Goal: Task Accomplishment & Management: Manage account settings

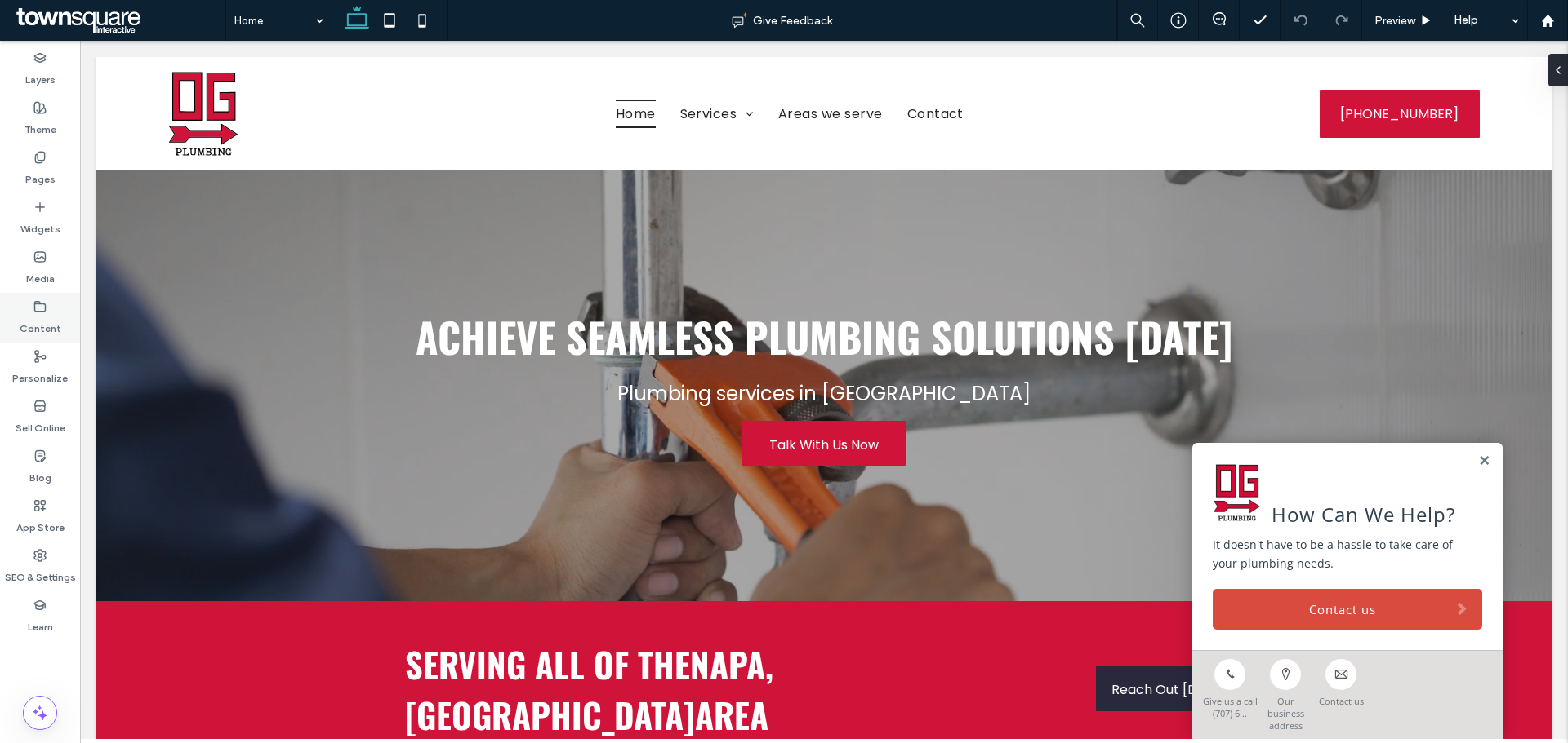
click at [31, 310] on div "Content" at bounding box center [40, 317] width 80 height 50
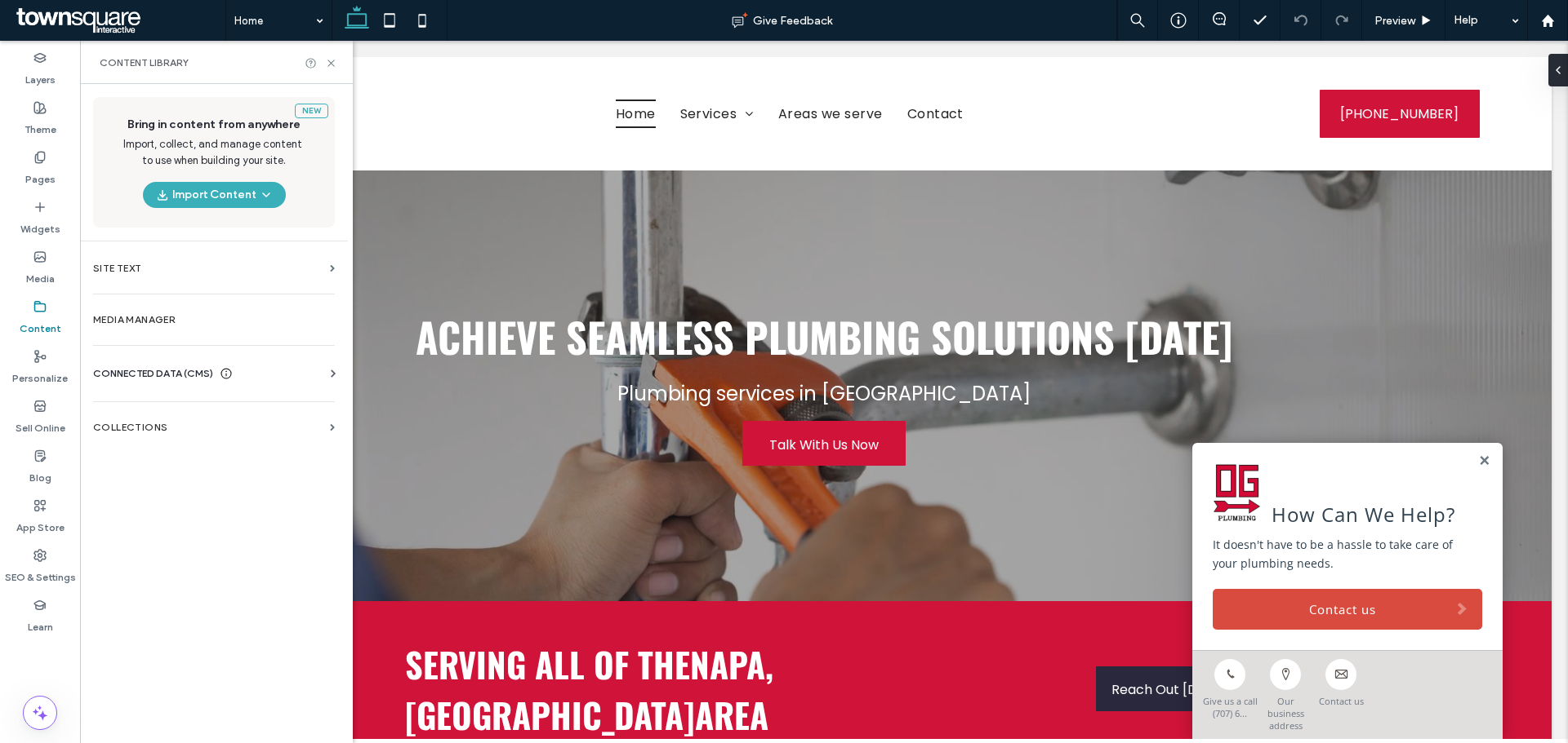
click at [182, 380] on span "CONNECTED DATA (CMS)" at bounding box center [152, 373] width 120 height 17
click at [176, 421] on section "Business Info" at bounding box center [217, 414] width 248 height 37
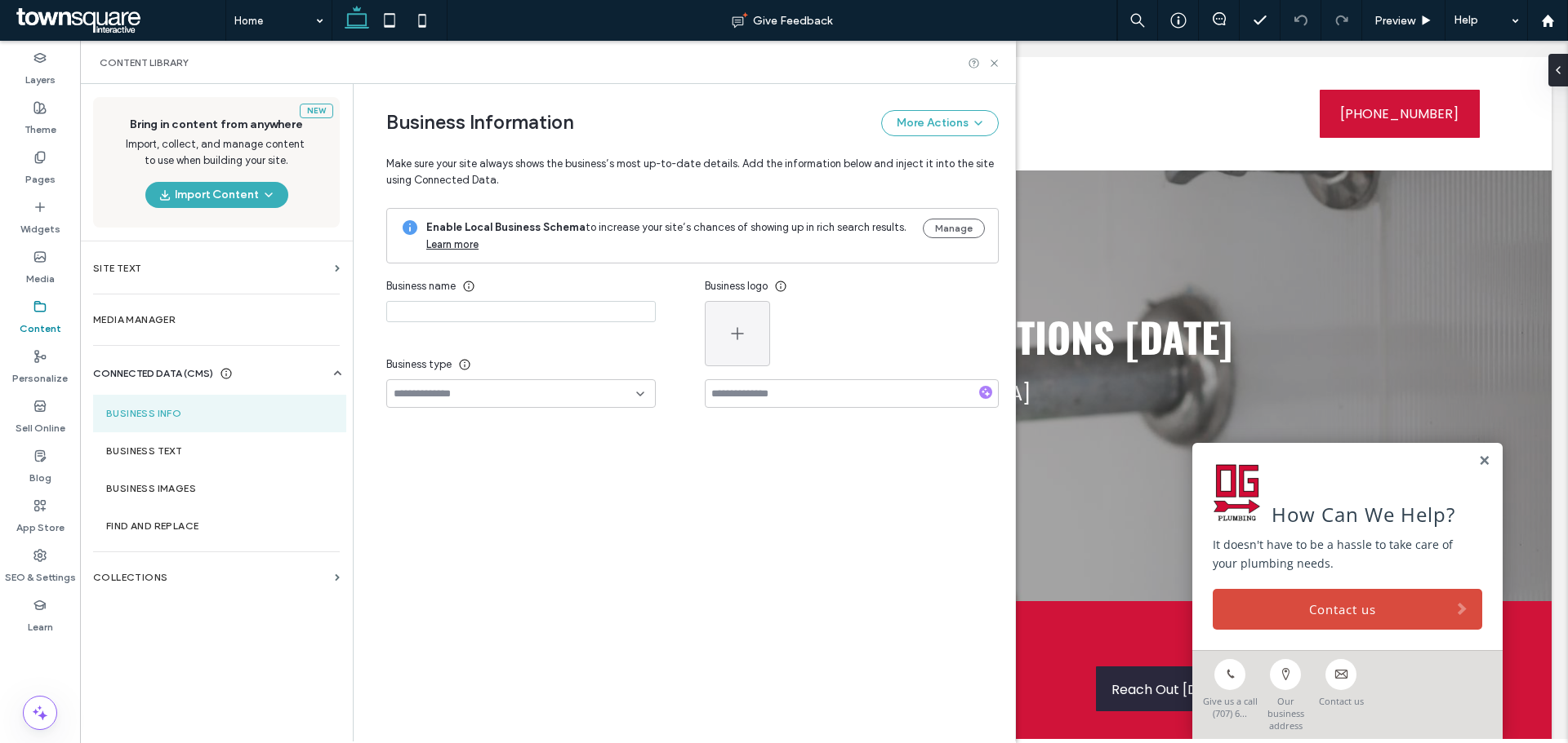
type input "**********"
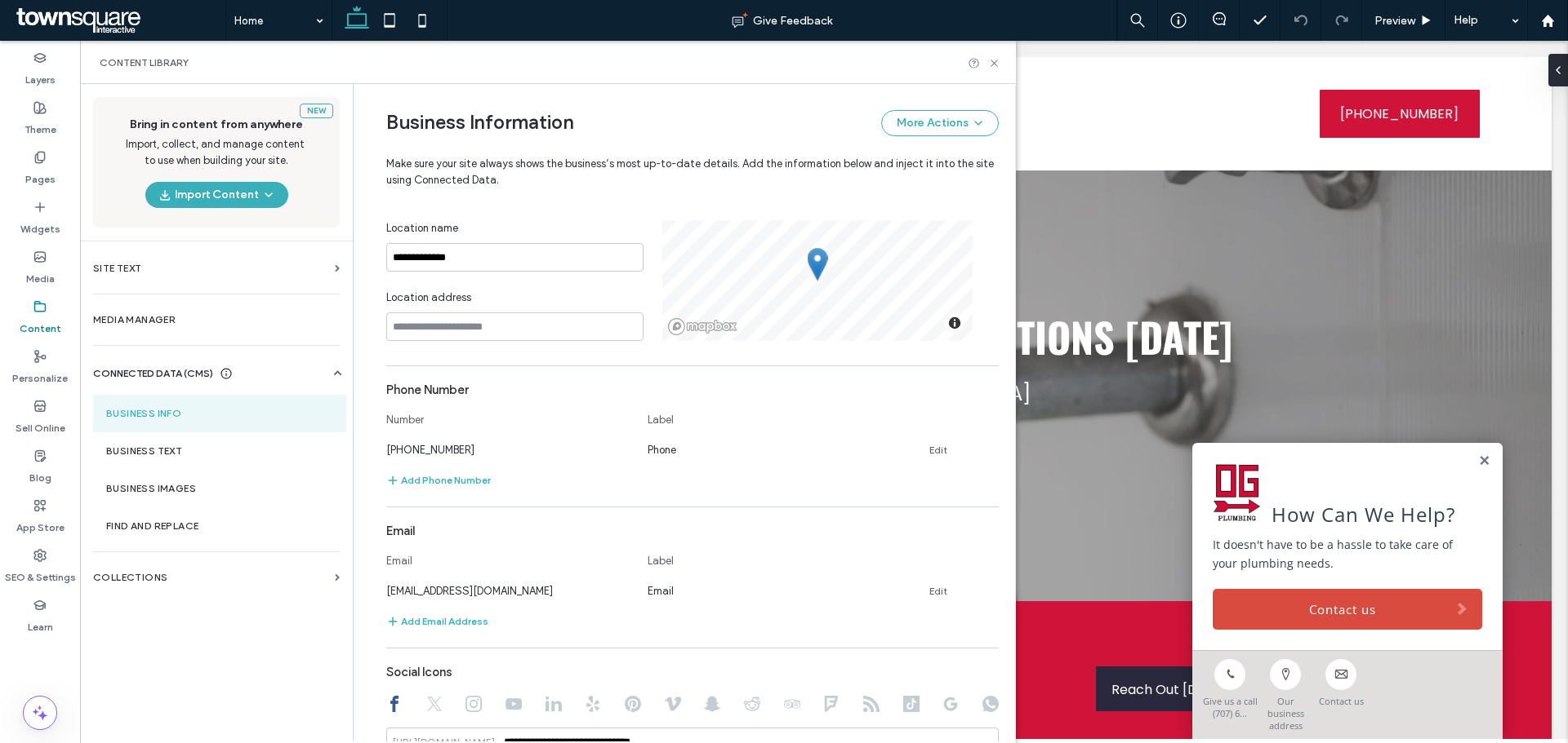
scroll to position [408, 0]
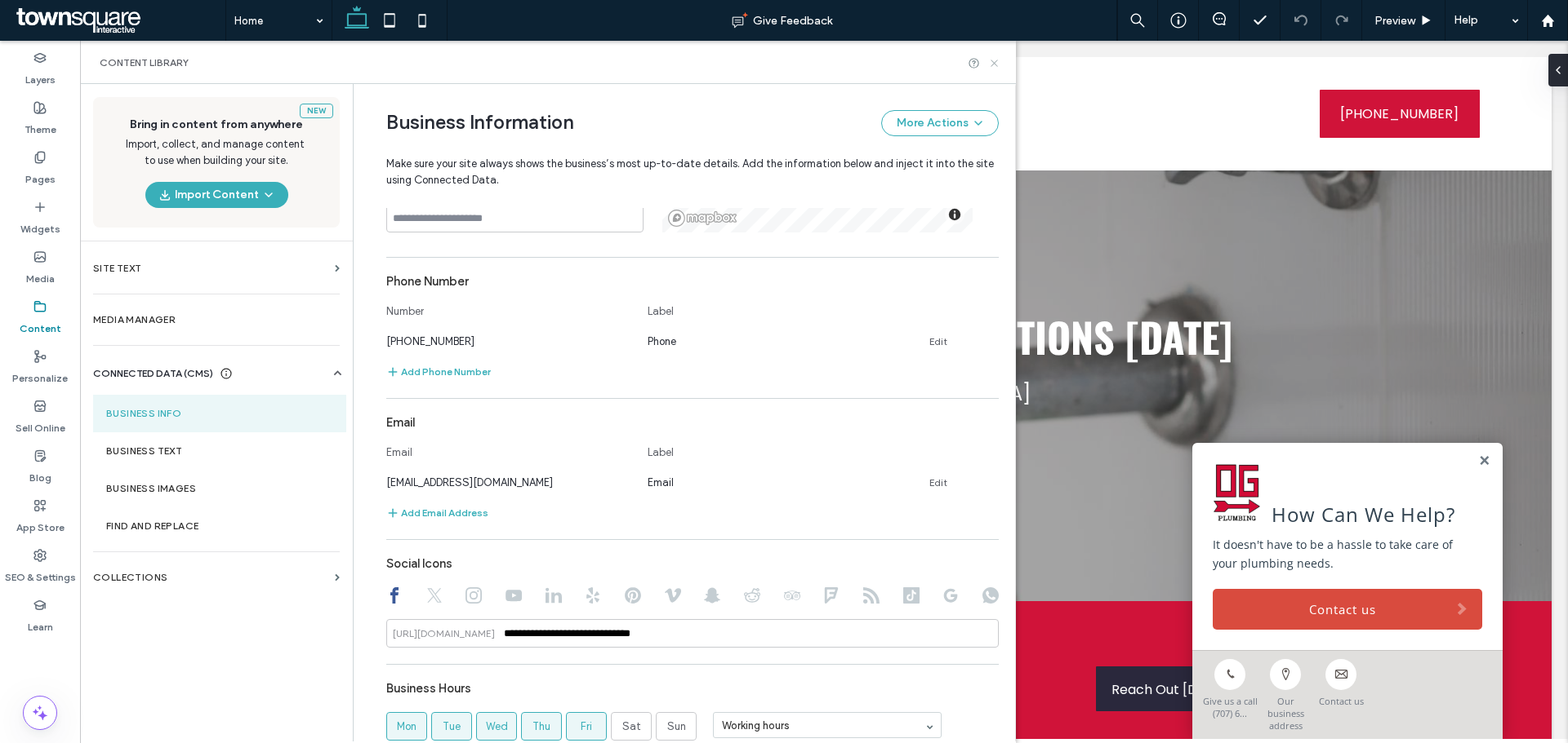
click at [996, 67] on icon at bounding box center [994, 63] width 13 height 13
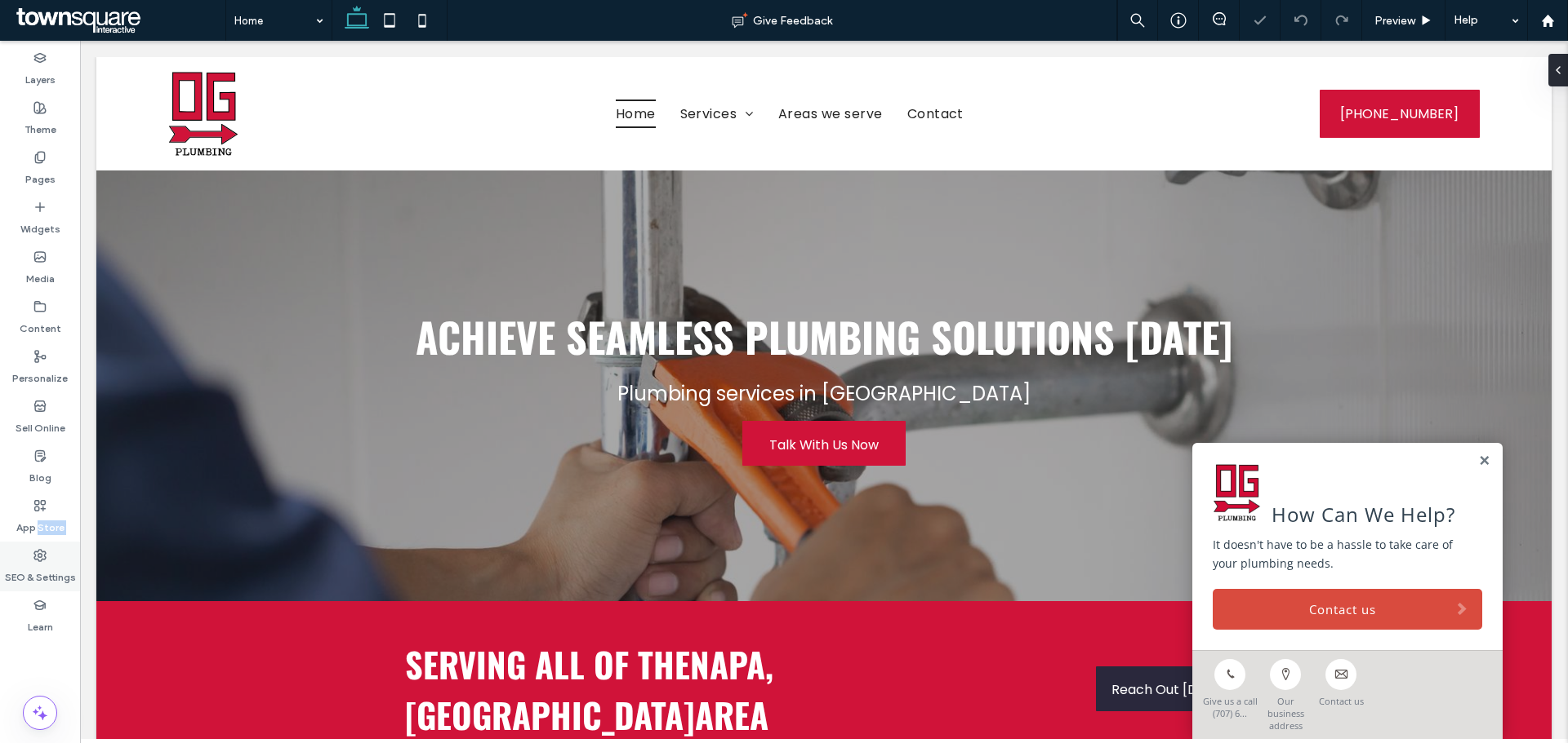
click at [39, 543] on div "Layers Theme Pages Widgets Media Content Personalize Sell Online Blog App Store…" at bounding box center [40, 392] width 80 height 703
click at [40, 553] on icon at bounding box center [39, 555] width 13 height 13
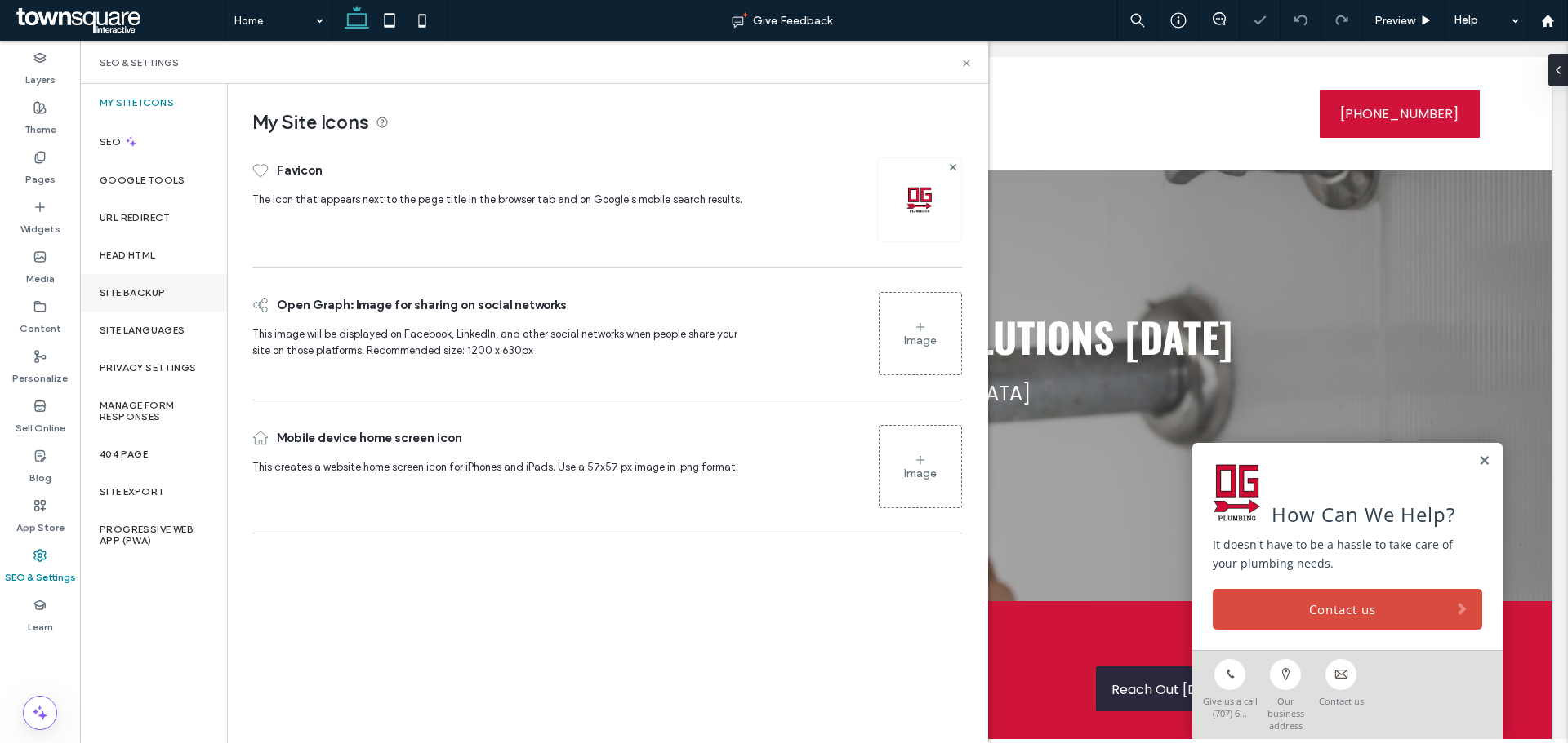
scroll to position [0, 0]
click at [166, 278] on div "Site Backup" at bounding box center [153, 293] width 147 height 37
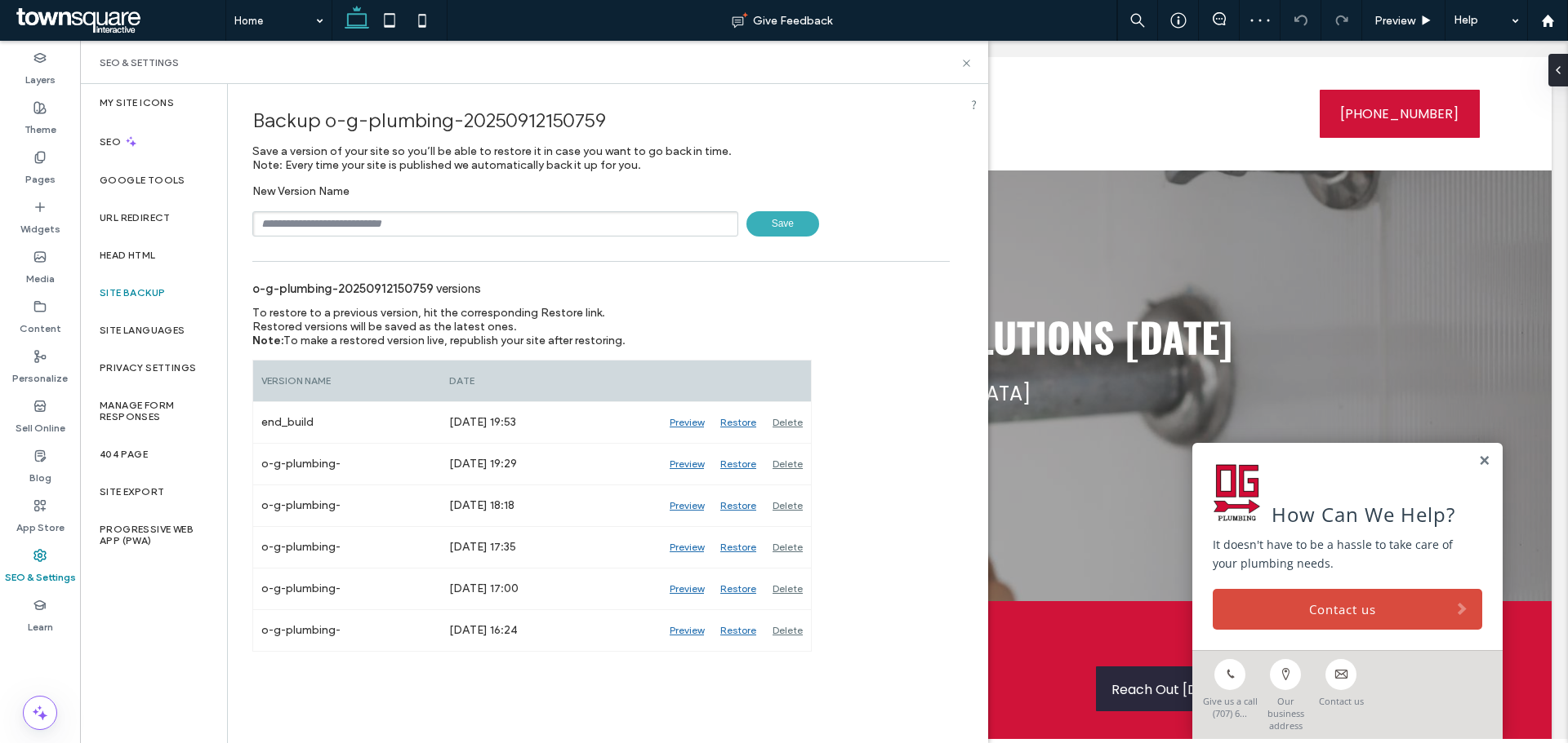
click at [365, 227] on input "text" at bounding box center [494, 224] width 486 height 25
type input "**********"
click at [779, 216] on span "Save" at bounding box center [783, 224] width 72 height 25
click at [58, 317] on label "Content" at bounding box center [40, 324] width 42 height 22
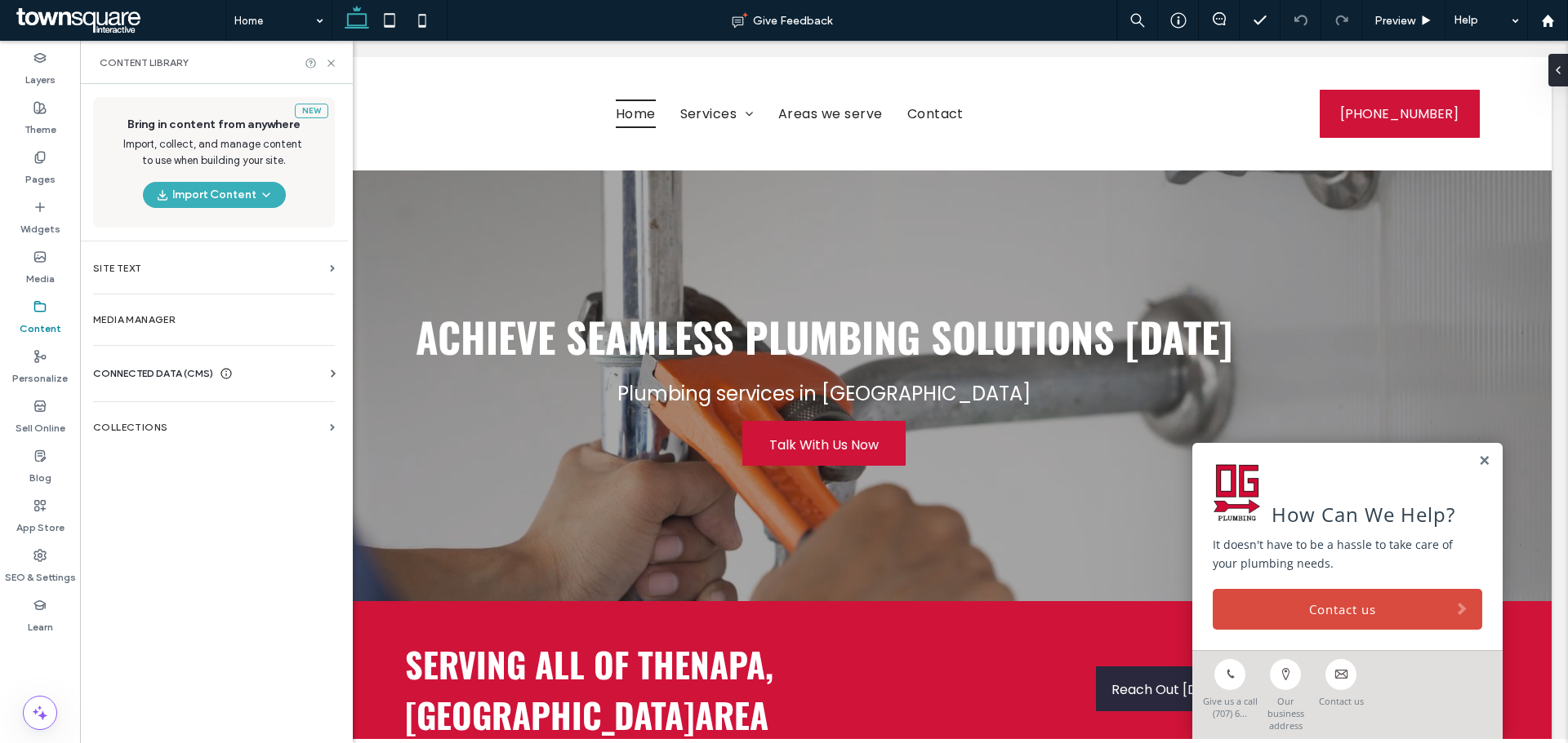
click at [273, 372] on div "CONNECTED DATA (CMS)" at bounding box center [217, 373] width 248 height 17
click at [185, 425] on section "Business Info" at bounding box center [217, 414] width 248 height 37
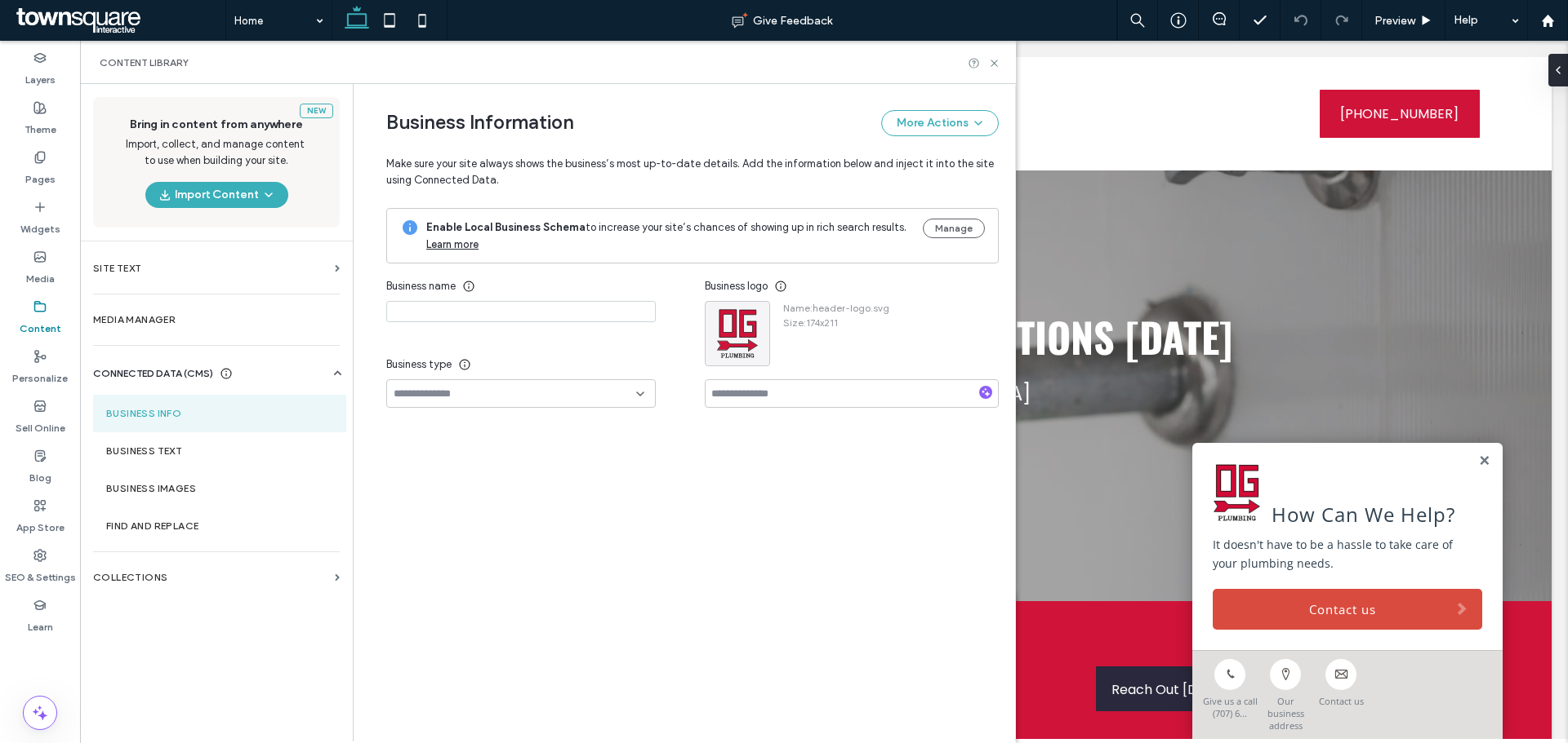
type input "**********"
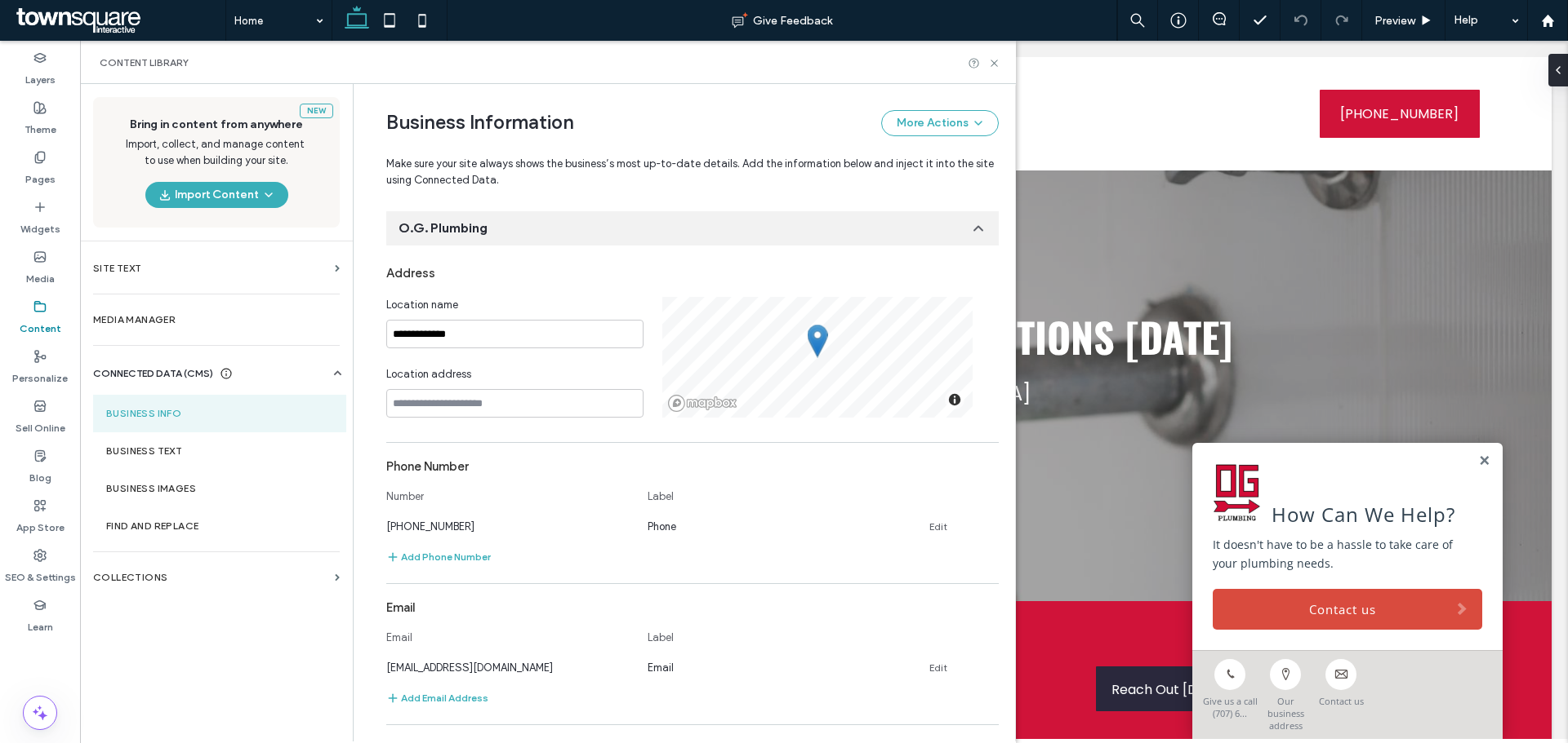
scroll to position [415, 0]
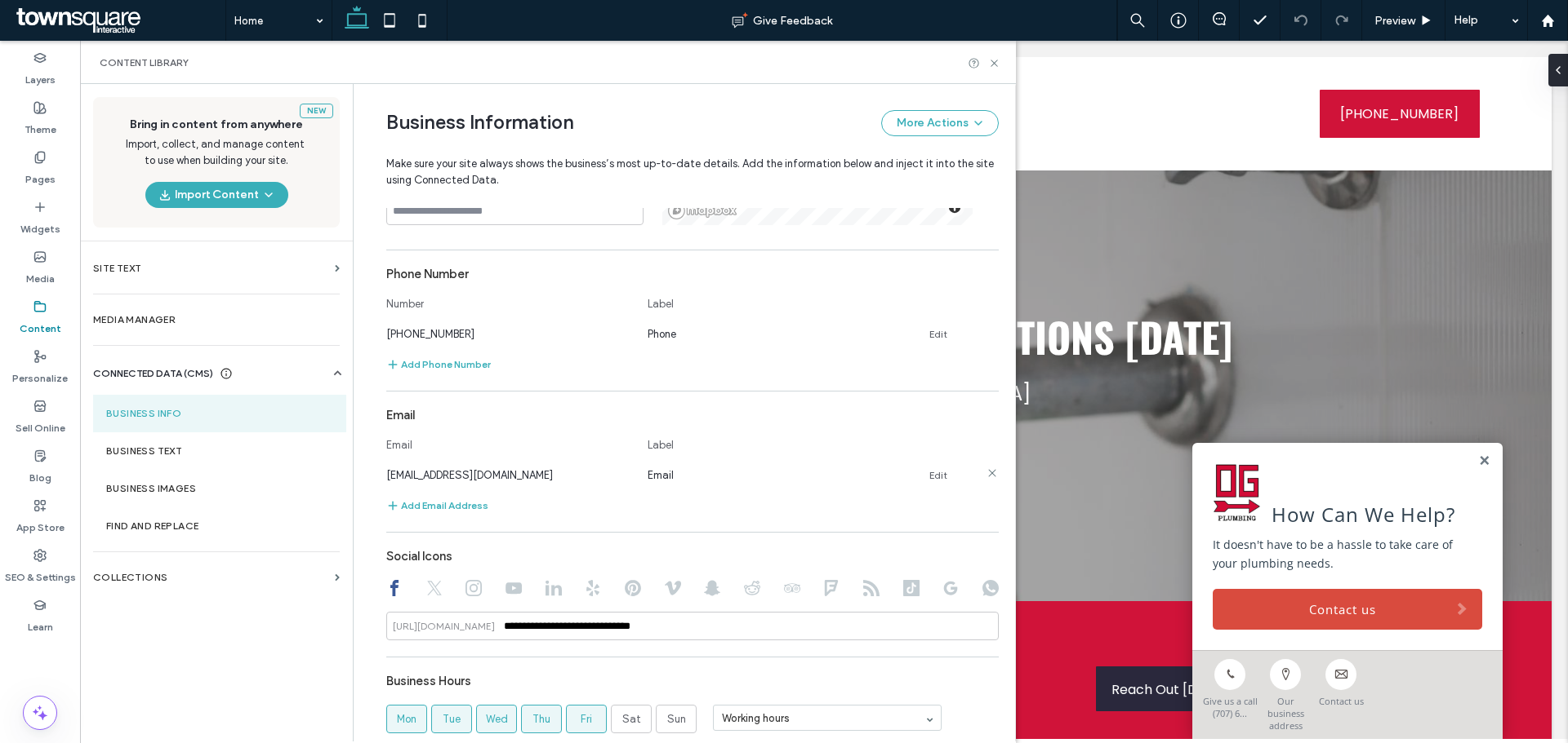
click at [940, 484] on section "Email Email Label [EMAIL_ADDRESS][DOMAIN_NAME] Email Edit Add Email Address" at bounding box center [692, 458] width 613 height 116
click at [934, 477] on link "Edit" at bounding box center [938, 475] width 18 height 13
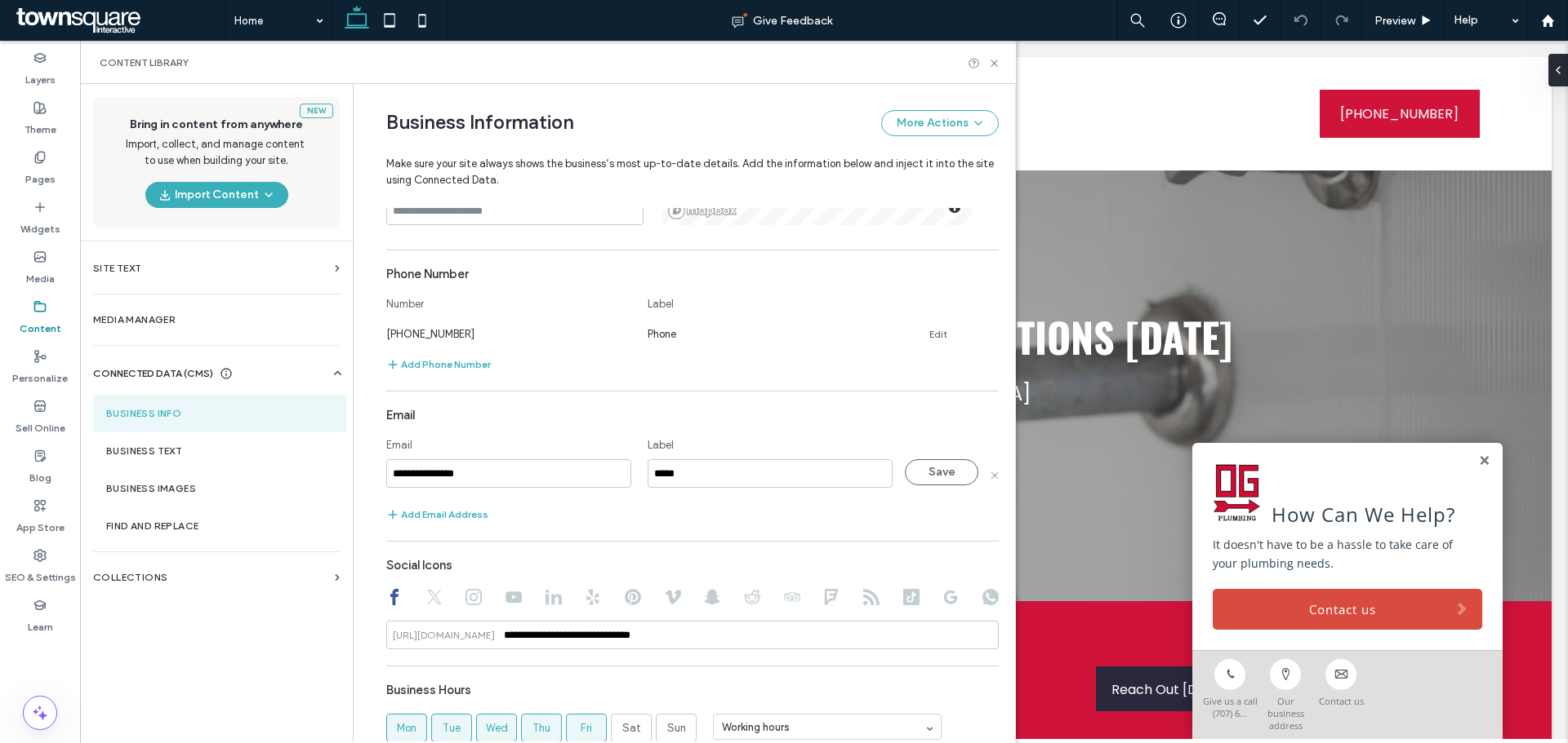
click at [526, 463] on input "**********" at bounding box center [508, 474] width 245 height 28
type input "**********"
click at [909, 475] on button "Save" at bounding box center [941, 473] width 73 height 26
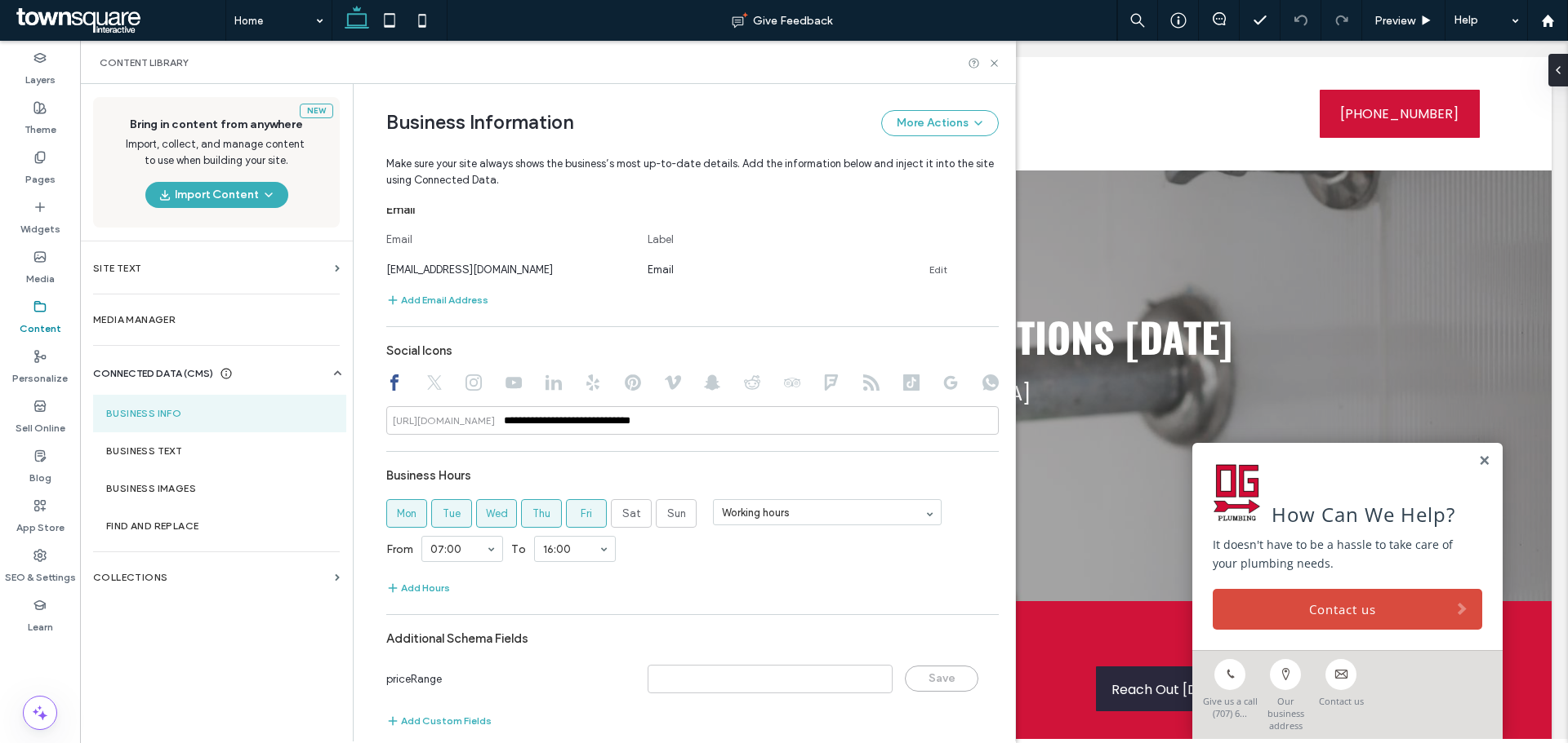
scroll to position [639, 0]
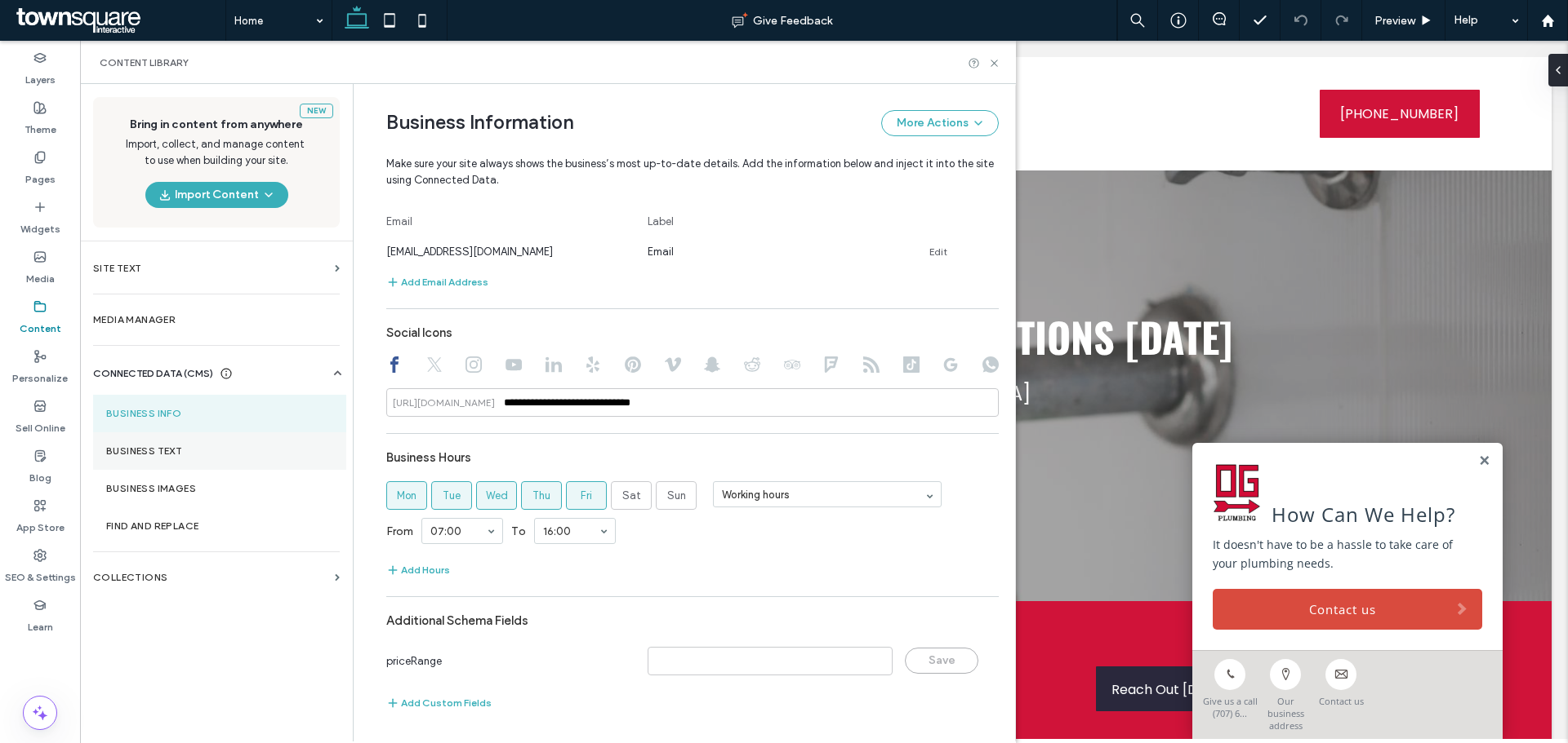
click at [187, 451] on label "Business Text" at bounding box center [220, 451] width 227 height 12
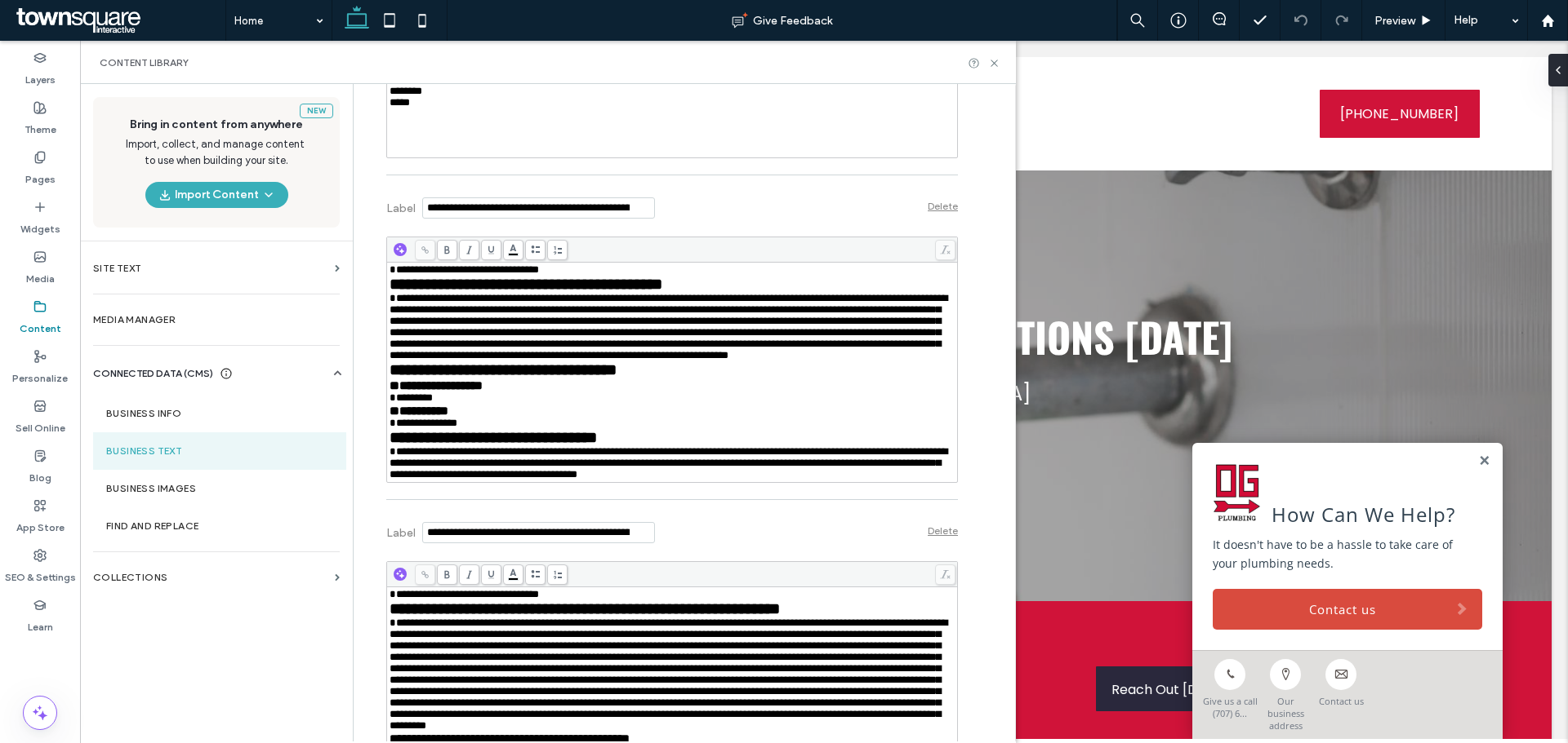
scroll to position [1550, 0]
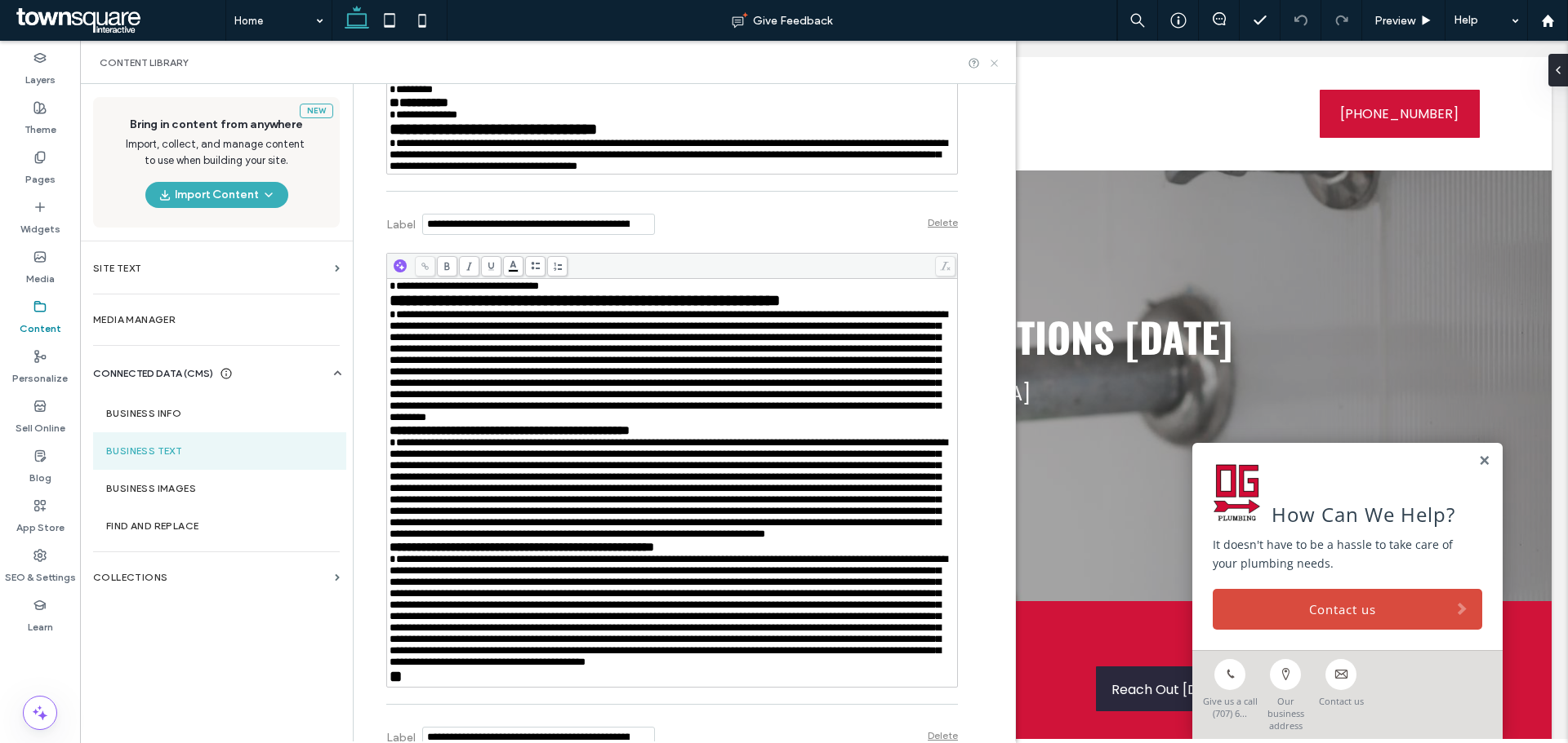
drag, startPoint x: 998, startPoint y: 61, endPoint x: 917, endPoint y: 20, distance: 90.8
click at [997, 61] on icon at bounding box center [994, 63] width 13 height 13
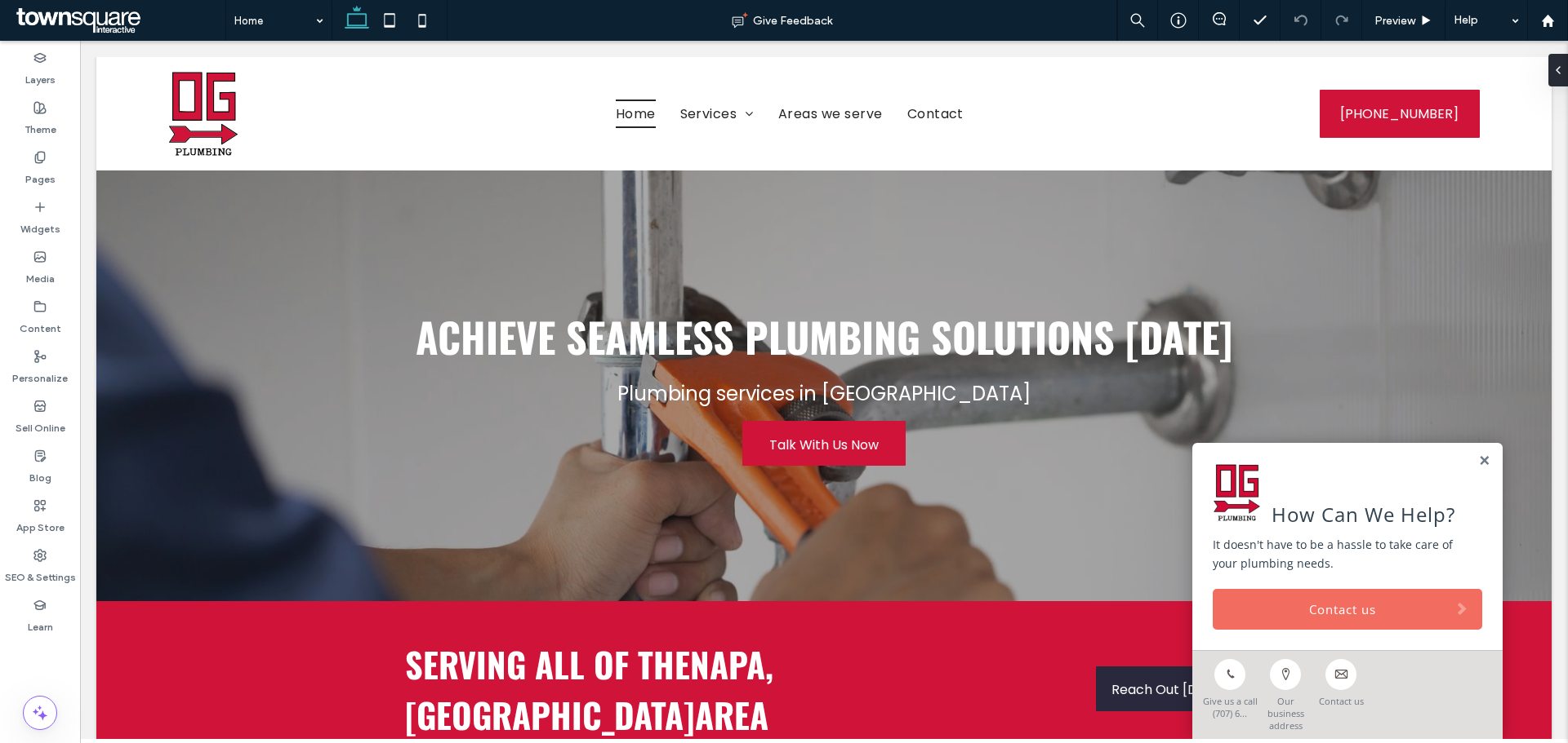
click at [1256, 630] on link "Contact us" at bounding box center [1347, 609] width 270 height 41
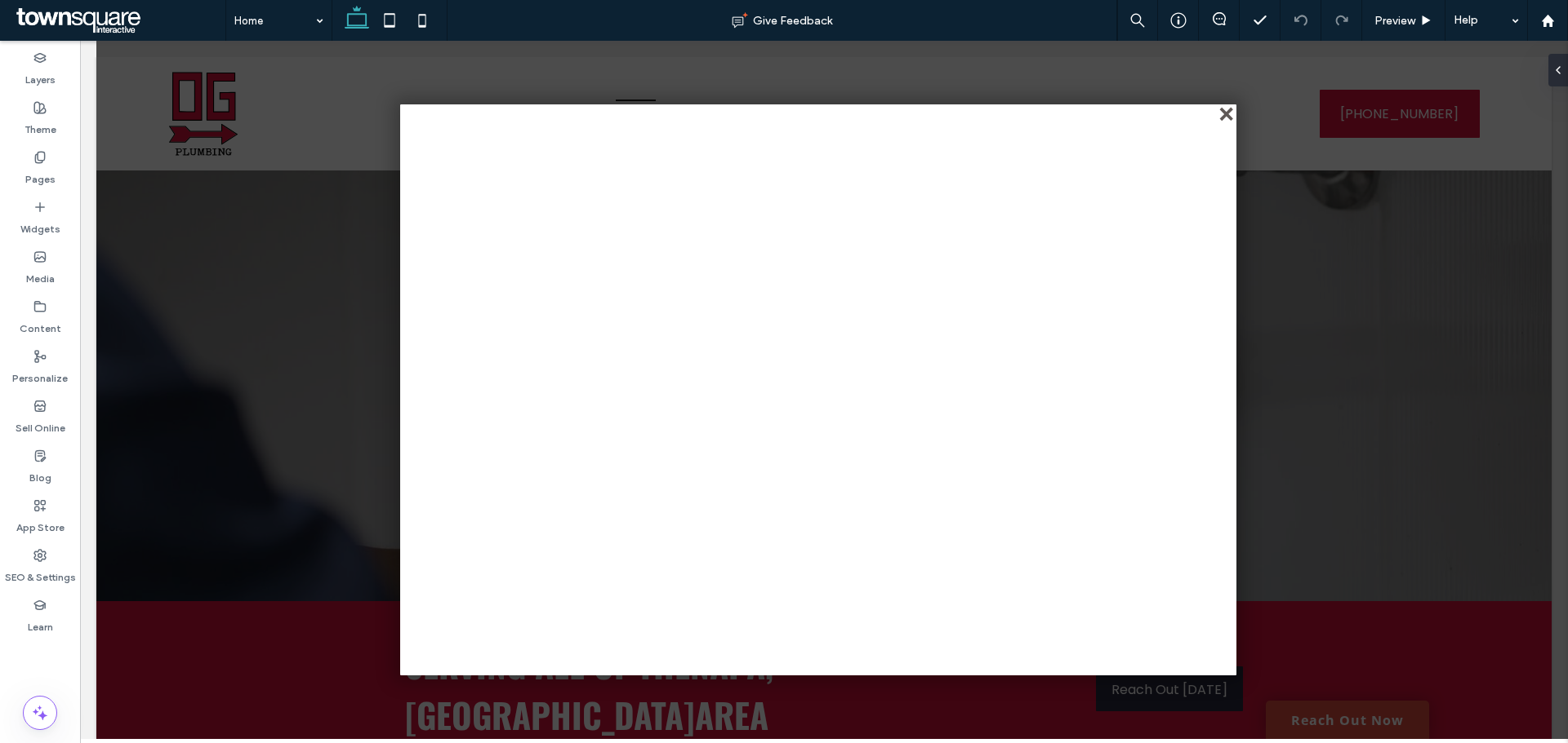
click at [1226, 122] on div "close" at bounding box center [1227, 115] width 13 height 13
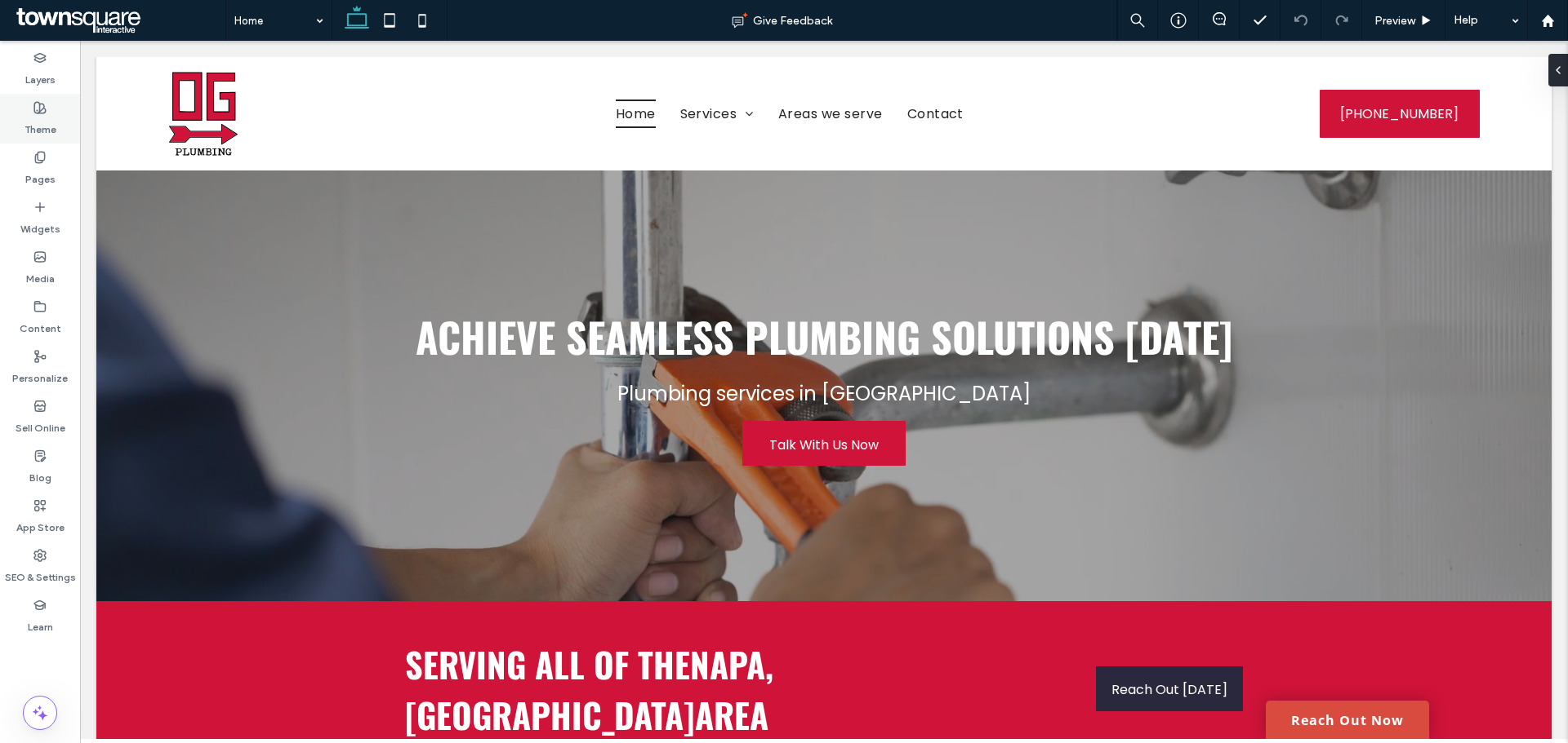
click at [56, 122] on label "Theme" at bounding box center [40, 125] width 32 height 22
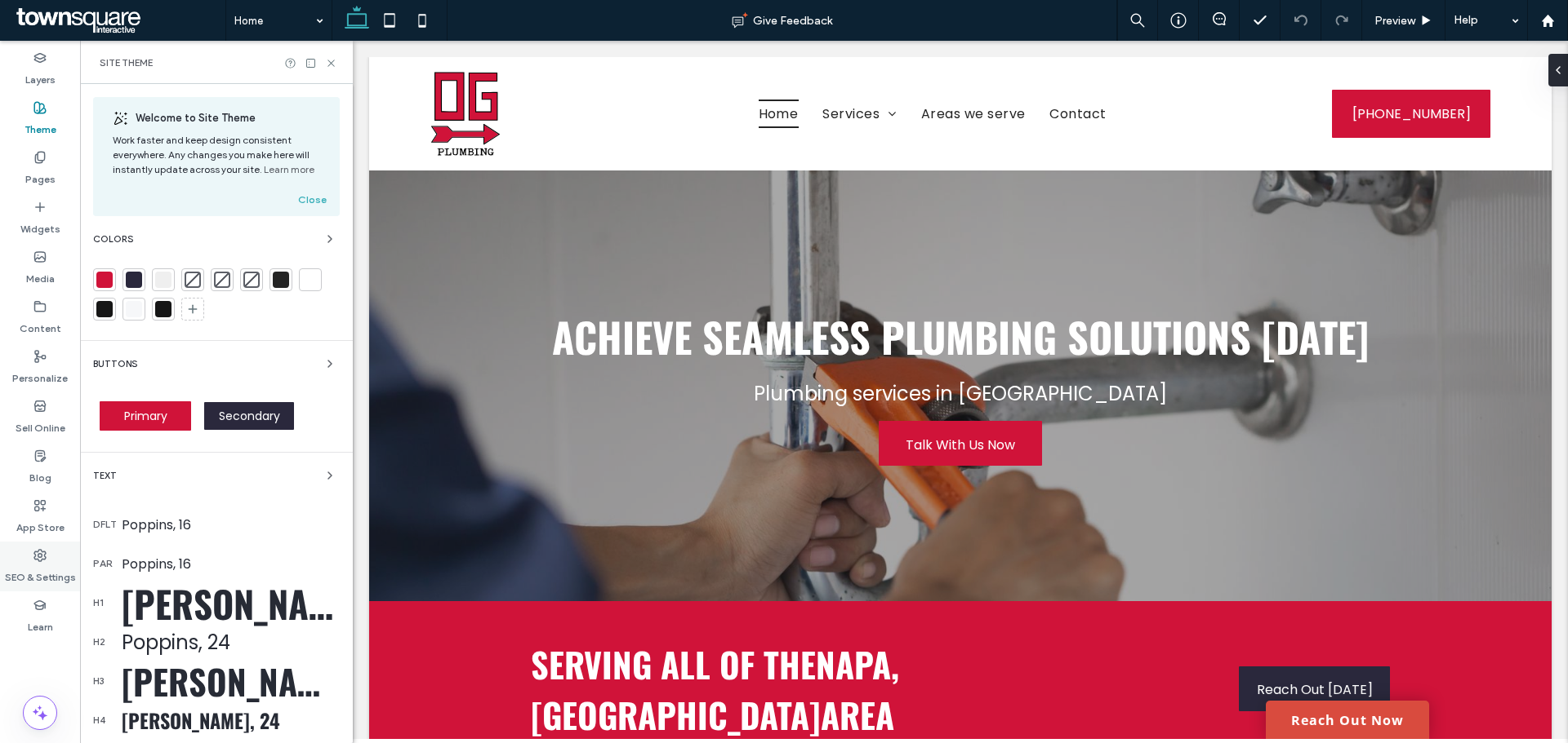
click at [38, 586] on div "SEO & Settings" at bounding box center [40, 566] width 80 height 50
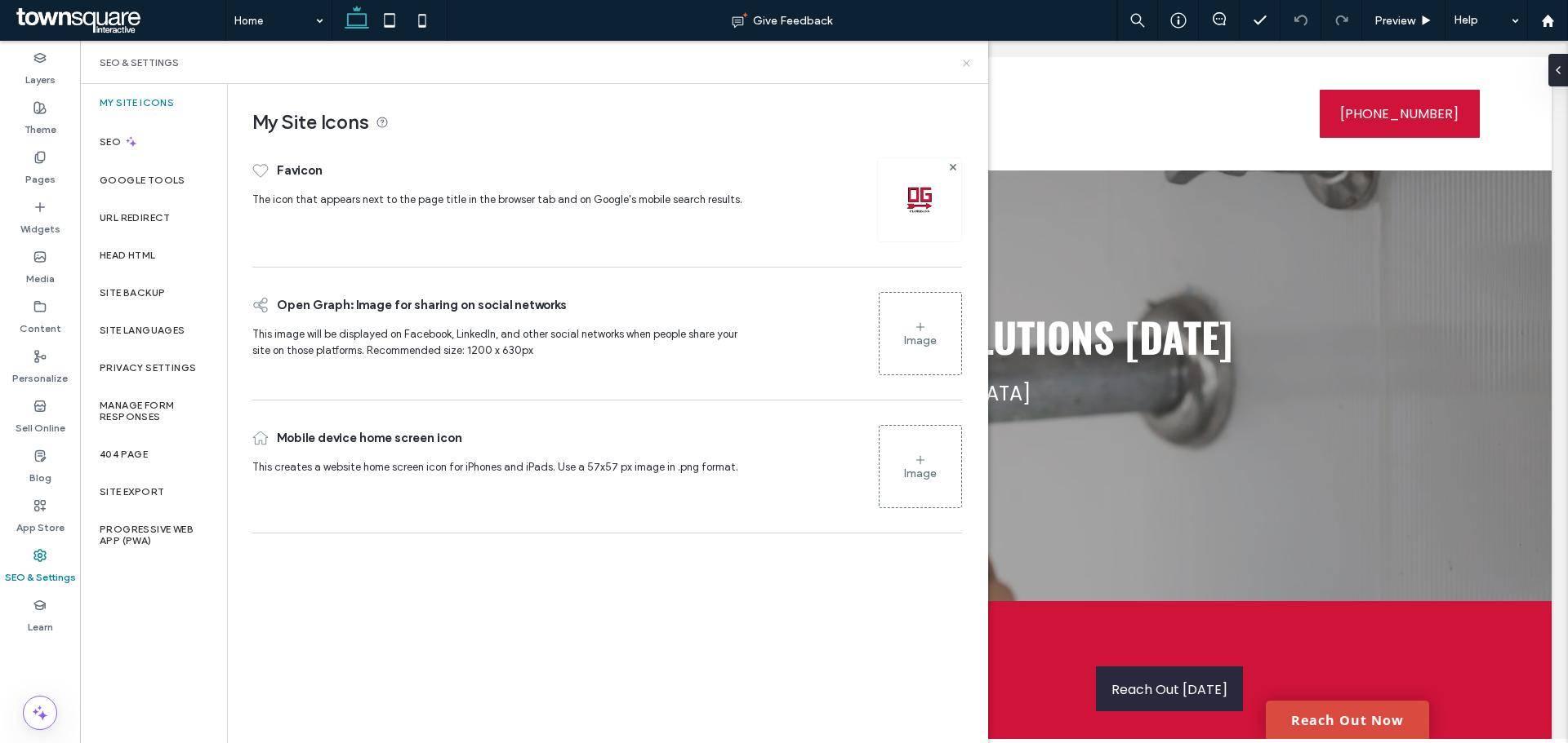
drag, startPoint x: 962, startPoint y: 61, endPoint x: 883, endPoint y: 68, distance: 79.3
click at [962, 61] on icon at bounding box center [966, 63] width 13 height 13
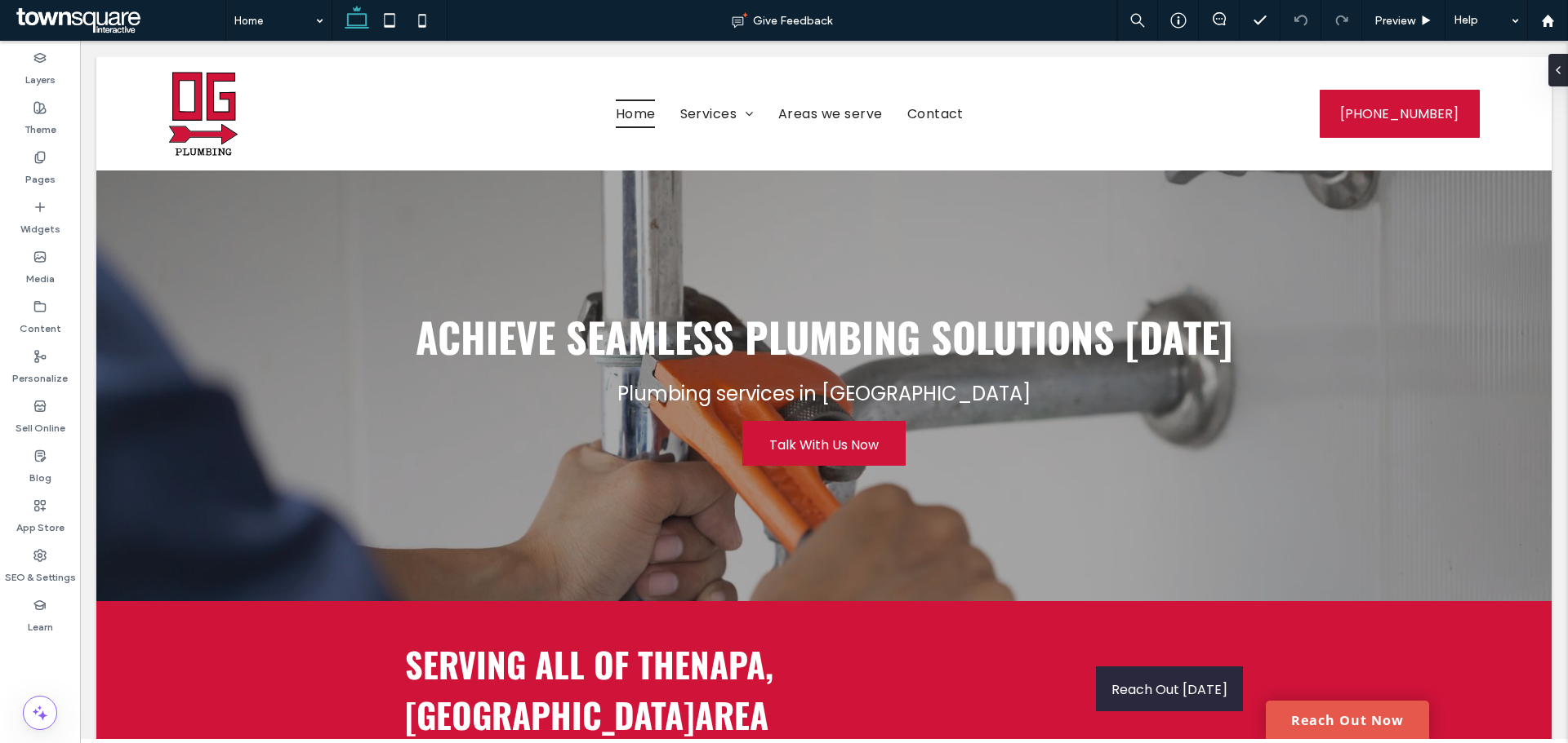
click at [1340, 726] on link "Reach Out Now" at bounding box center [1346, 720] width 163 height 38
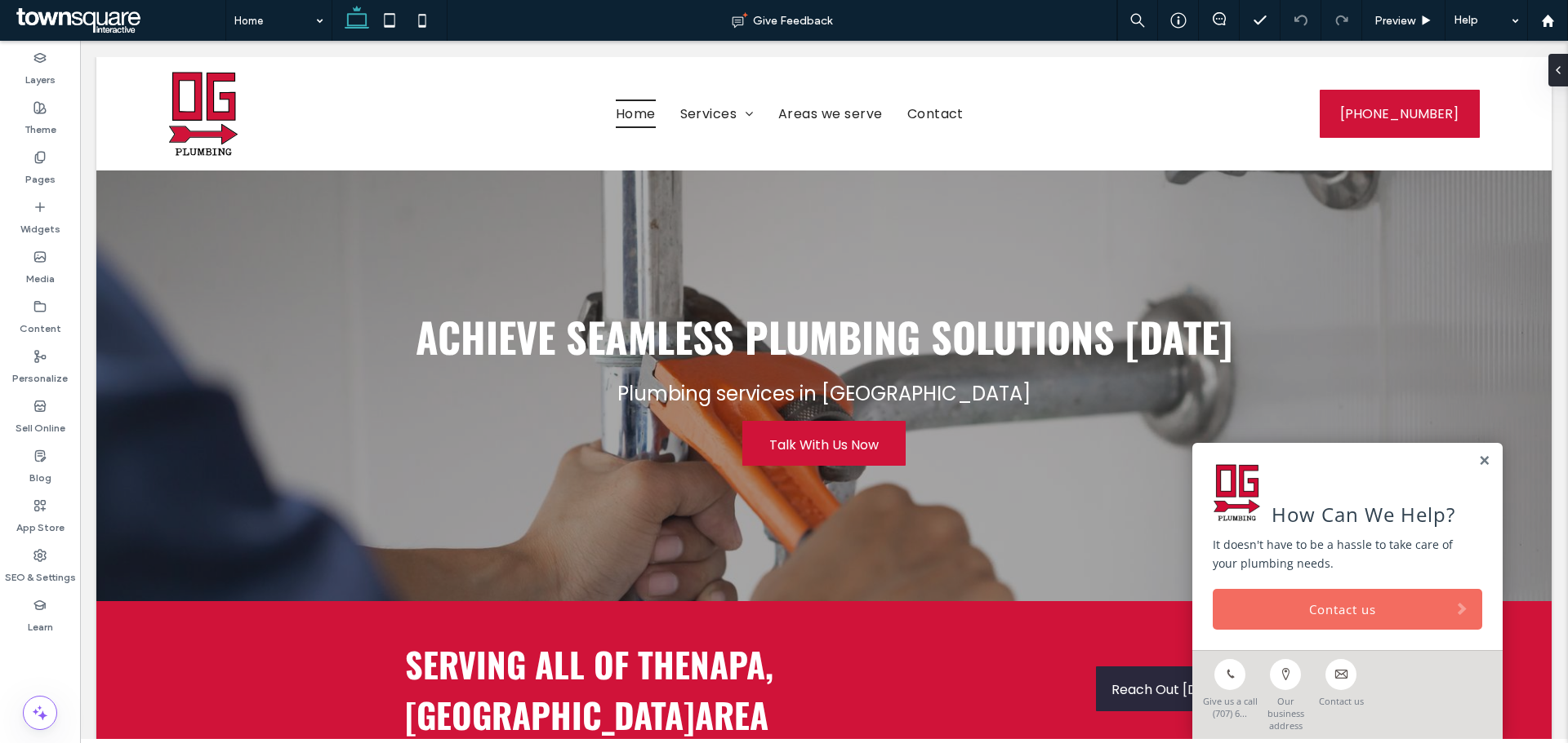
click at [1305, 629] on link "Contact us" at bounding box center [1347, 609] width 270 height 41
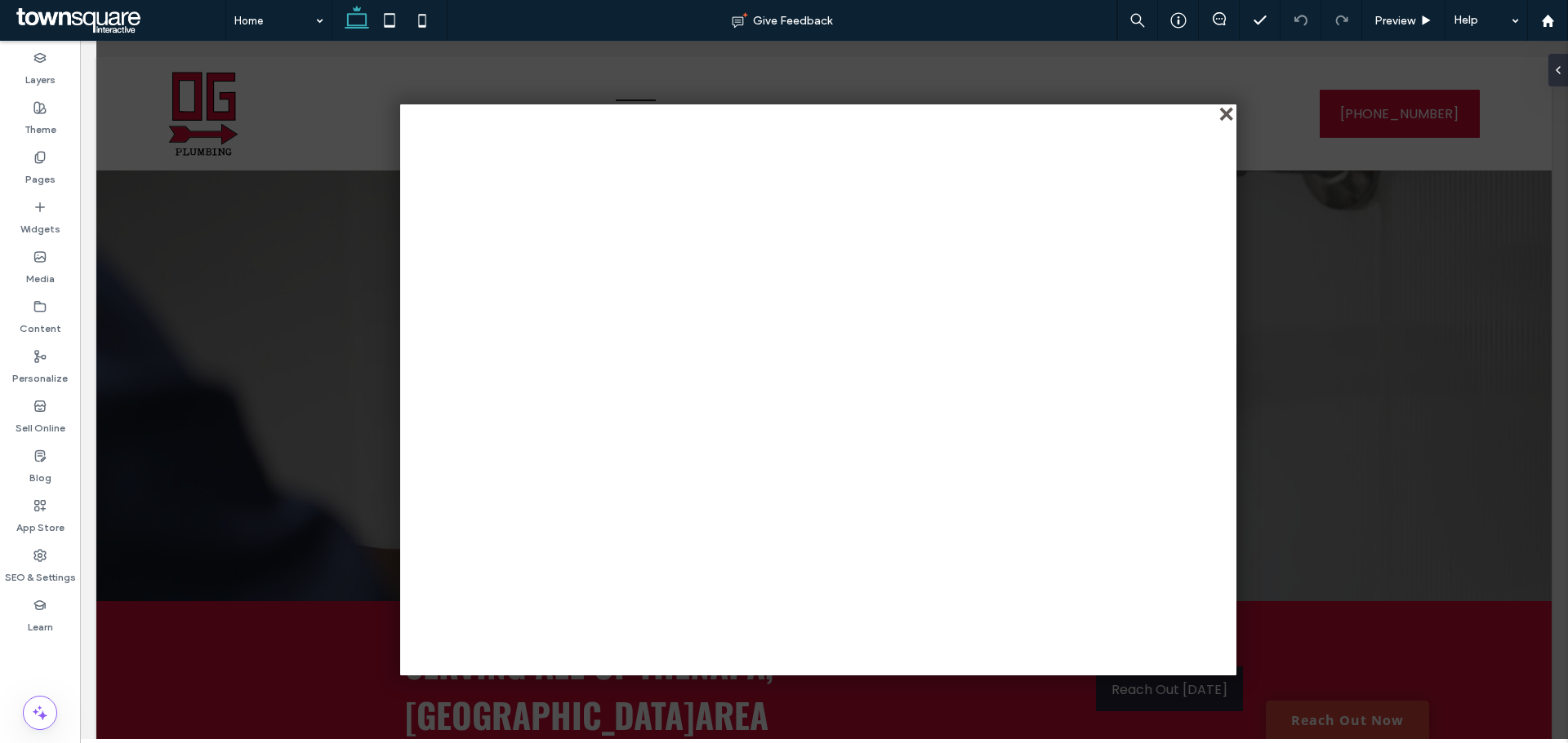
click at [1221, 112] on div "close" at bounding box center [1227, 115] width 13 height 13
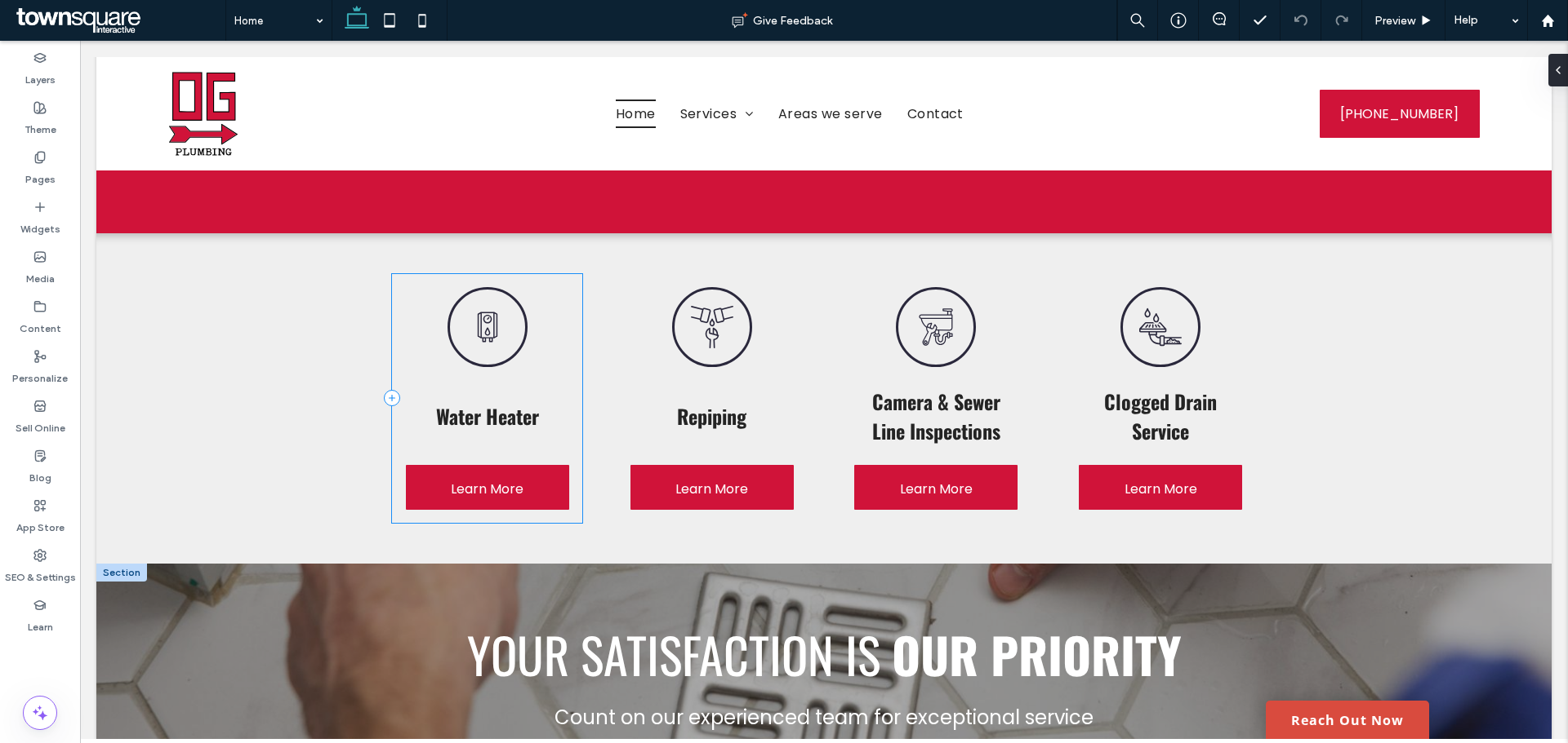
scroll to position [1387, 0]
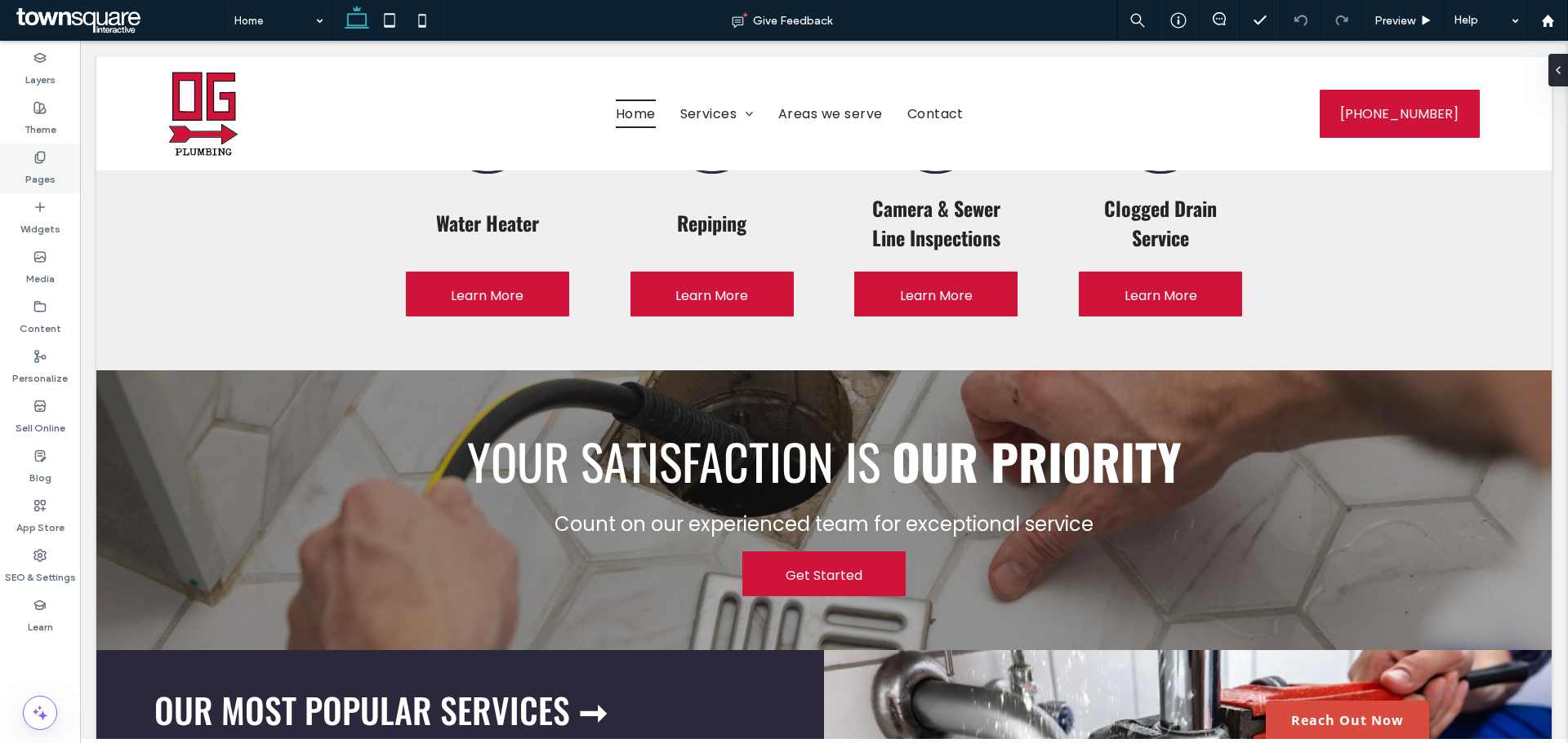
click at [60, 178] on div "Pages" at bounding box center [40, 168] width 80 height 50
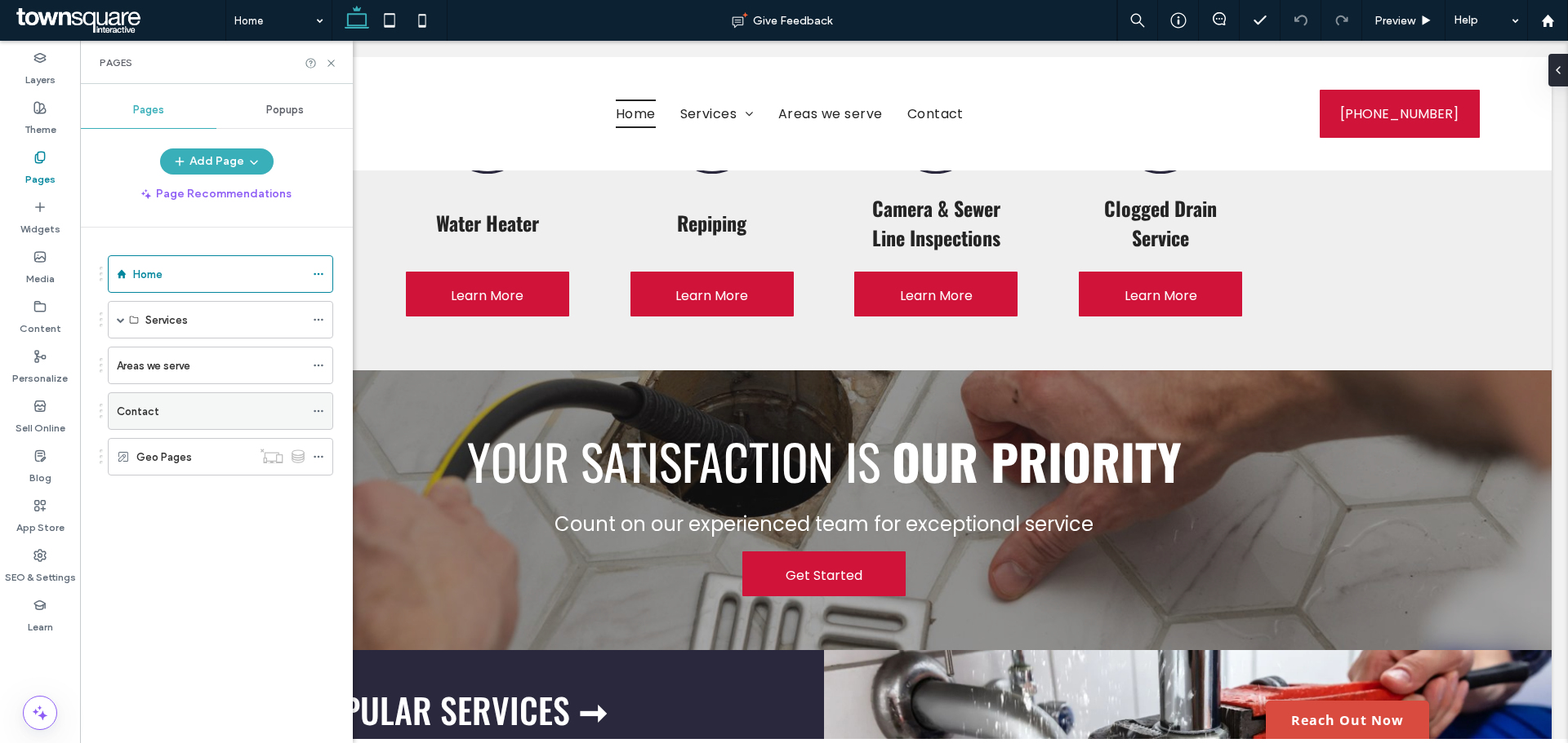
click at [152, 405] on label "Contact" at bounding box center [138, 411] width 42 height 28
click at [331, 62] on icon at bounding box center [331, 63] width 13 height 13
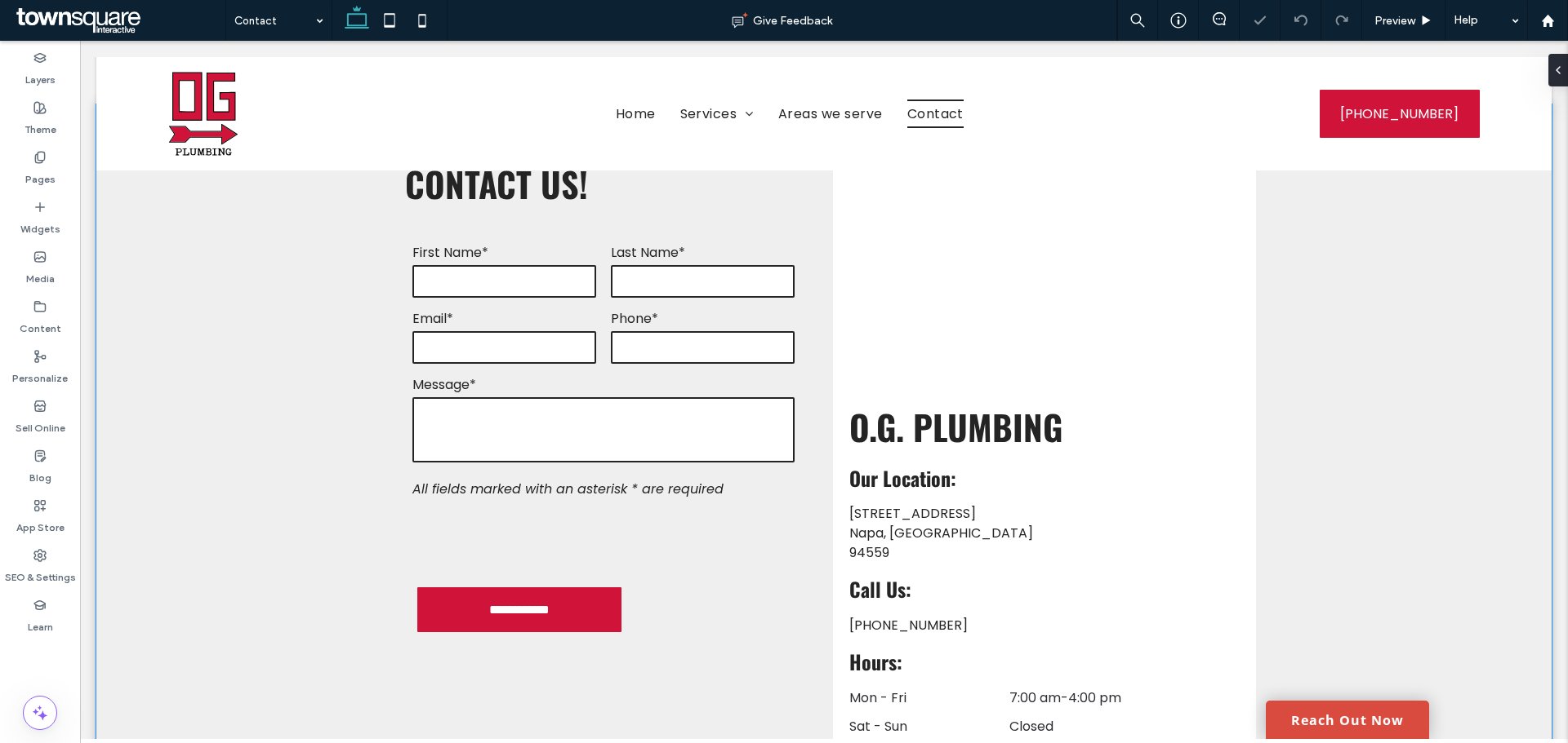
scroll to position [408, 0]
click at [592, 397] on textarea at bounding box center [603, 430] width 382 height 65
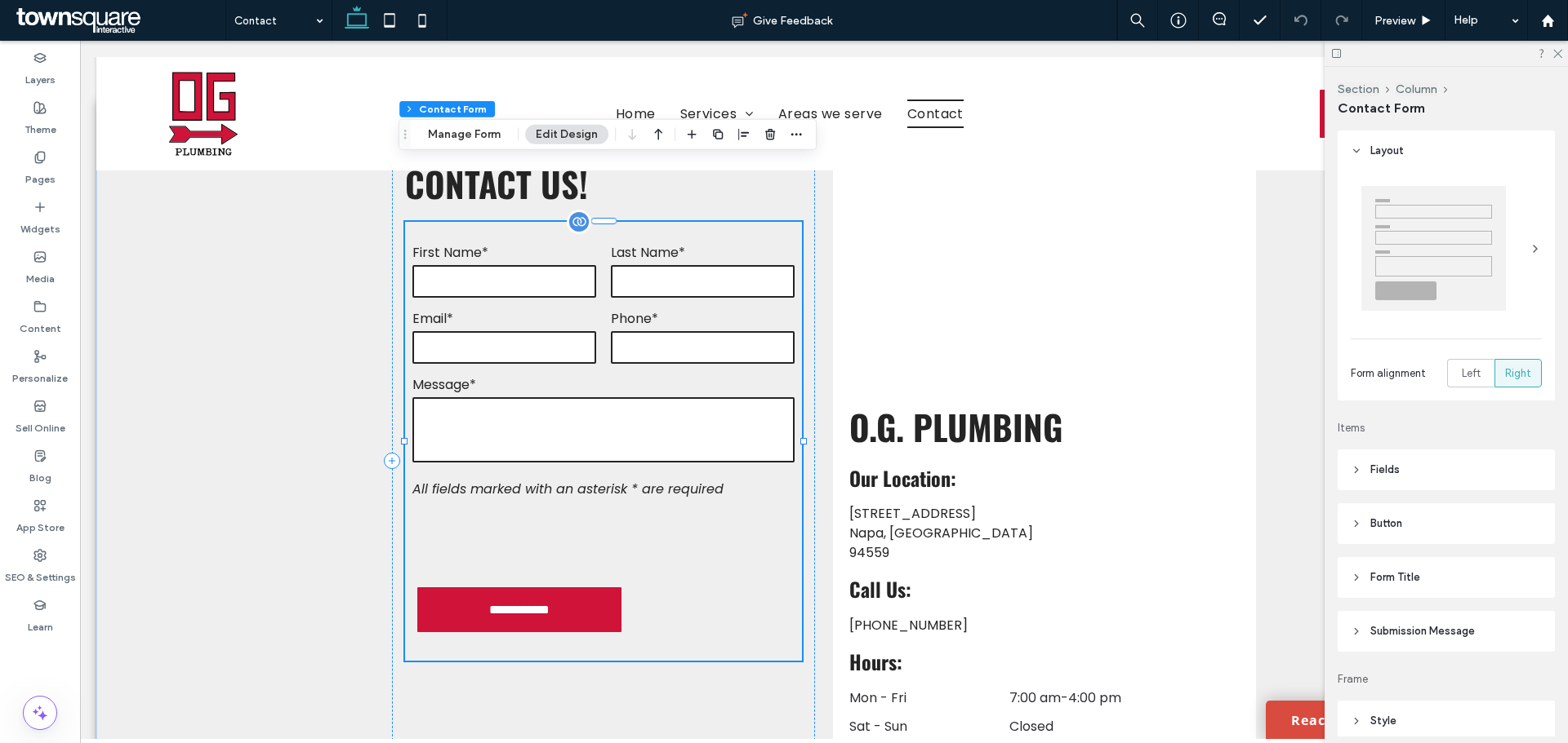
type input "*"
type input "***"
type input "*"
type input "***"
type input "*"
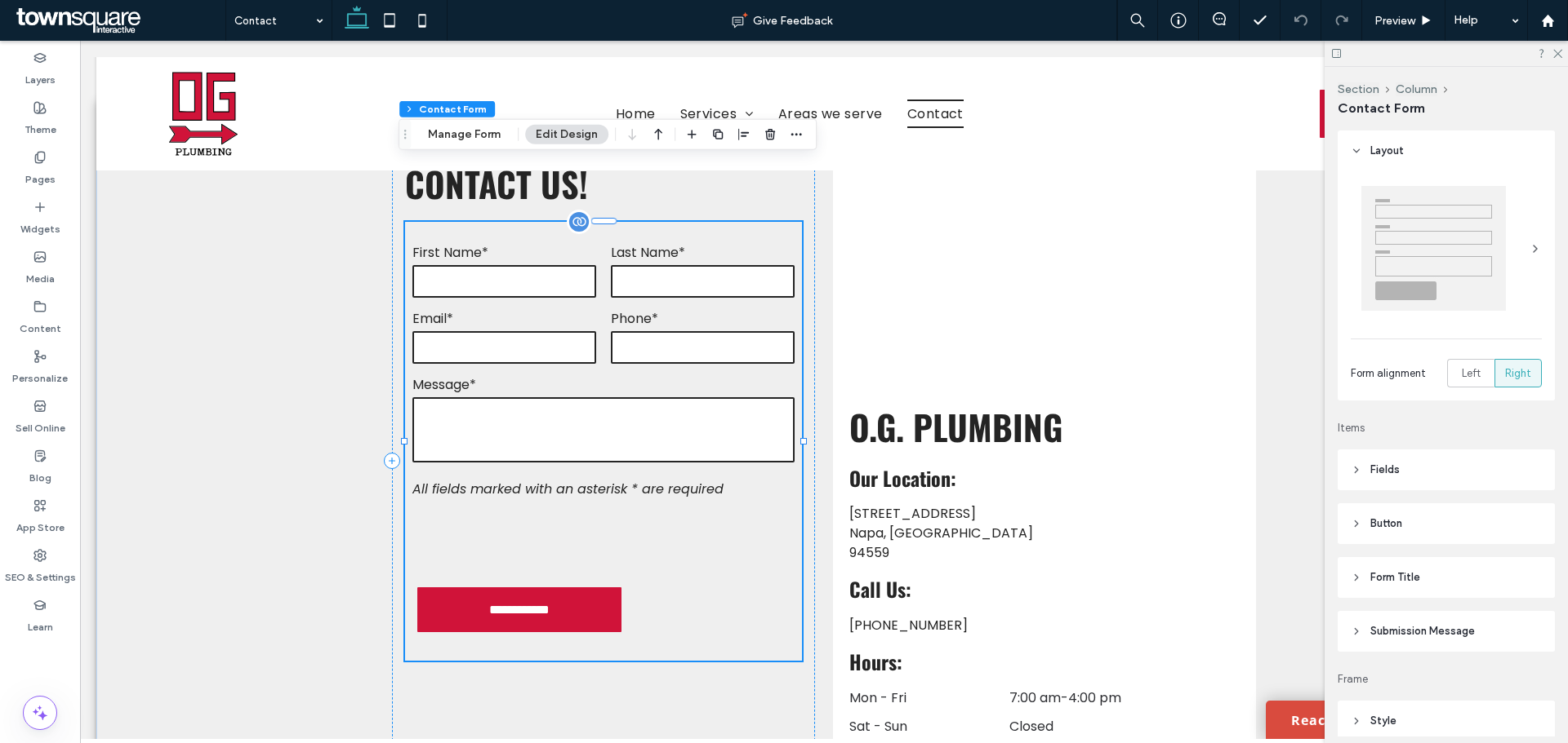
type input "*"
click at [1377, 468] on span "Fields" at bounding box center [1384, 470] width 29 height 17
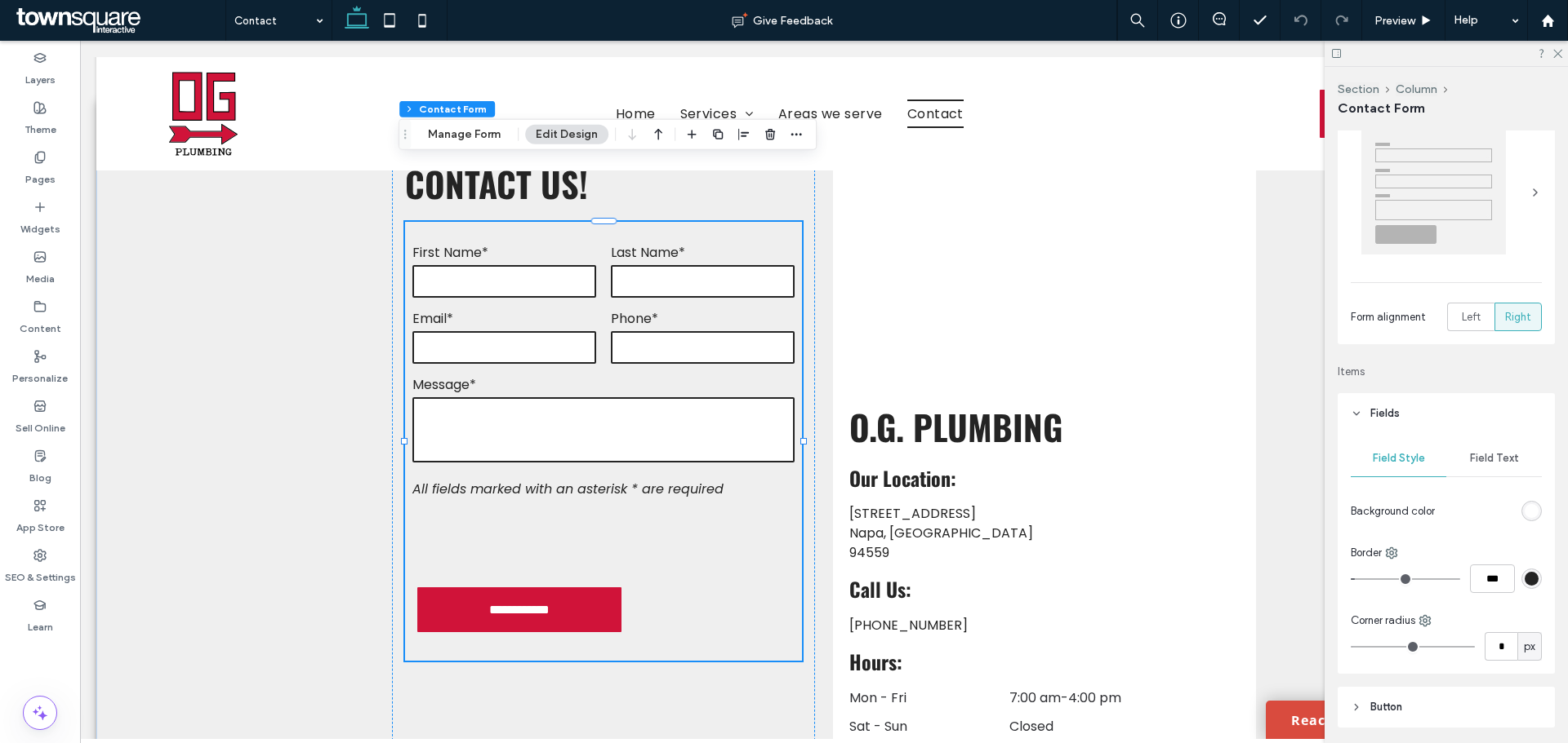
scroll to position [82, 0]
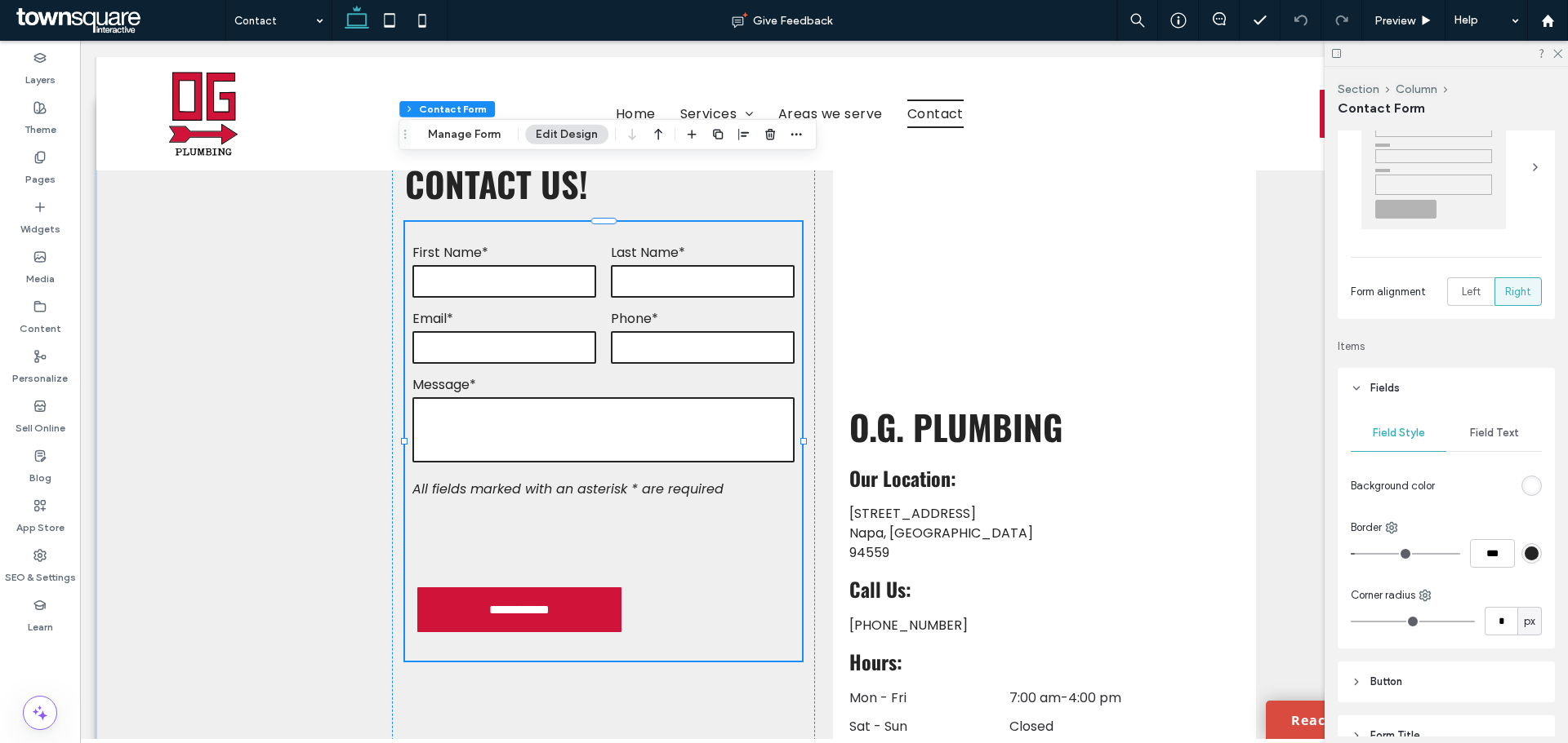
click at [1469, 428] on span "Field Text" at bounding box center [1494, 433] width 49 height 13
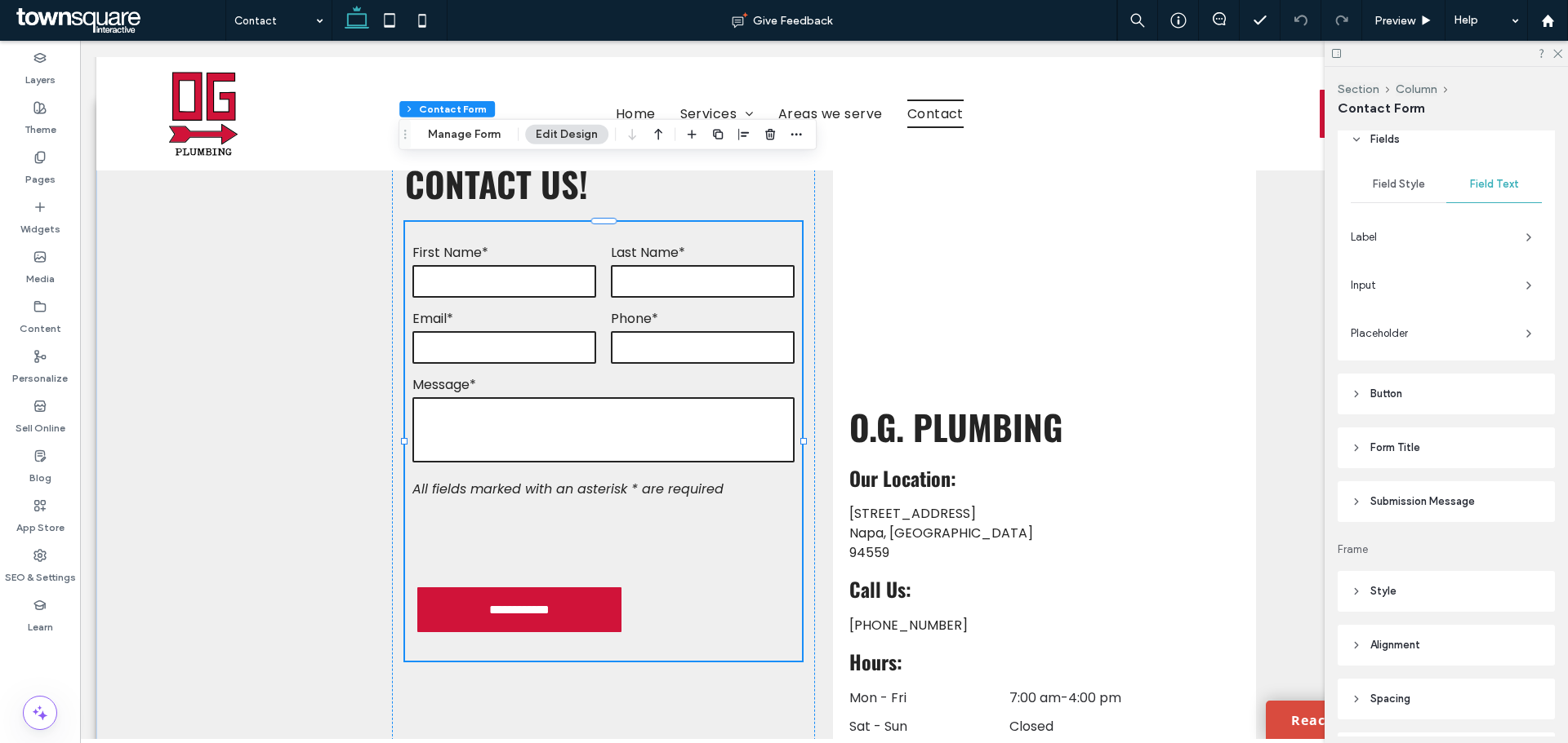
scroll to position [489, 0]
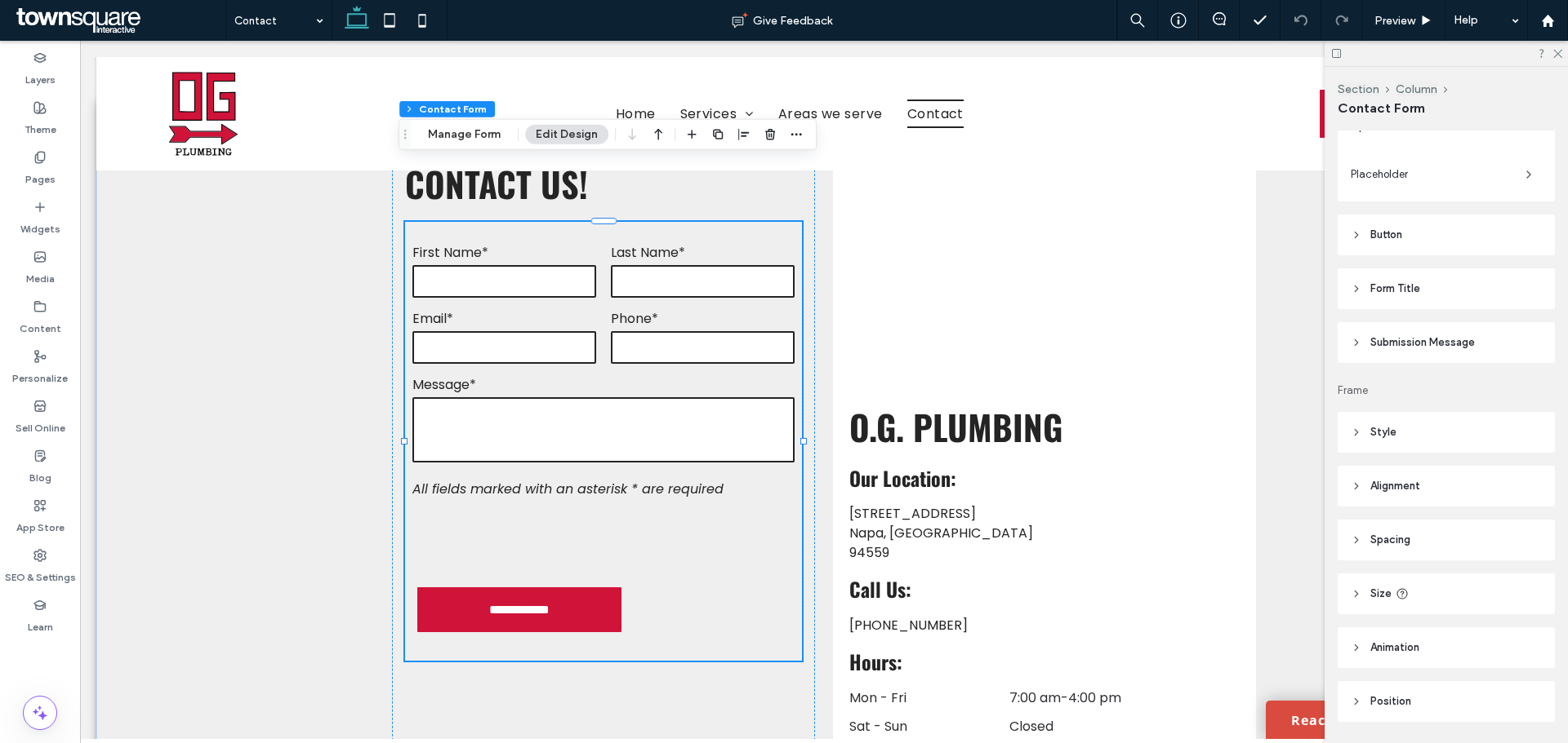
click at [1399, 425] on header "Style" at bounding box center [1446, 433] width 217 height 41
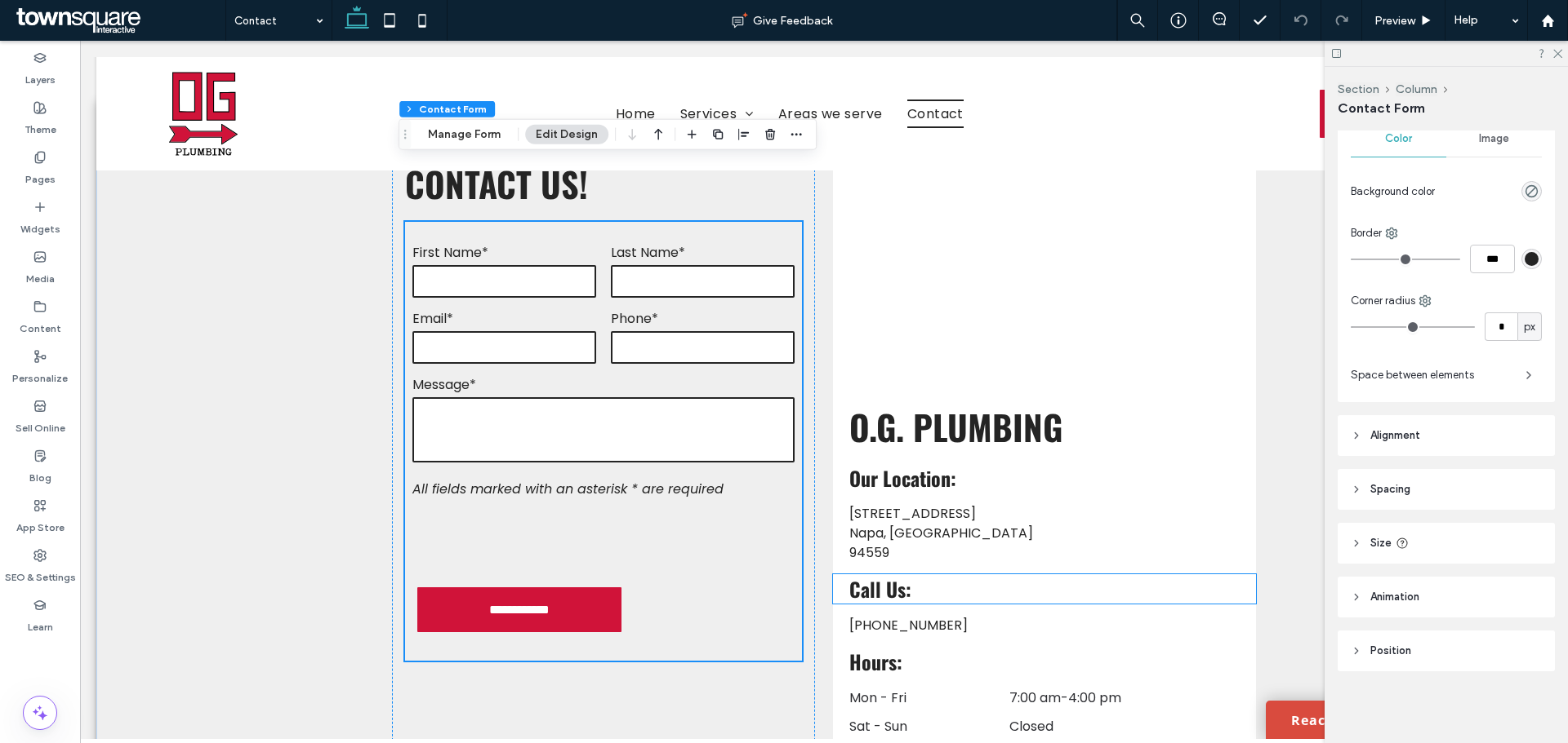
scroll to position [163, 0]
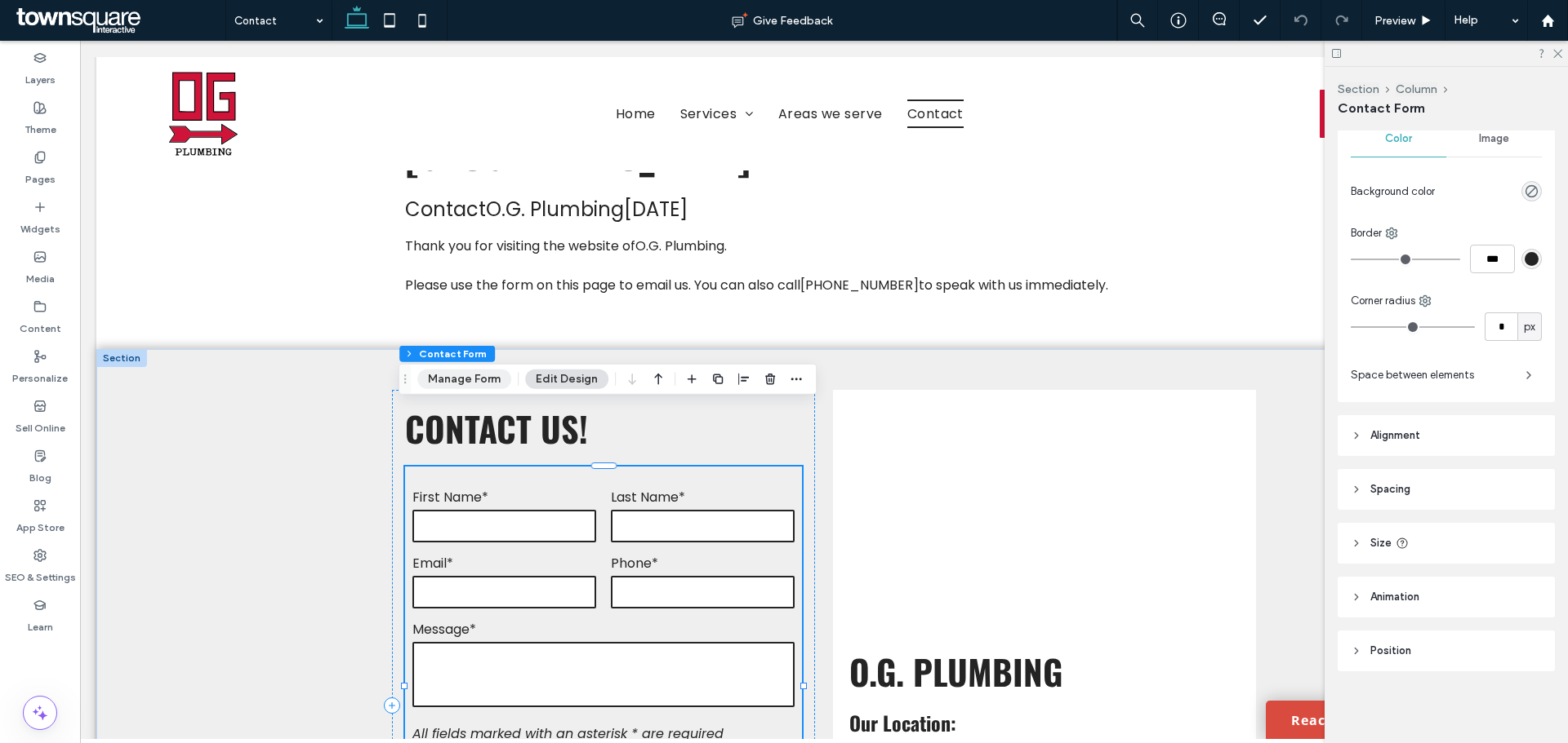
drag, startPoint x: 484, startPoint y: 385, endPoint x: 796, endPoint y: 319, distance: 318.9
click at [484, 385] on button "Manage Form" at bounding box center [464, 380] width 94 height 20
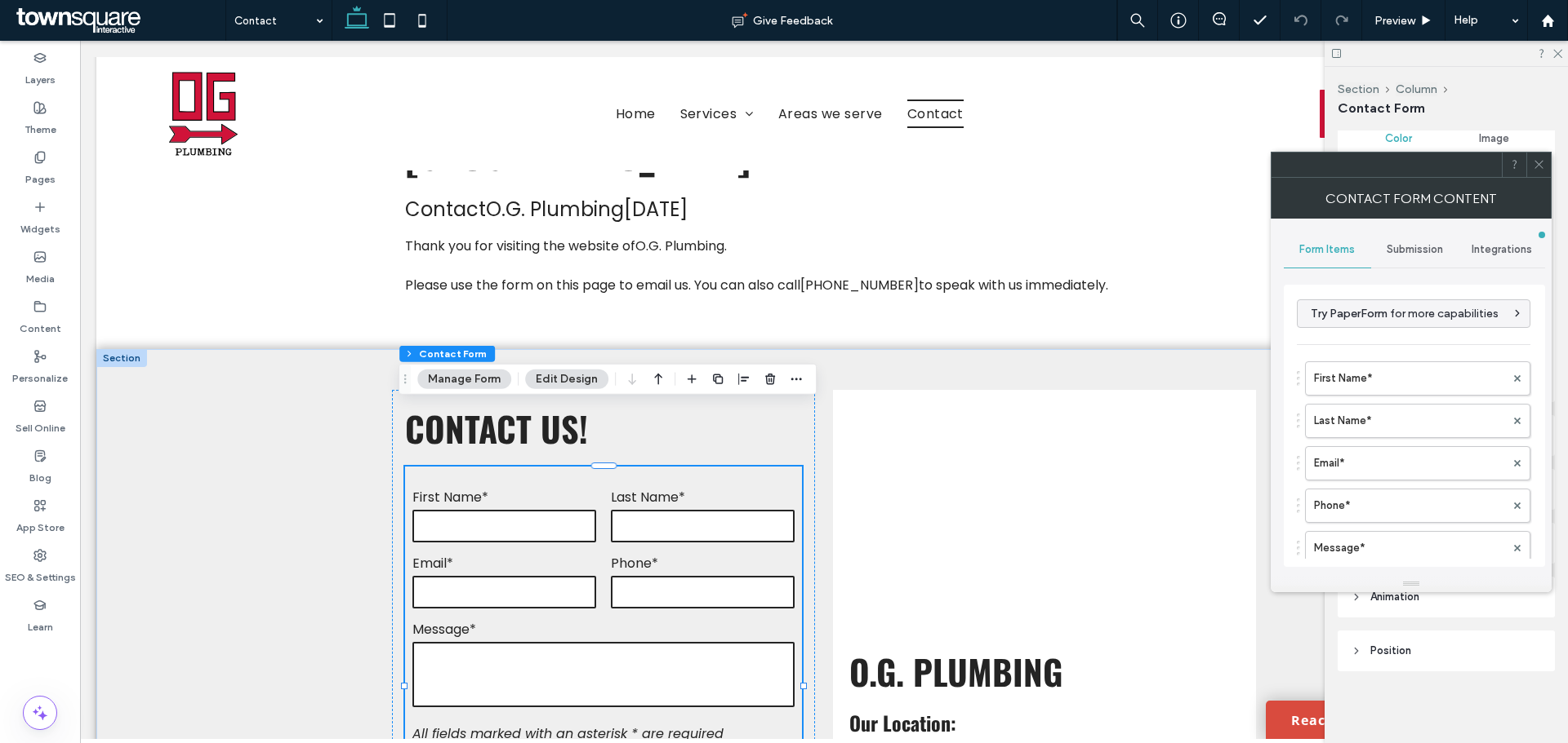
click at [1407, 265] on div "Submission" at bounding box center [1414, 249] width 87 height 36
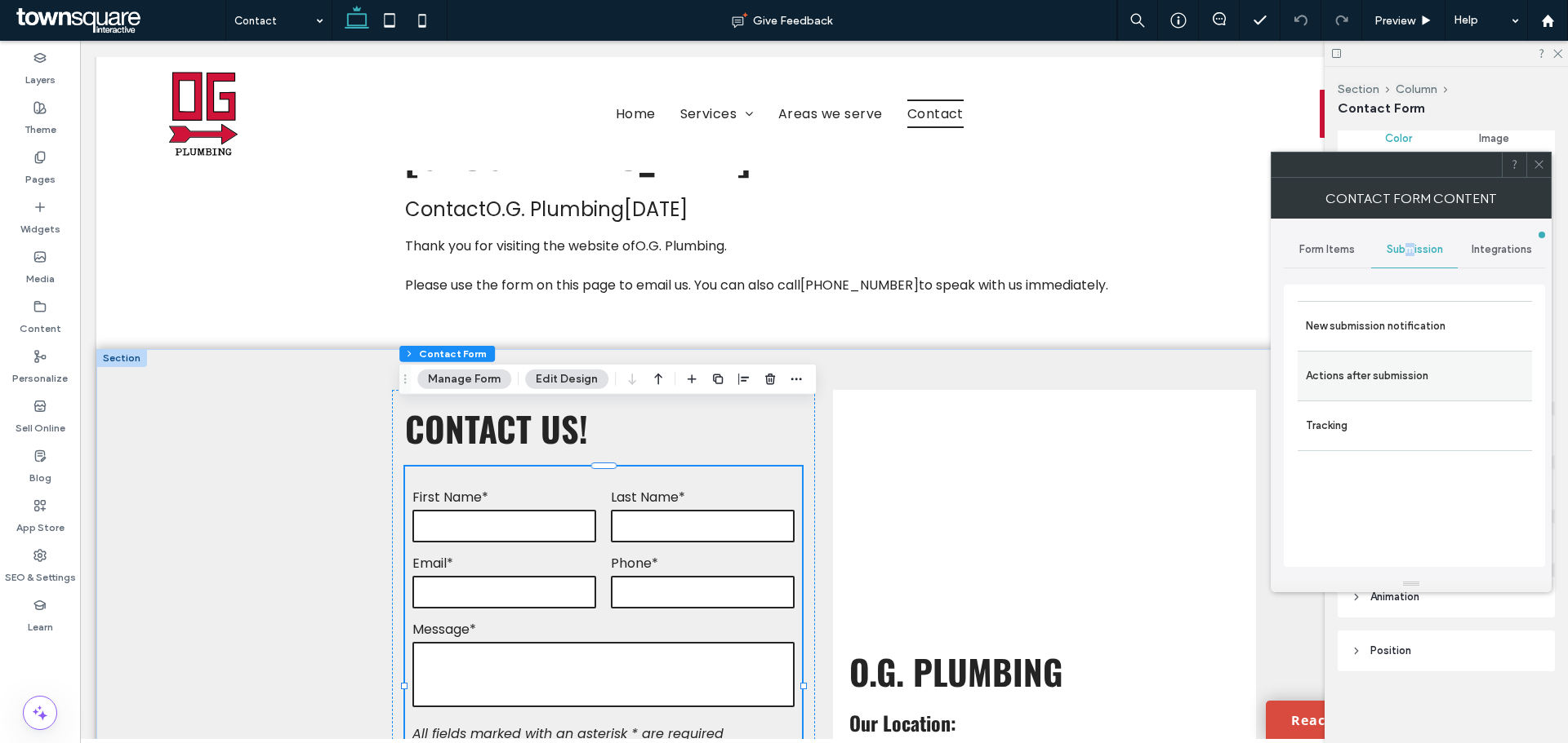
click at [1375, 377] on label "Actions after submission" at bounding box center [1414, 376] width 218 height 32
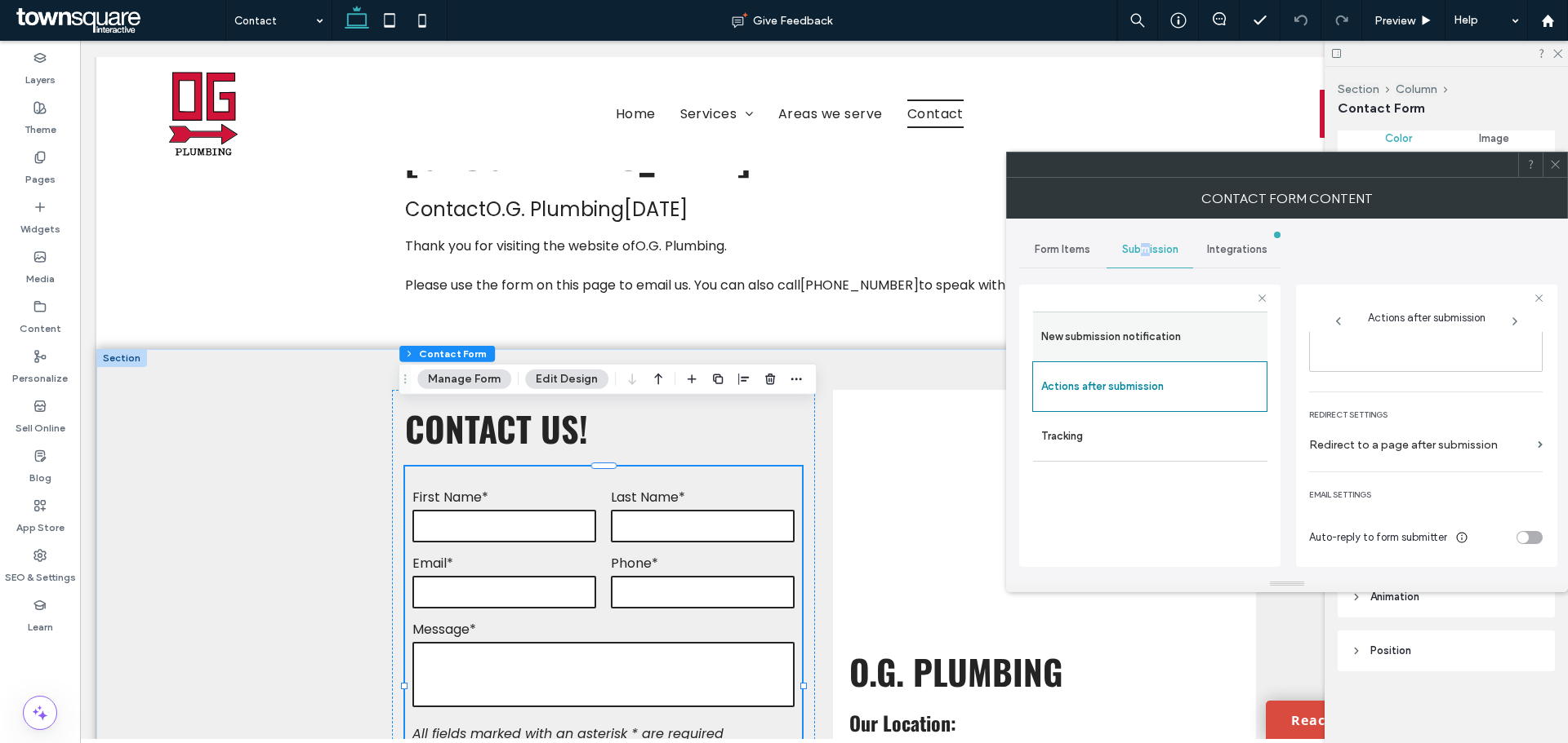
click at [1161, 342] on label "New submission notification" at bounding box center [1150, 336] width 218 height 32
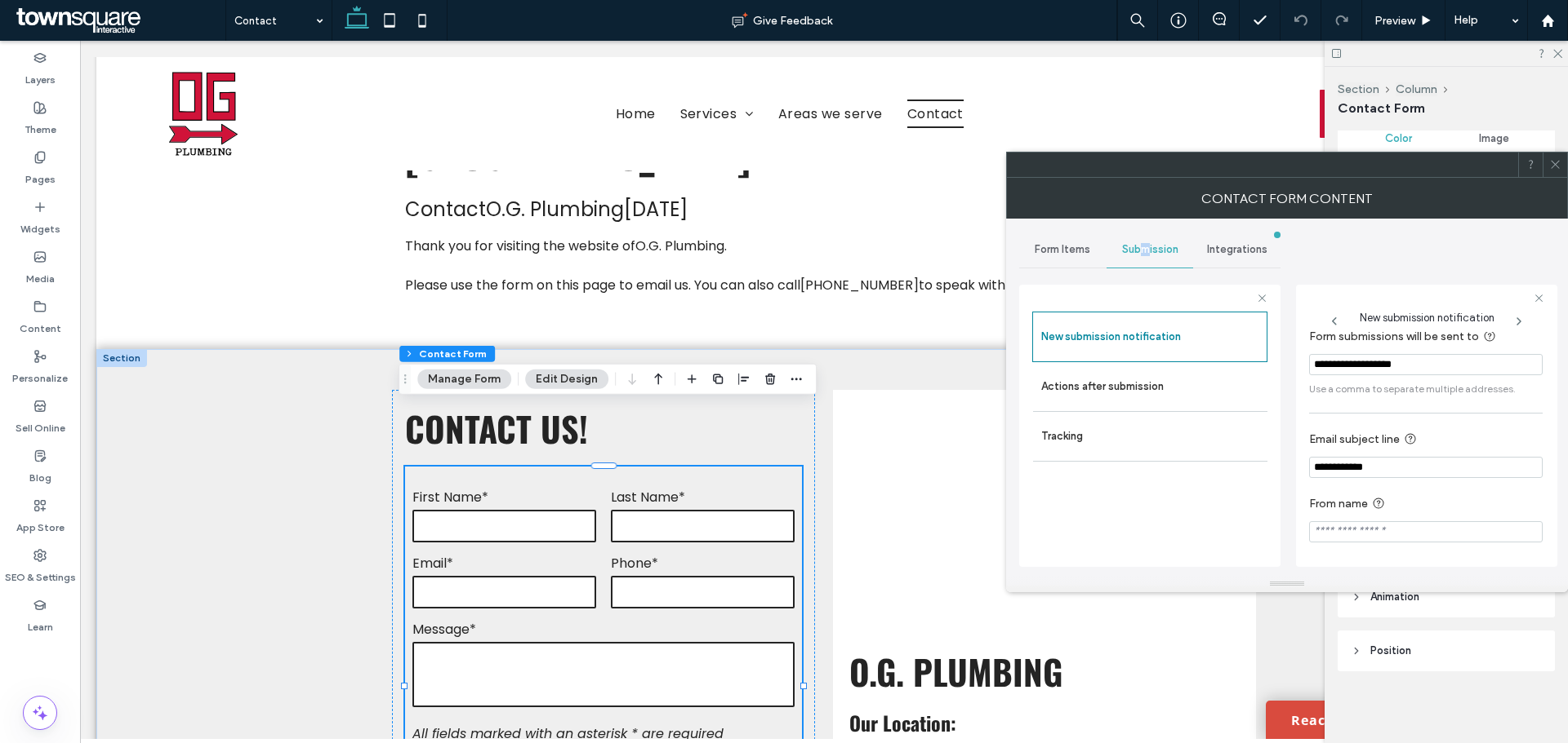
scroll to position [85, 0]
click at [1023, 244] on div "Form Items" at bounding box center [1062, 249] width 87 height 36
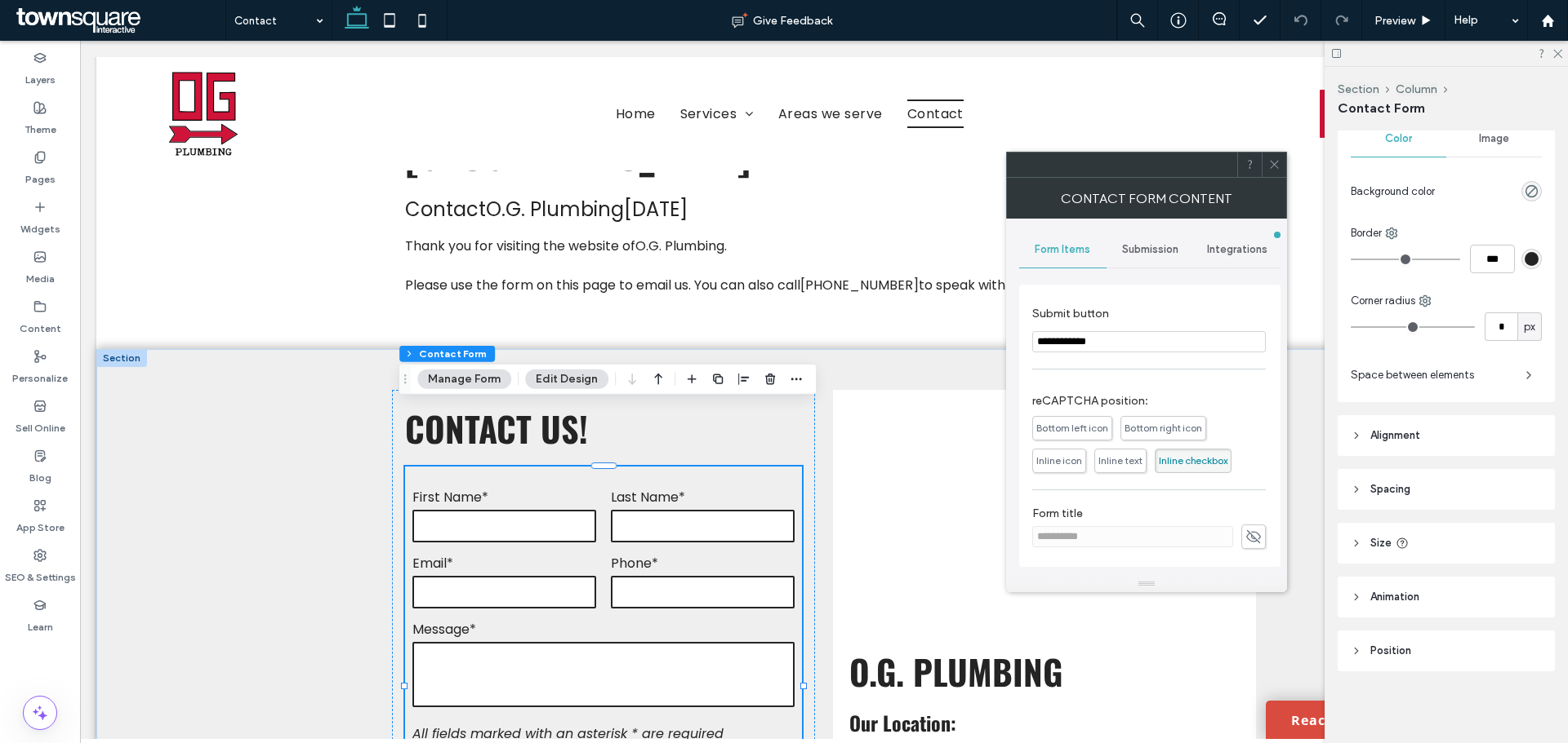
scroll to position [37, 0]
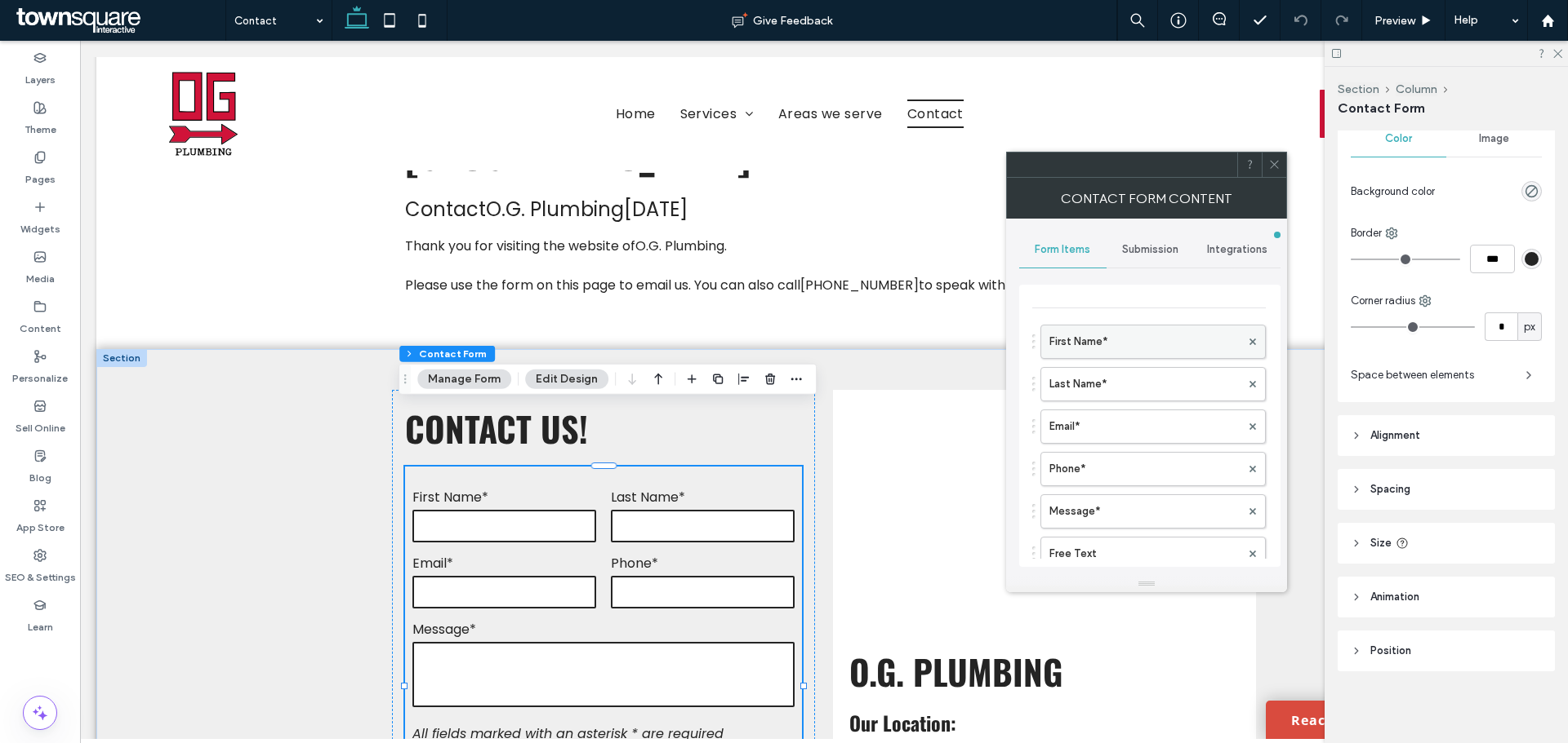
click at [1101, 339] on label "First Name*" at bounding box center [1145, 341] width 191 height 32
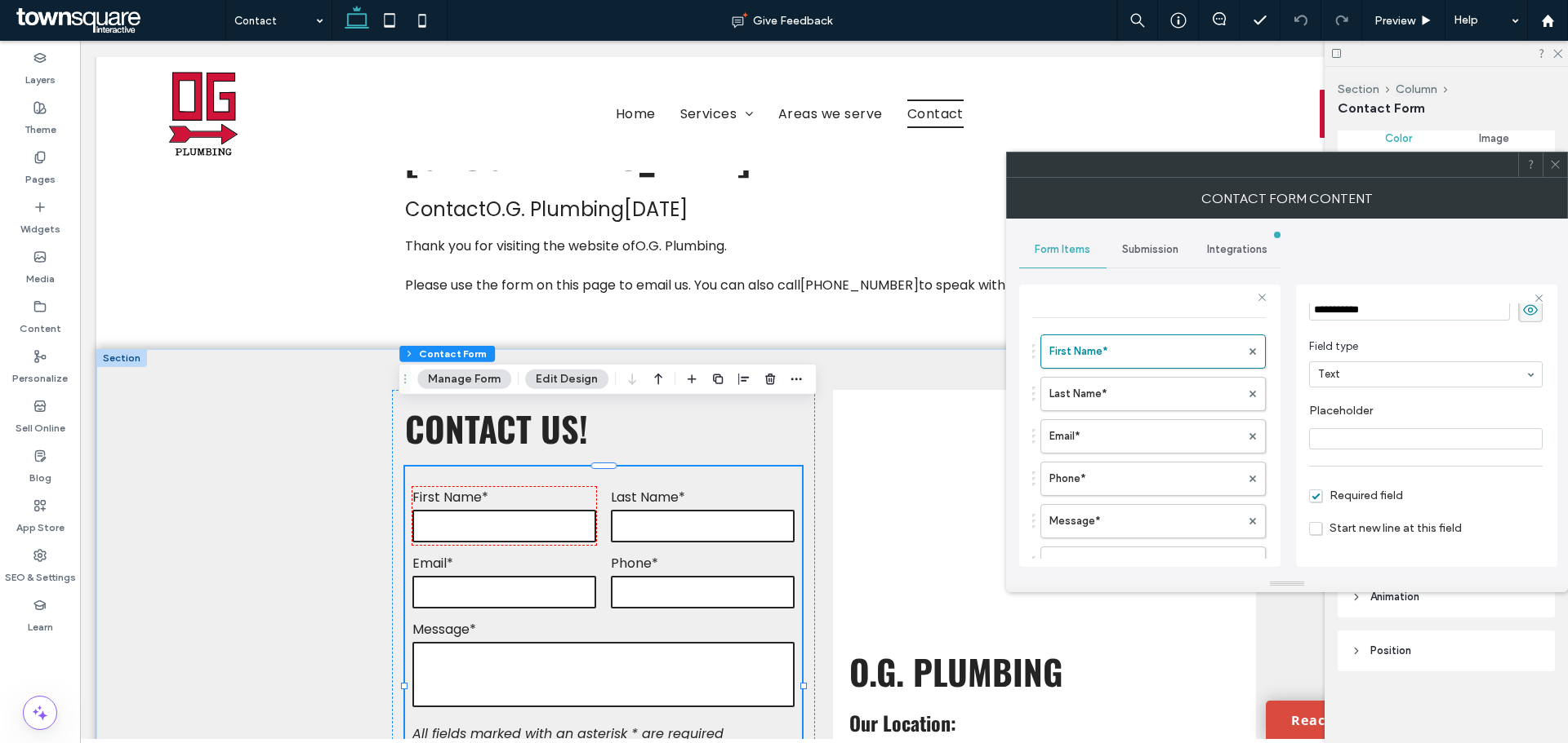
scroll to position [114, 0]
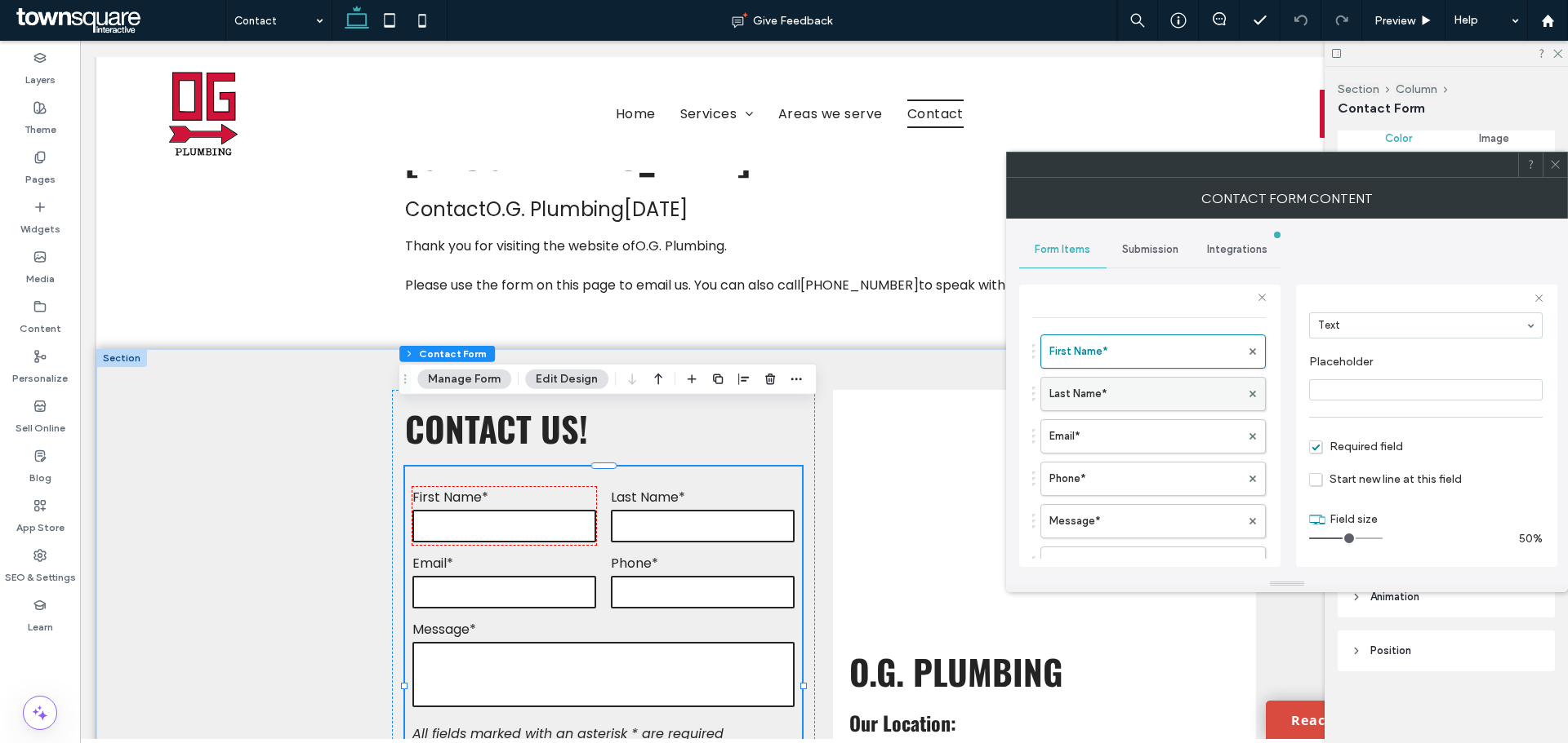
click at [1067, 385] on label "Last Name*" at bounding box center [1145, 393] width 191 height 32
click at [1083, 438] on label "Email*" at bounding box center [1145, 435] width 191 height 32
click at [1095, 474] on label "Phone*" at bounding box center [1145, 478] width 191 height 32
click at [1111, 516] on label "Message*" at bounding box center [1145, 520] width 191 height 32
type input "**"
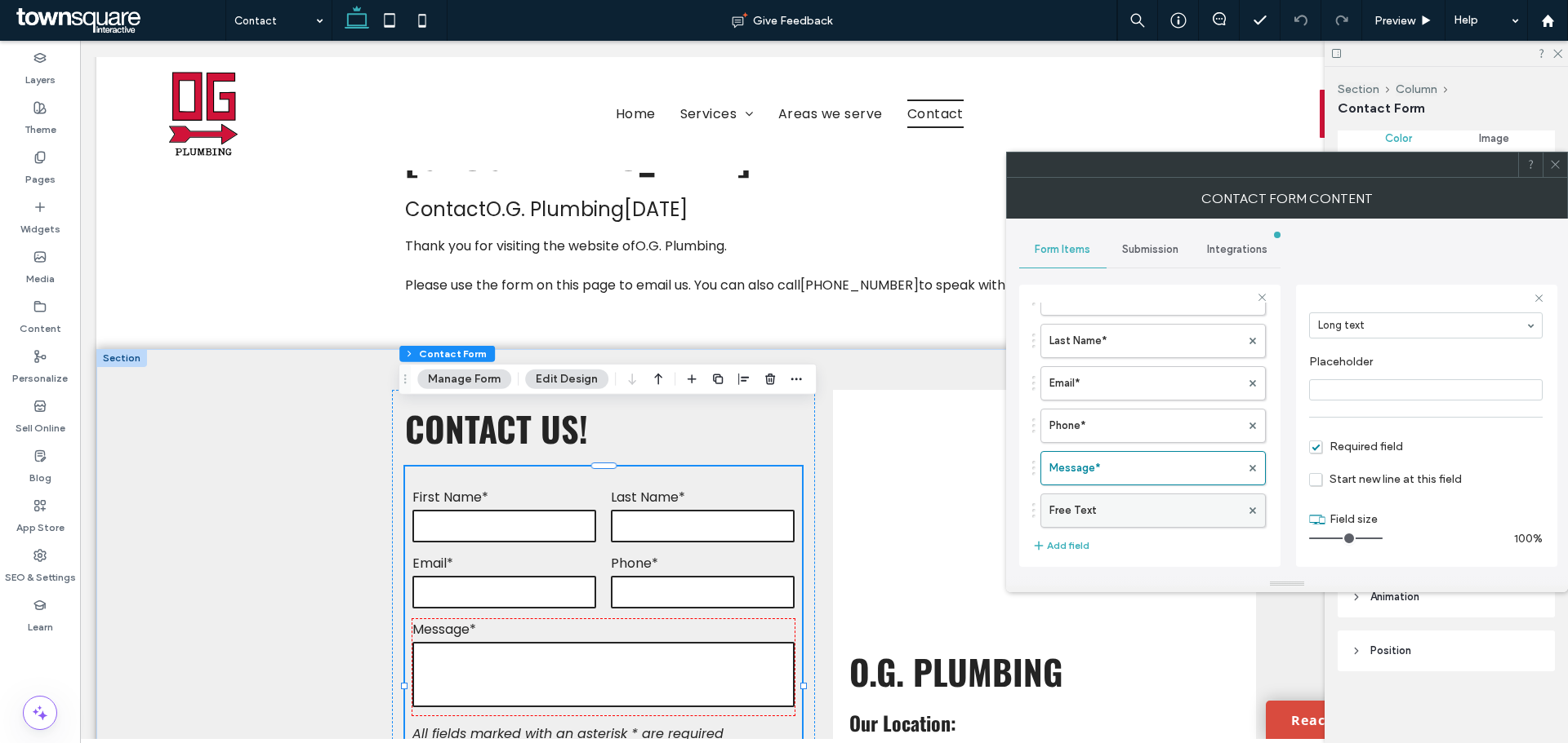
scroll to position [118, 0]
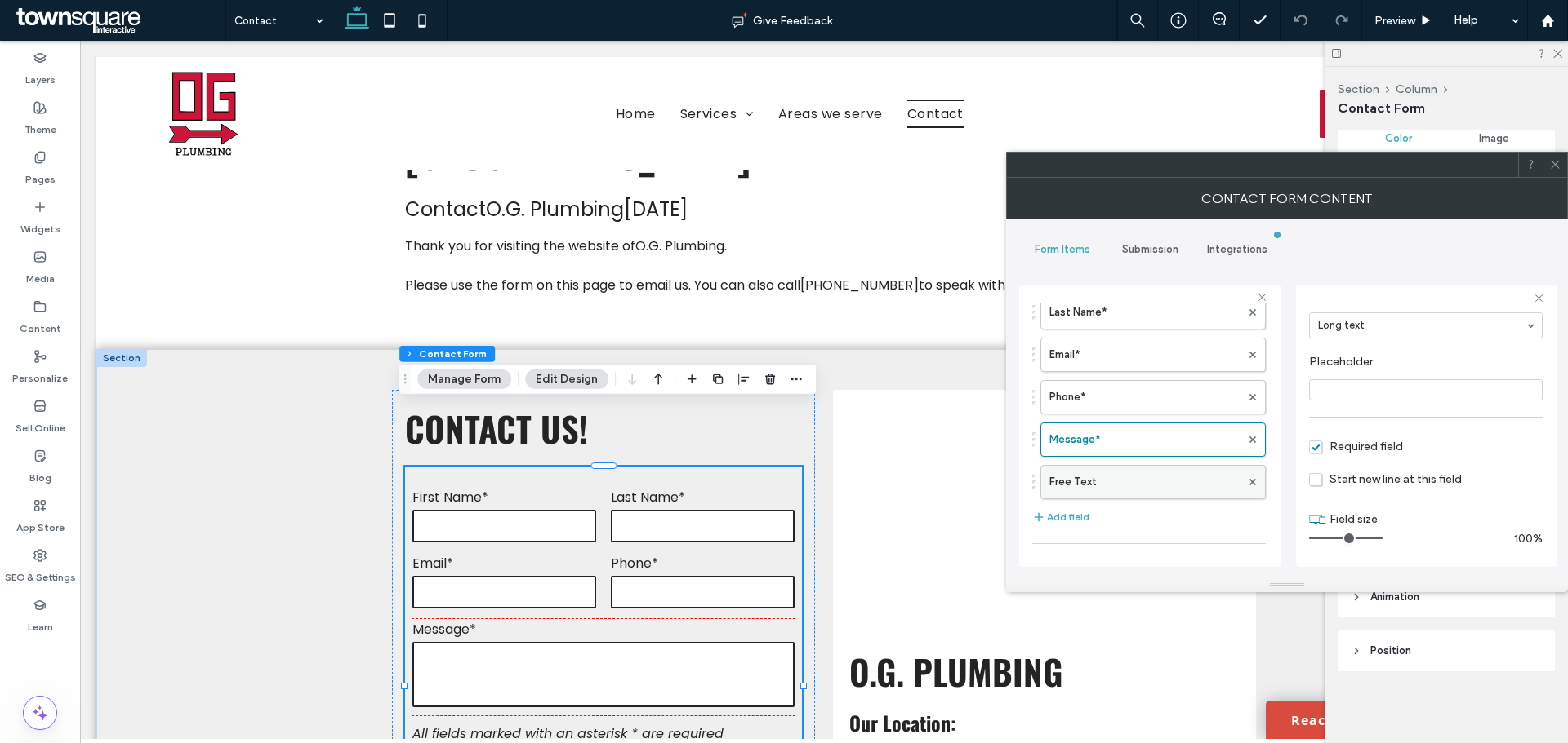
click at [1112, 472] on label "Free Text" at bounding box center [1145, 481] width 191 height 32
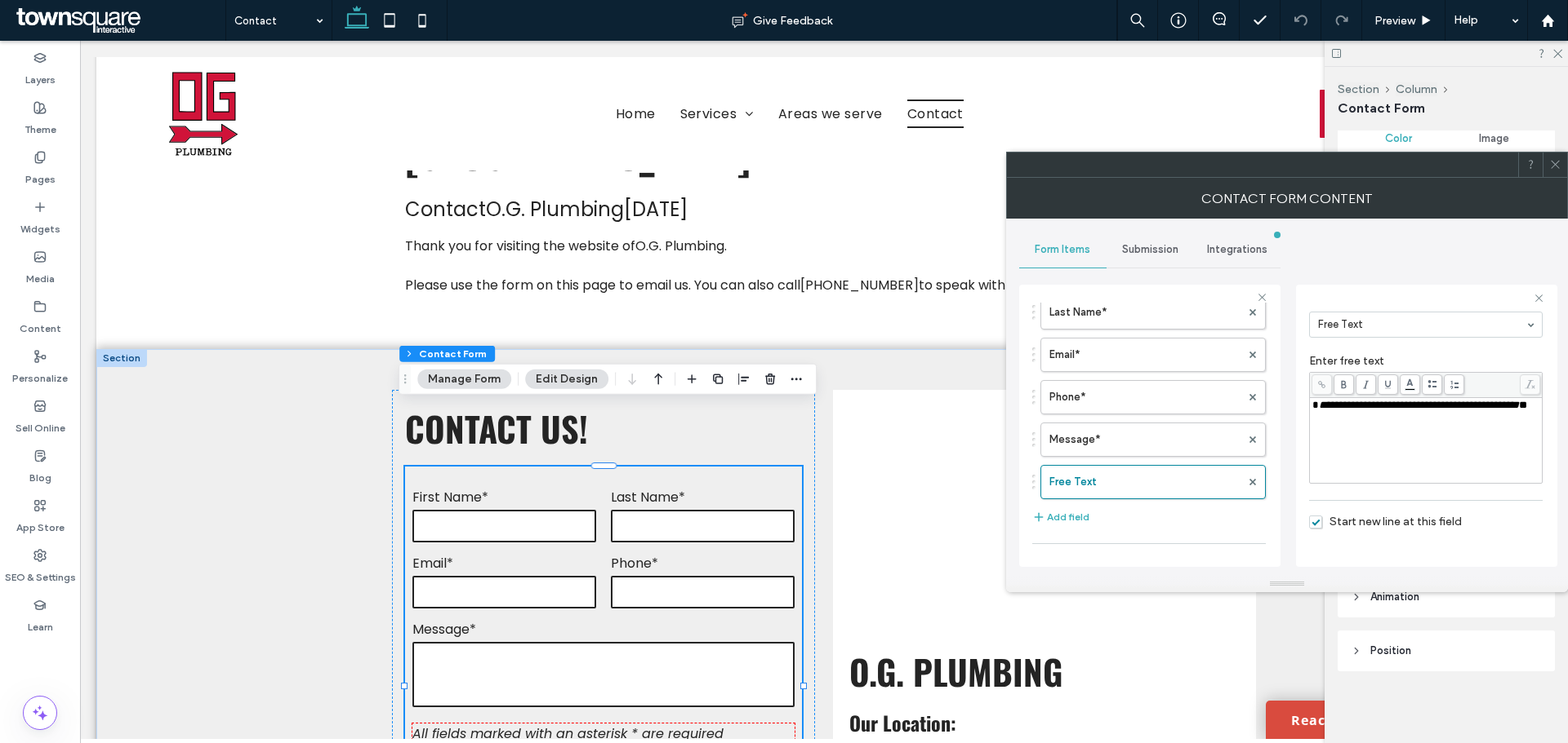
click at [1553, 166] on icon at bounding box center [1554, 164] width 13 height 13
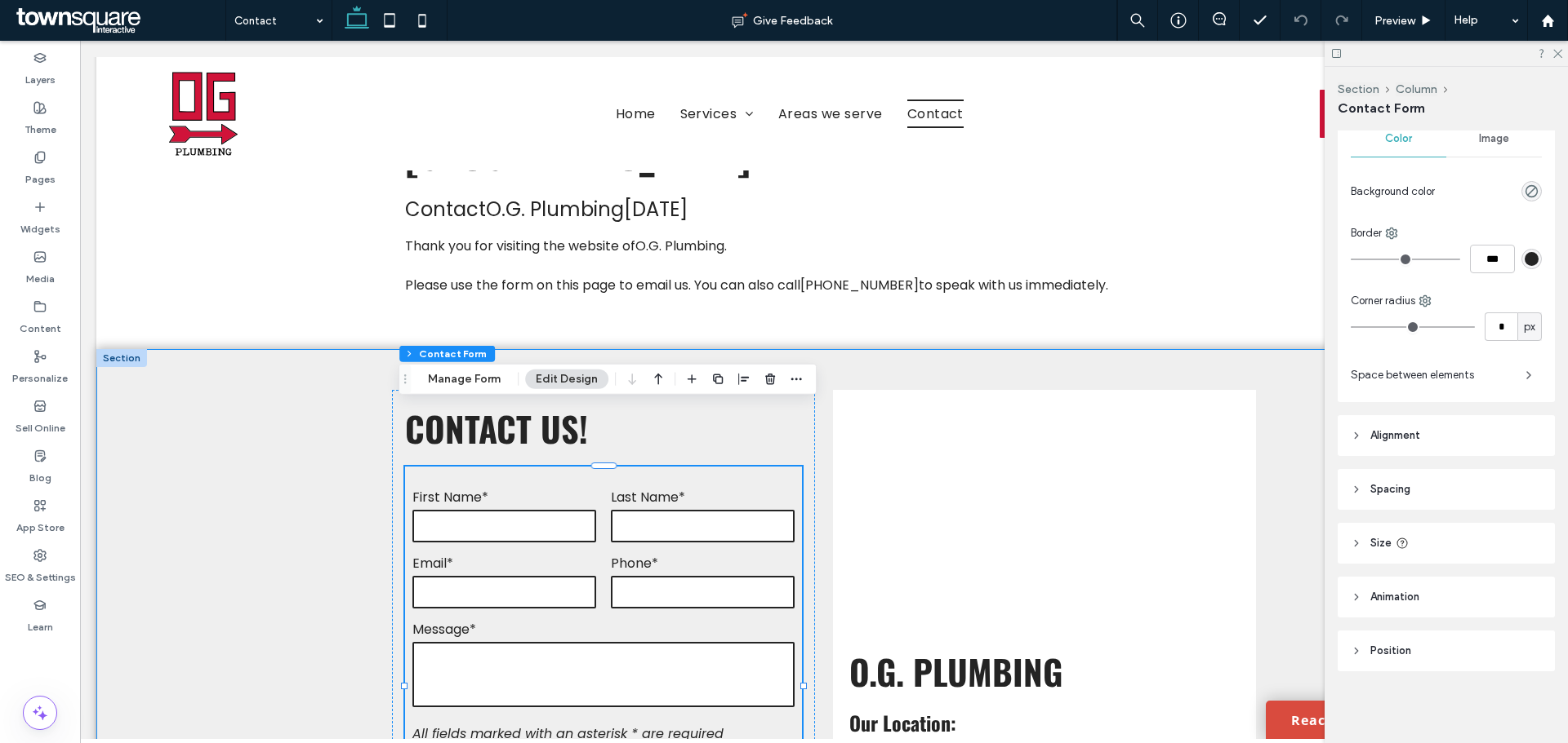
click at [314, 485] on div "**********" at bounding box center [824, 706] width 1455 height 714
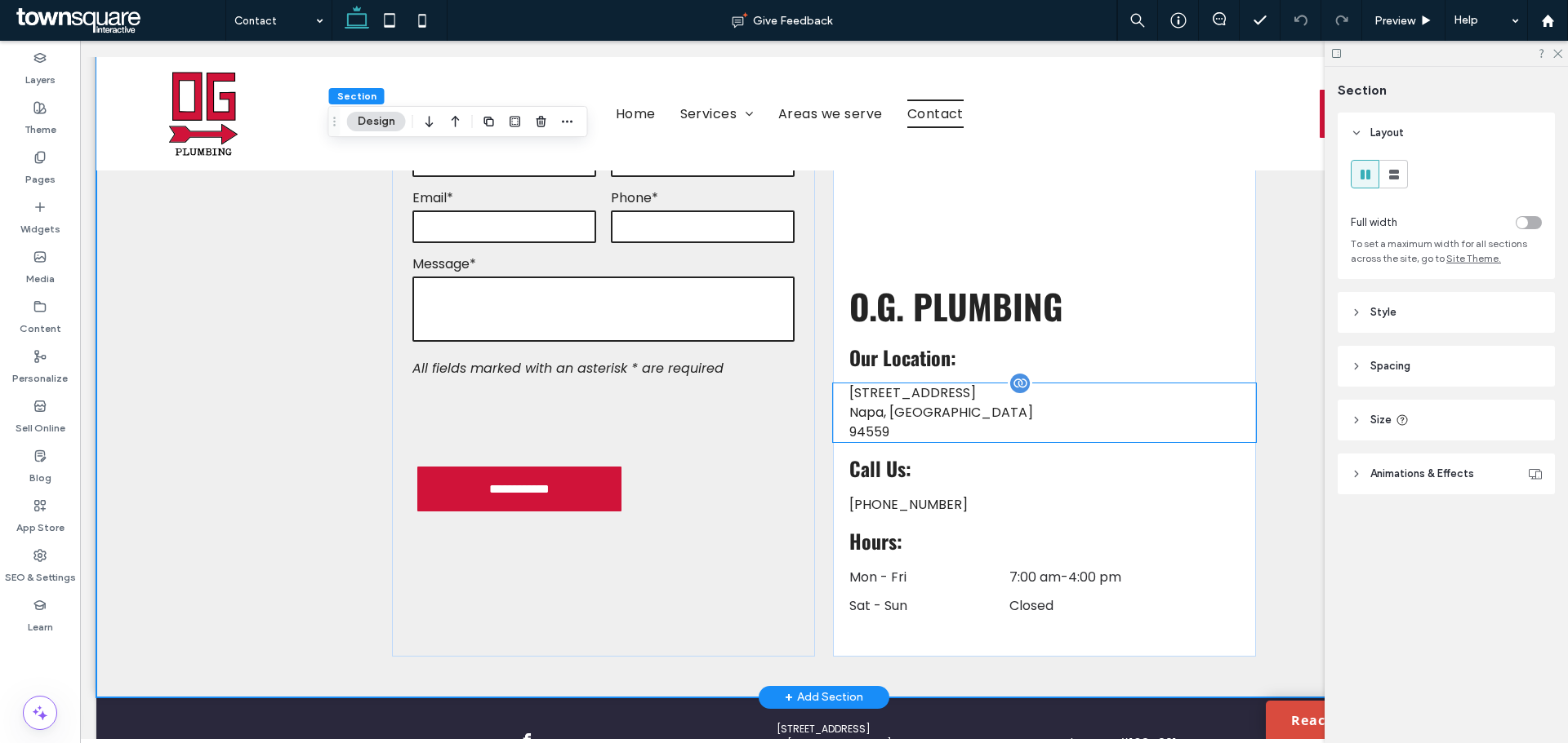
scroll to position [489, 0]
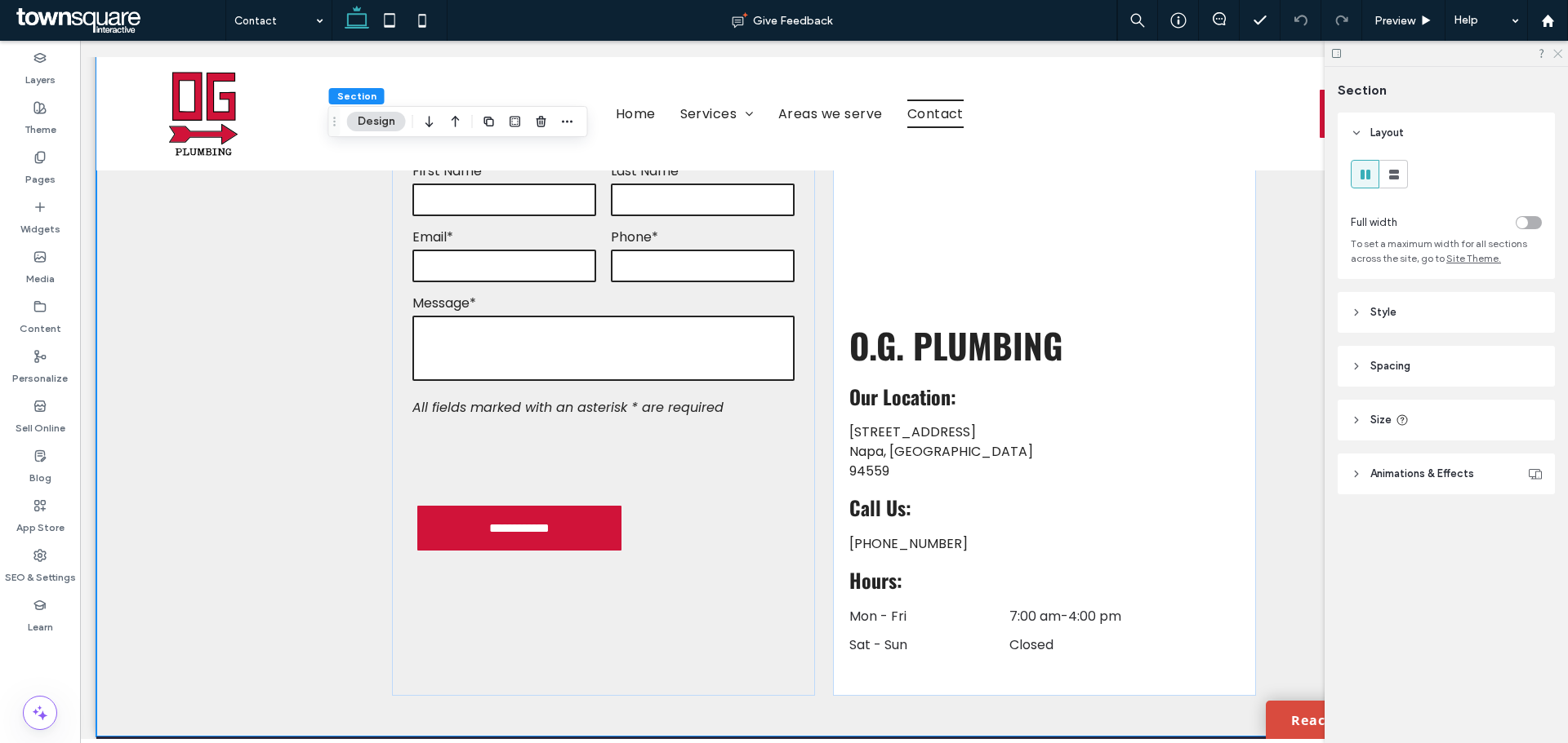
click at [1559, 53] on icon at bounding box center [1556, 52] width 11 height 11
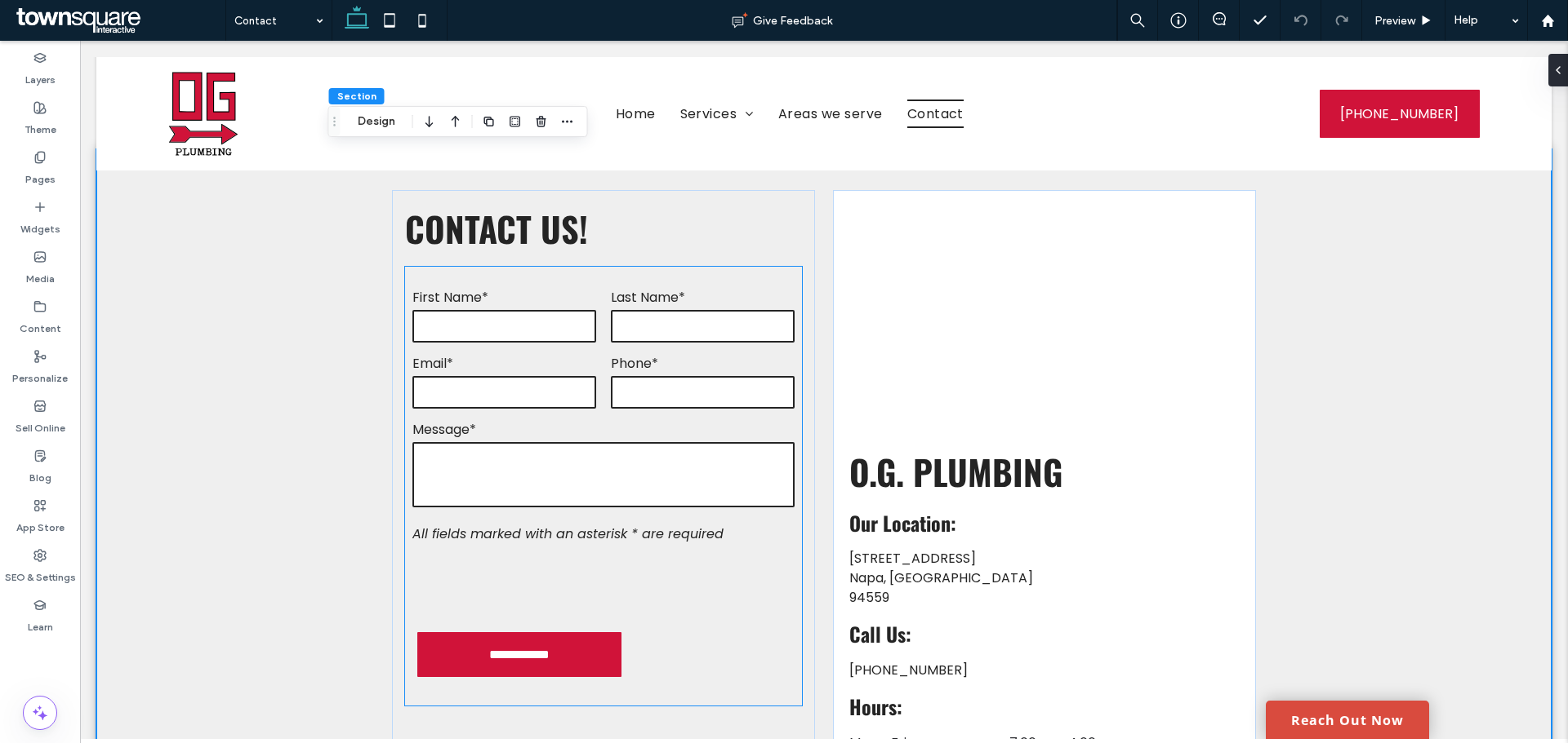
scroll to position [0, 0]
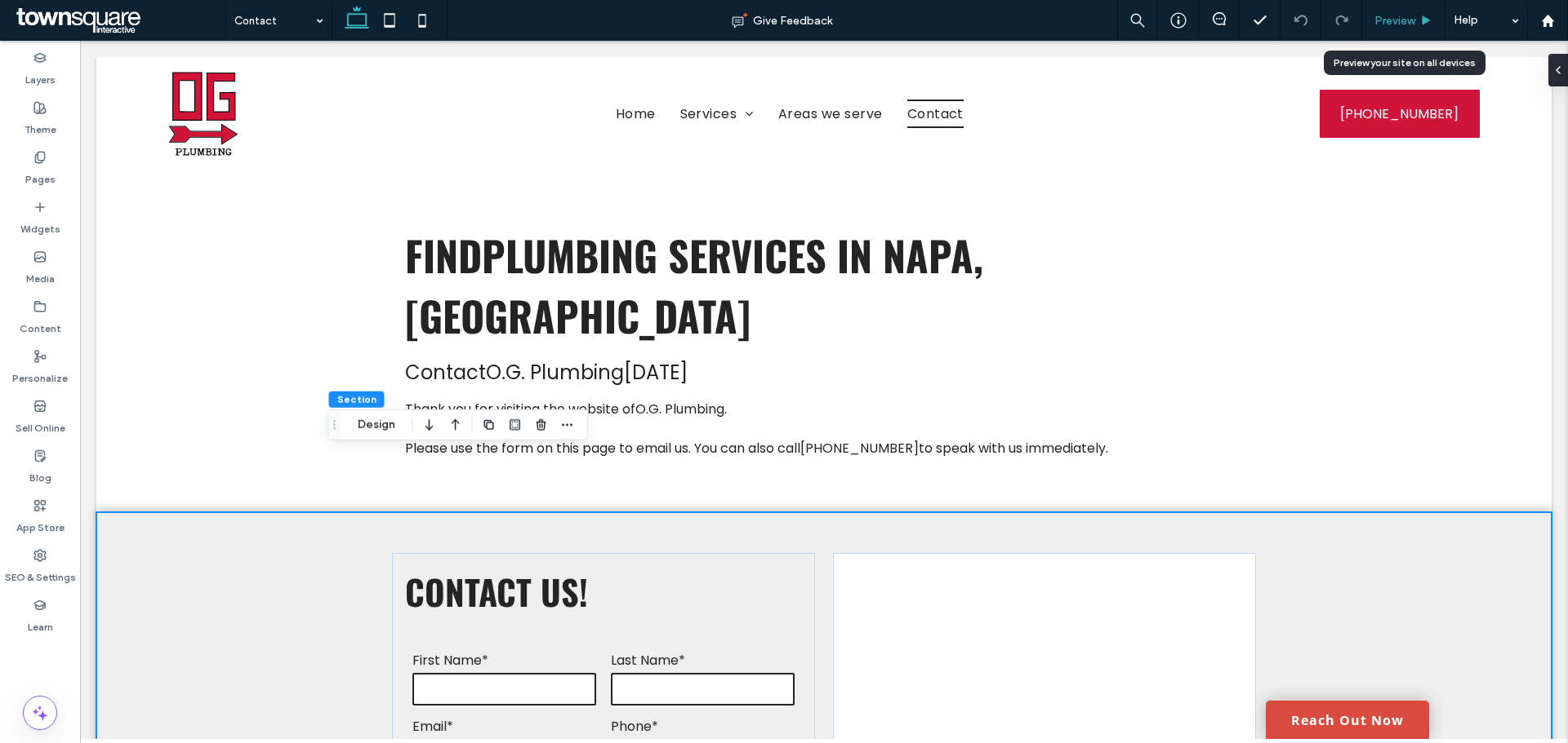
click at [1394, 16] on span "Preview" at bounding box center [1395, 21] width 41 height 14
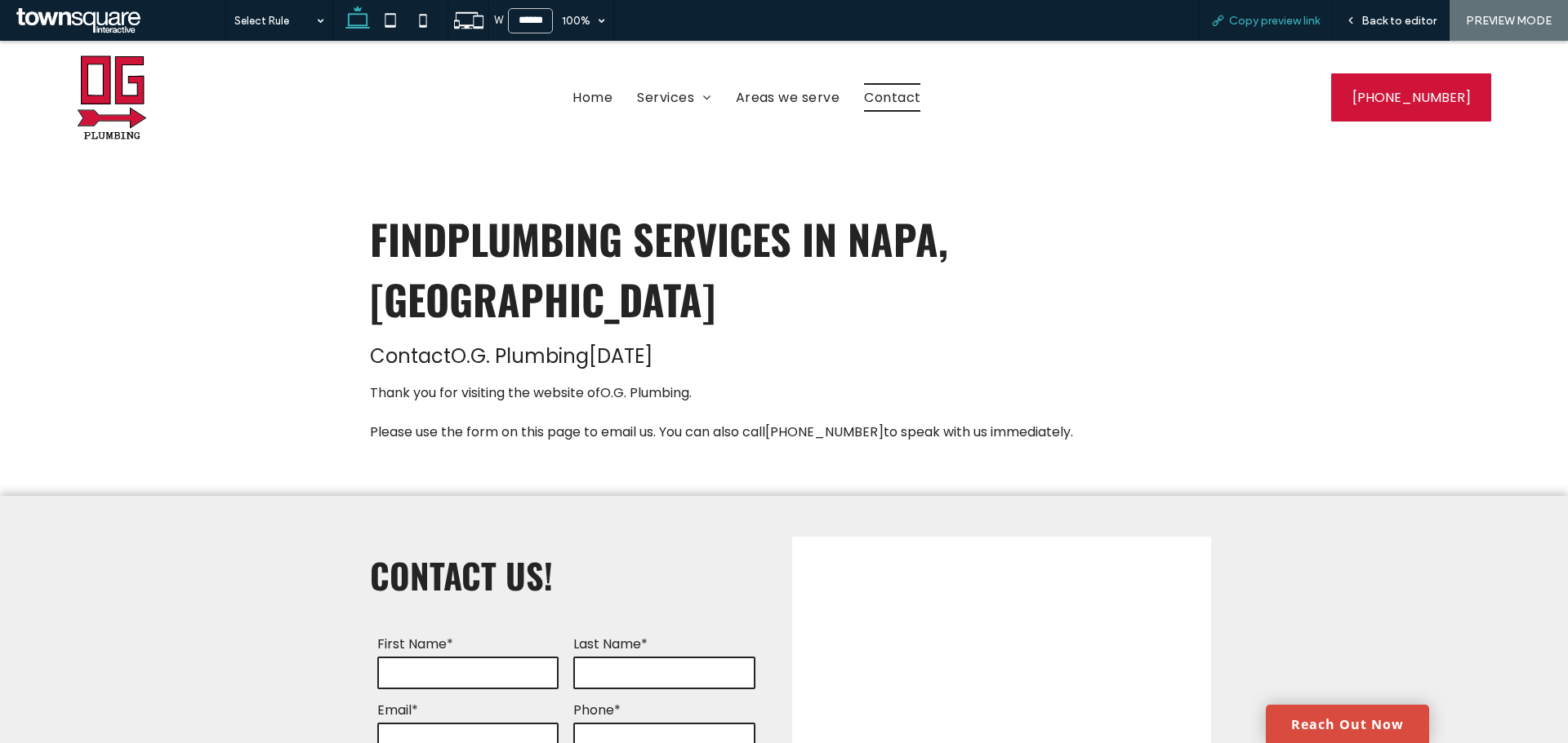
drag, startPoint x: 1250, startPoint y: 22, endPoint x: 1237, endPoint y: 23, distance: 13.0
click at [1248, 27] on div "Copy preview link" at bounding box center [1265, 21] width 135 height 41
click at [1253, 28] on div "Copy preview link" at bounding box center [1265, 21] width 135 height 41
click at [1215, 29] on div "Copy preview link" at bounding box center [1265, 21] width 135 height 41
click at [1226, 30] on div "Copy preview link" at bounding box center [1265, 21] width 135 height 41
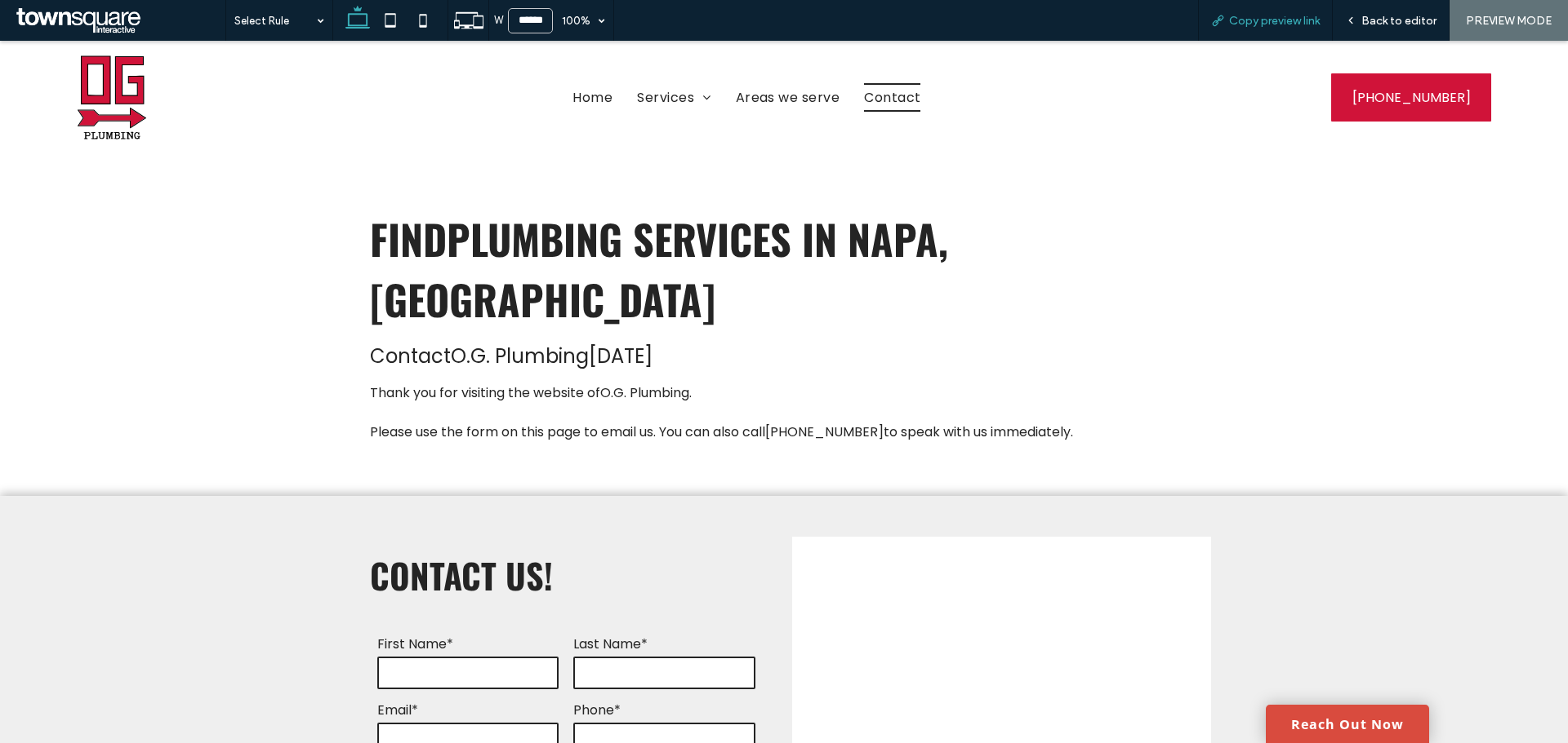
click at [1228, 31] on div "Copy preview link" at bounding box center [1265, 21] width 135 height 41
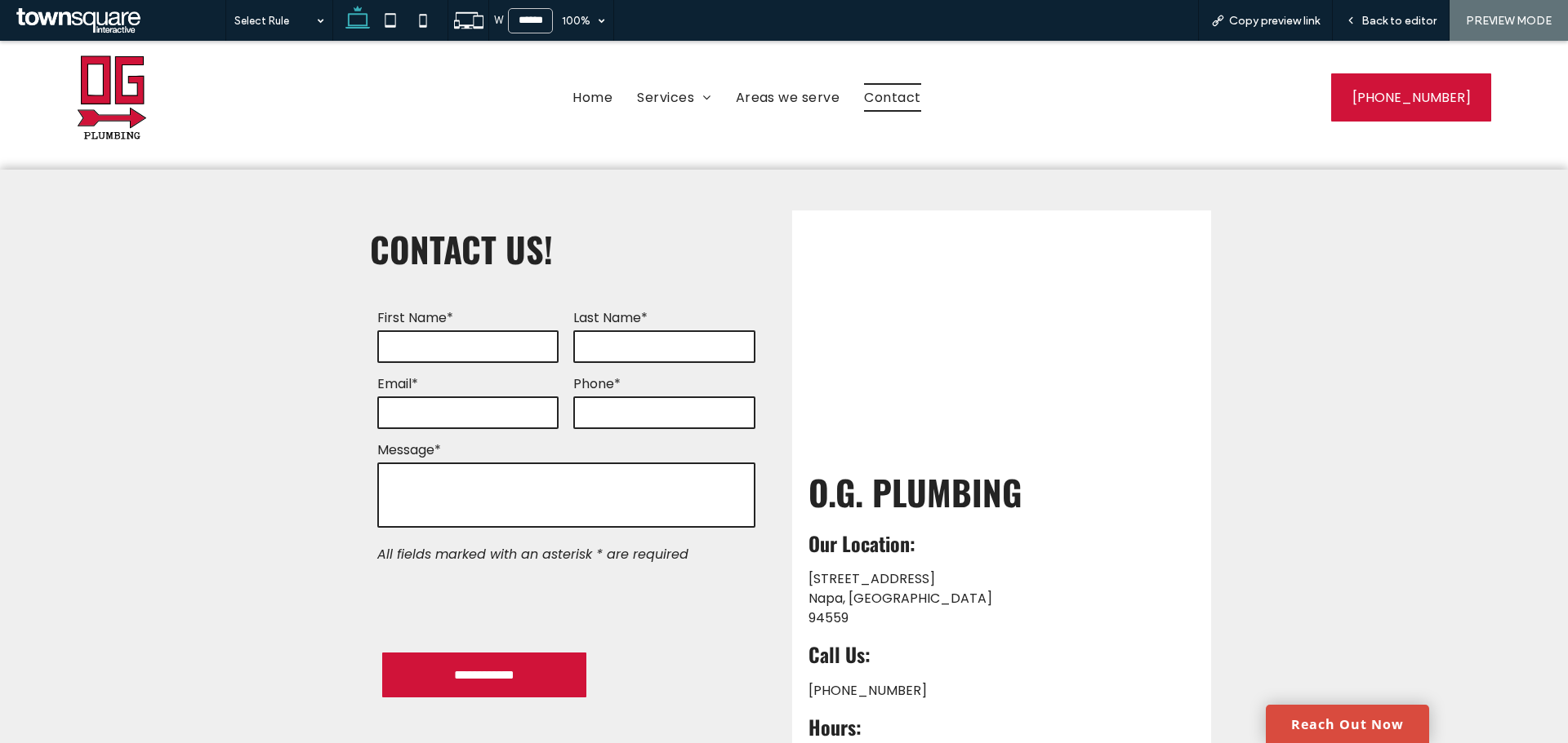
scroll to position [408, 0]
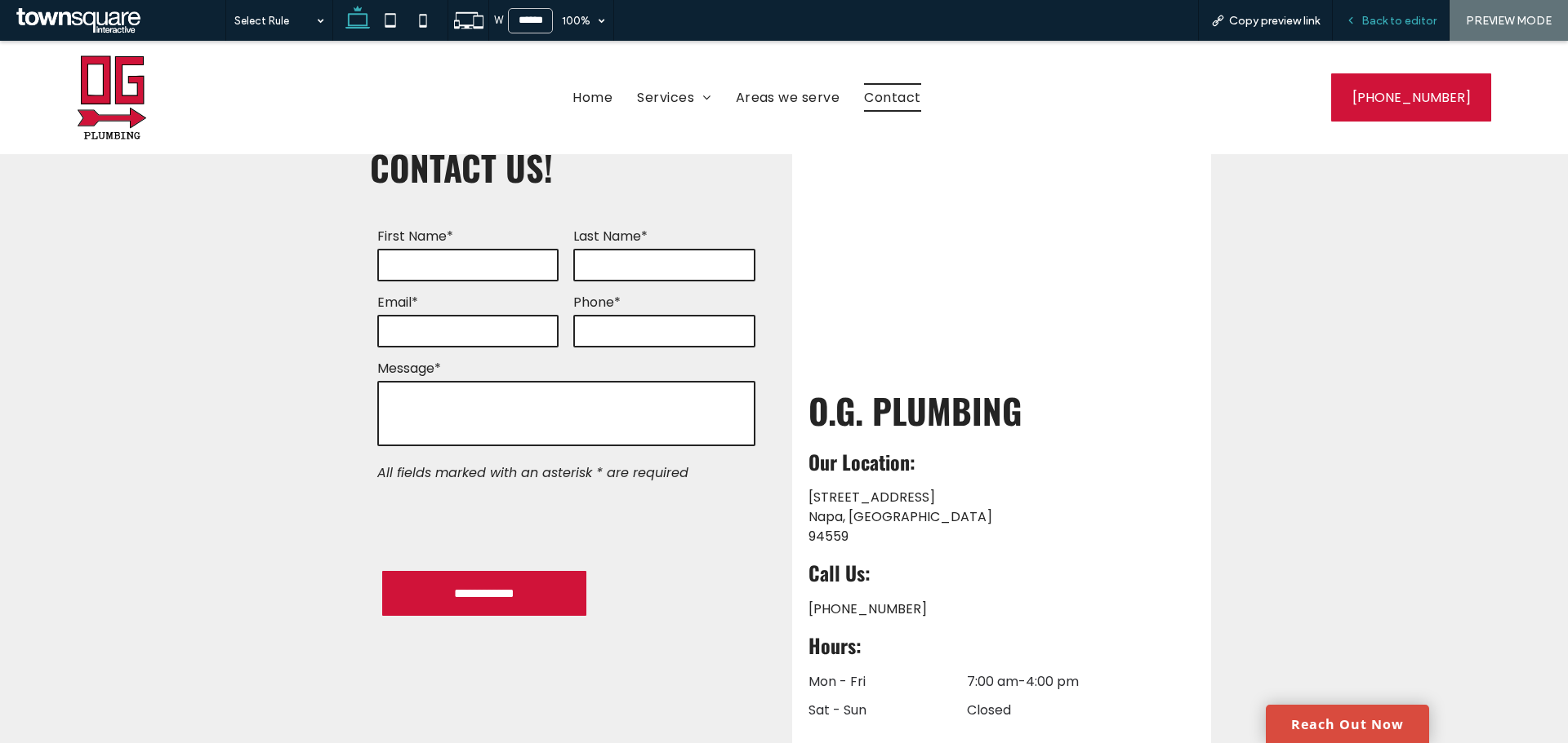
click at [1401, 17] on span "Back to editor" at bounding box center [1398, 21] width 75 height 14
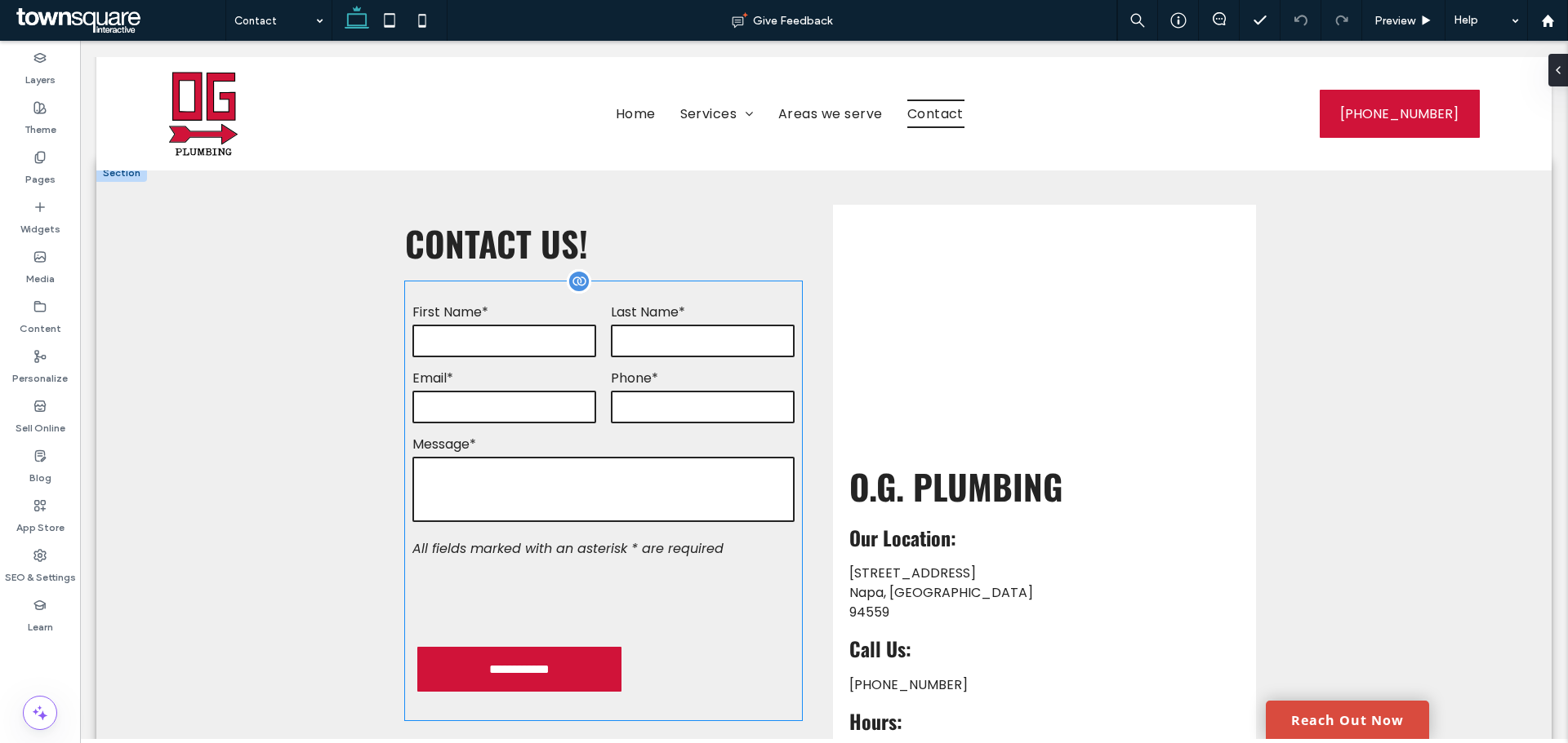
scroll to position [261, 0]
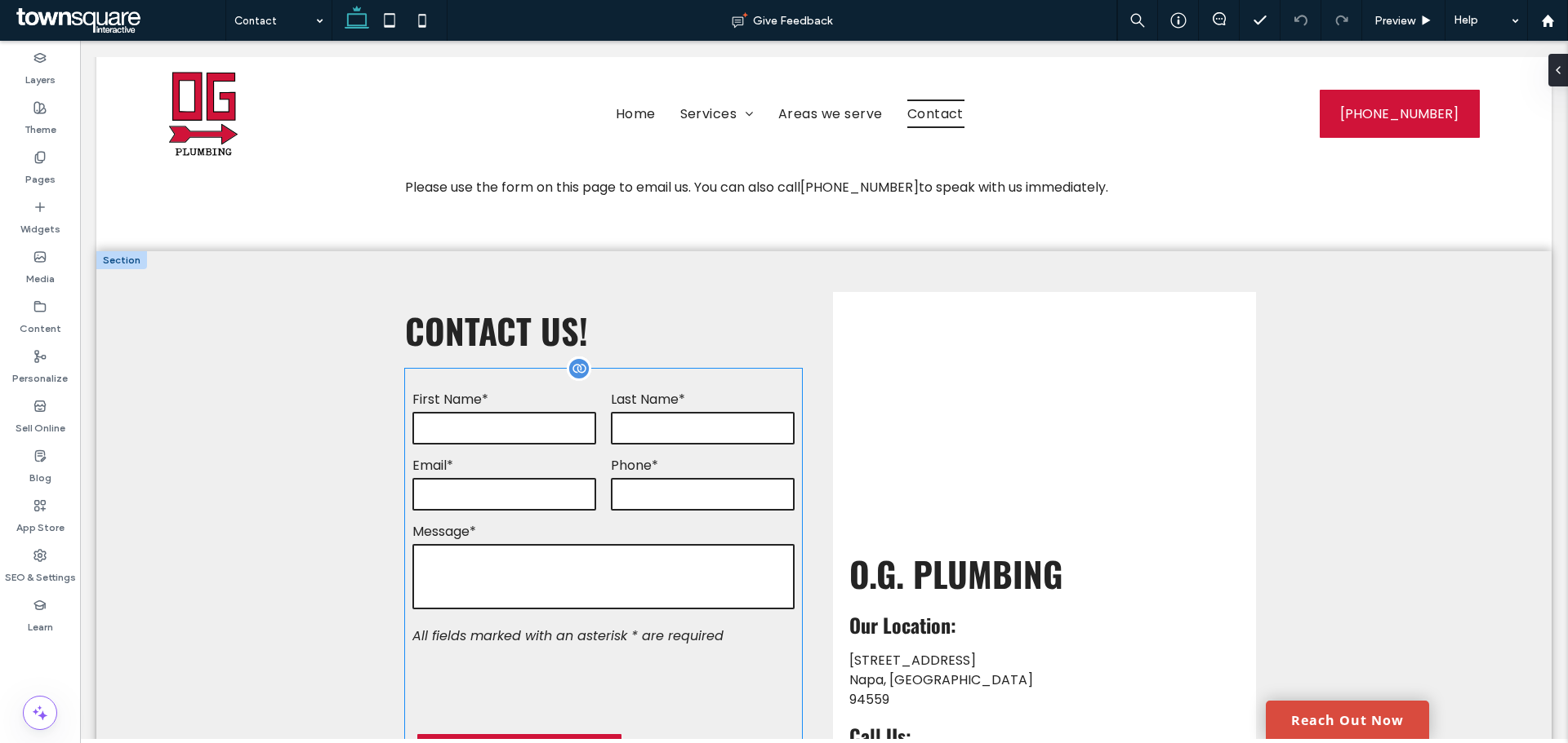
click at [599, 391] on form "**********" at bounding box center [604, 589] width 397 height 439
click at [599, 391] on div "**********" at bounding box center [604, 589] width 397 height 439
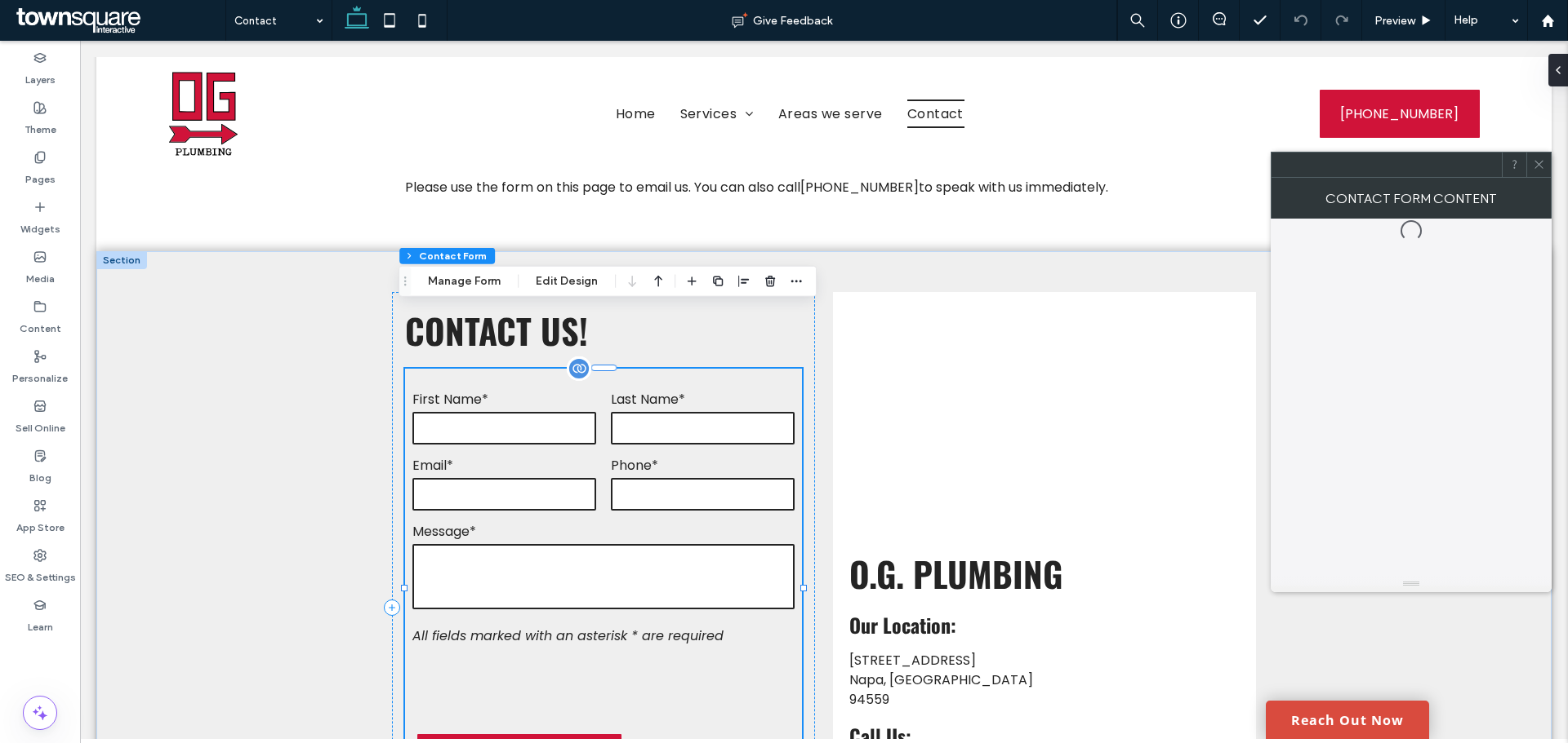
type input "*"
type input "***"
type input "*"
type input "***"
type input "*"
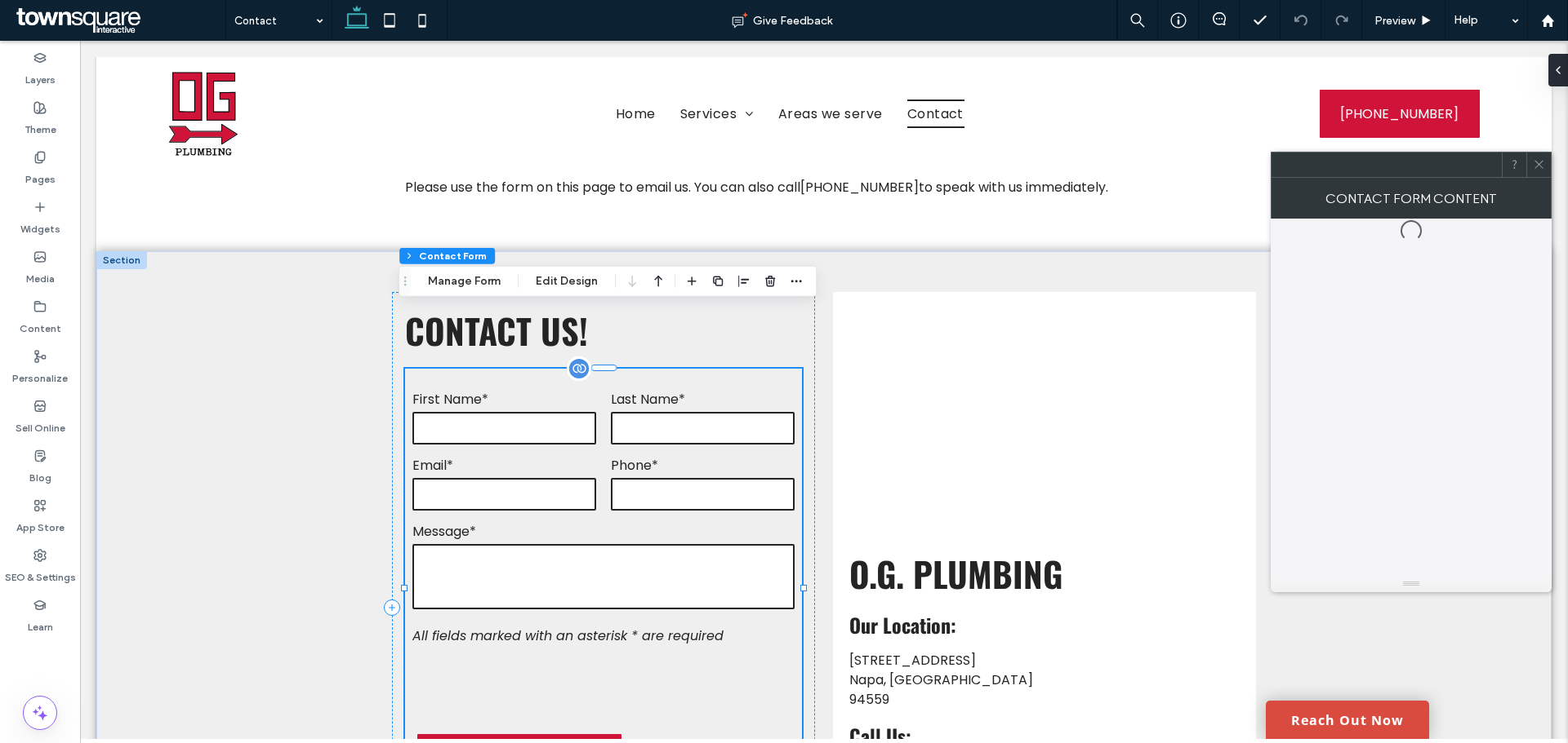
type input "*"
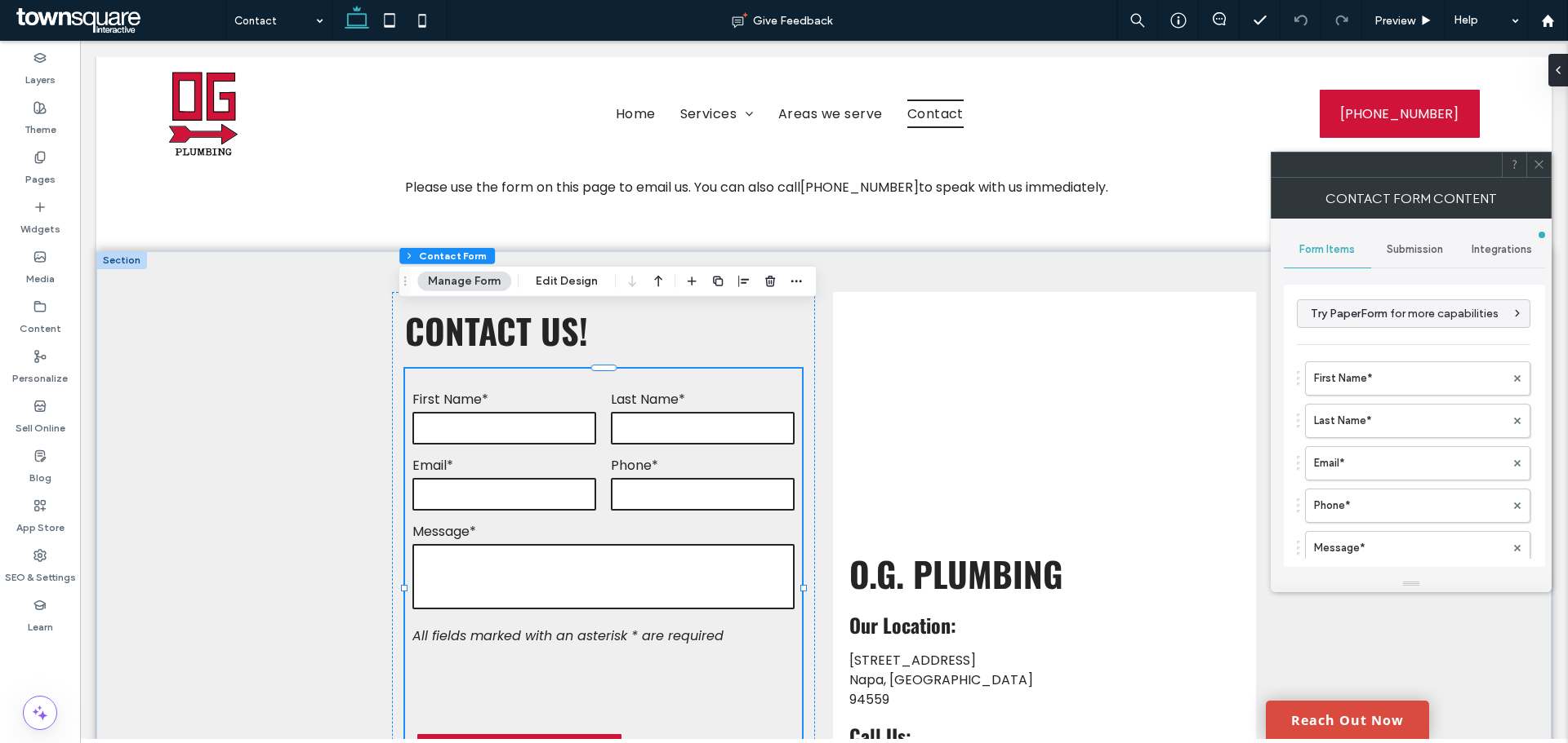
click at [1425, 245] on div "Submission" at bounding box center [1414, 249] width 87 height 36
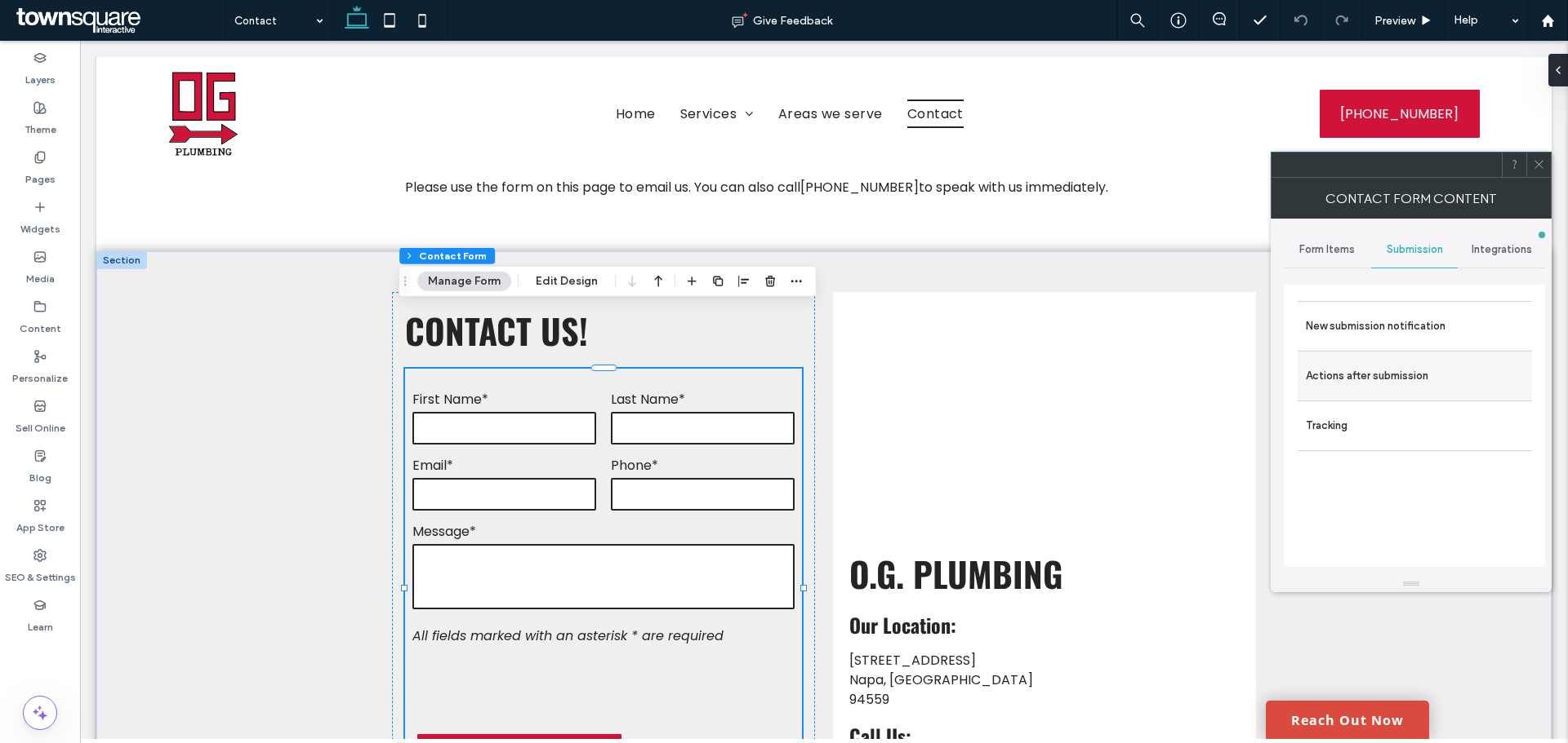
click at [1421, 354] on div "Actions after submission" at bounding box center [1415, 375] width 234 height 50
click at [1450, 365] on label "Actions after submission" at bounding box center [1414, 376] width 218 height 32
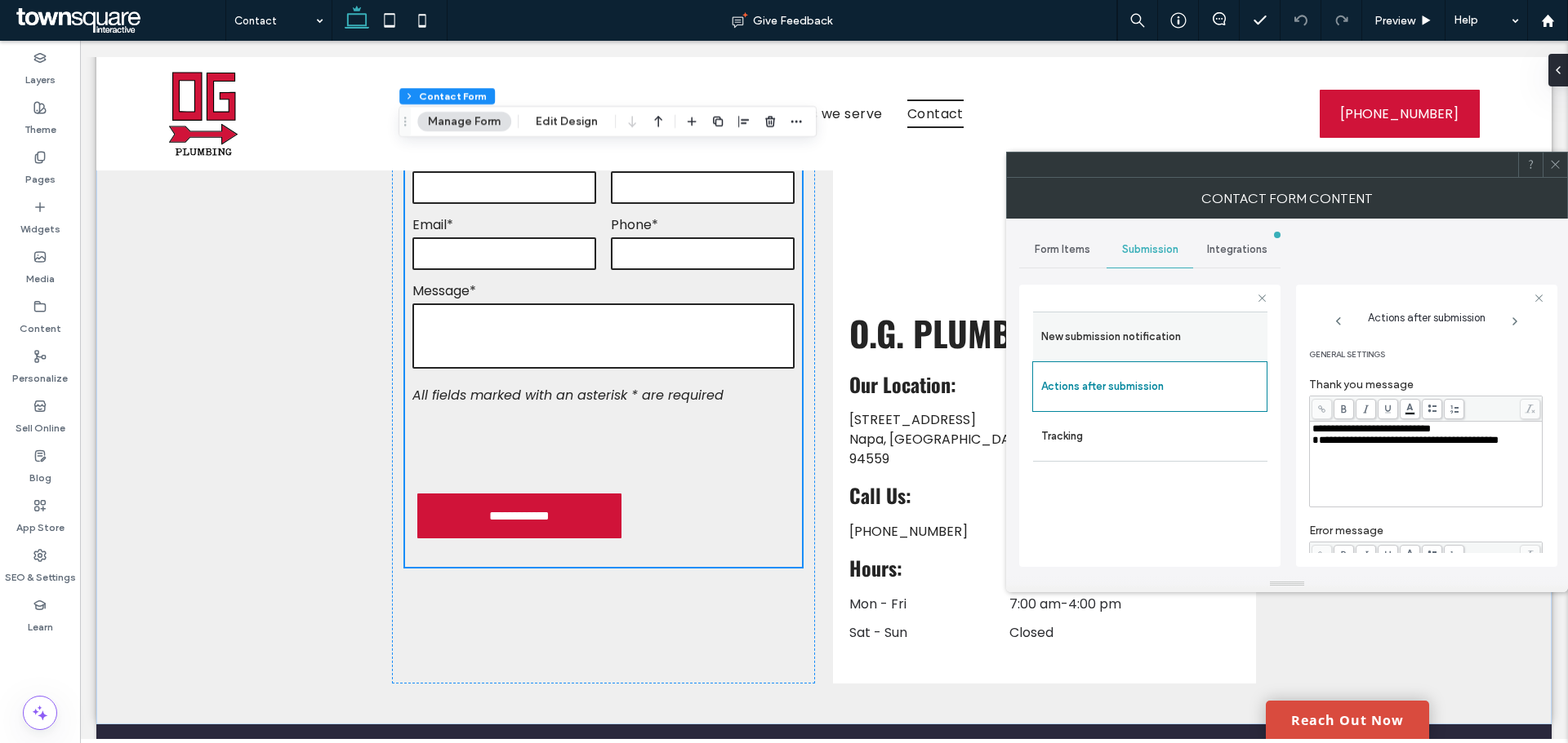
scroll to position [506, 0]
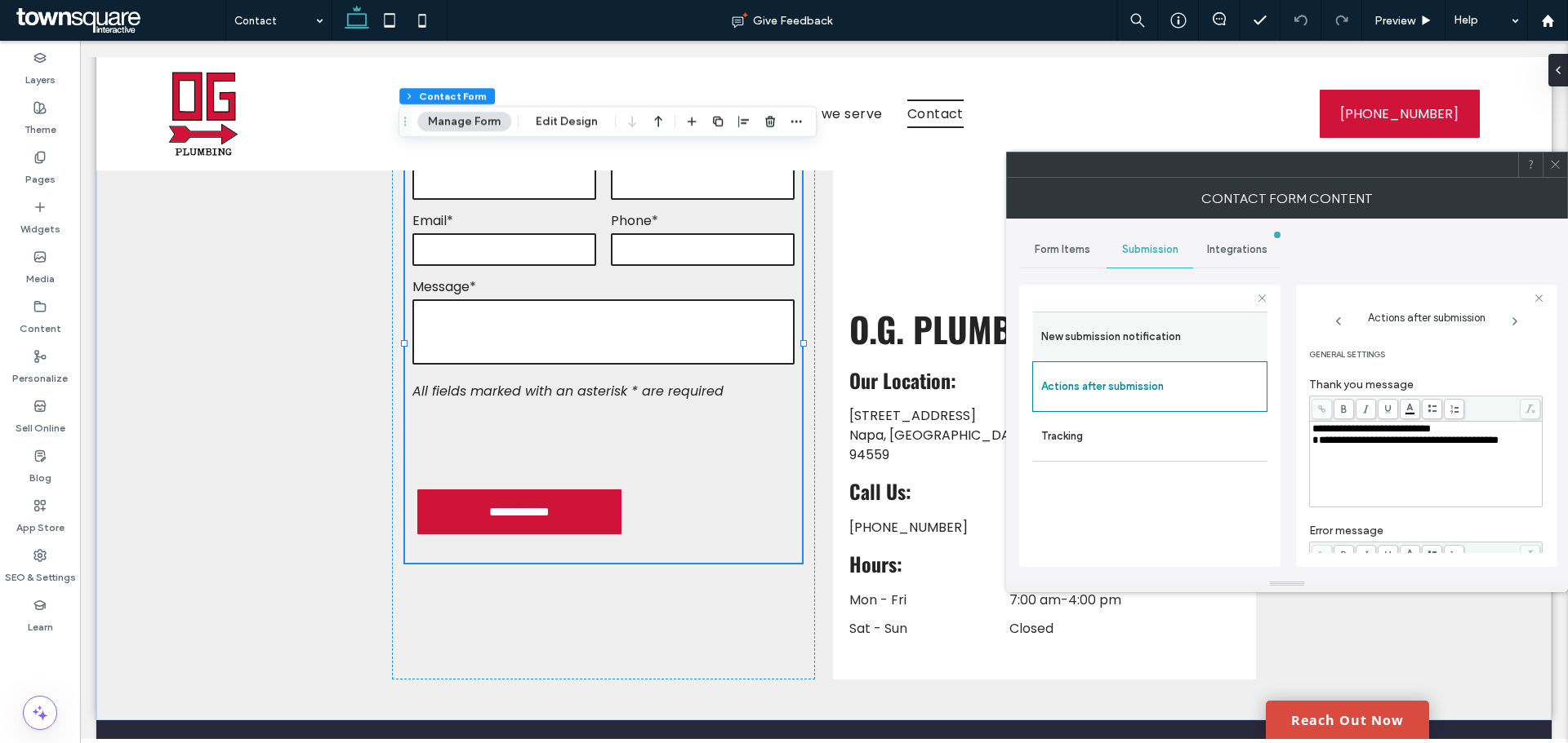
click at [1141, 354] on div "New submission notification" at bounding box center [1150, 336] width 234 height 50
click at [1140, 346] on label "New submission notification" at bounding box center [1150, 336] width 218 height 32
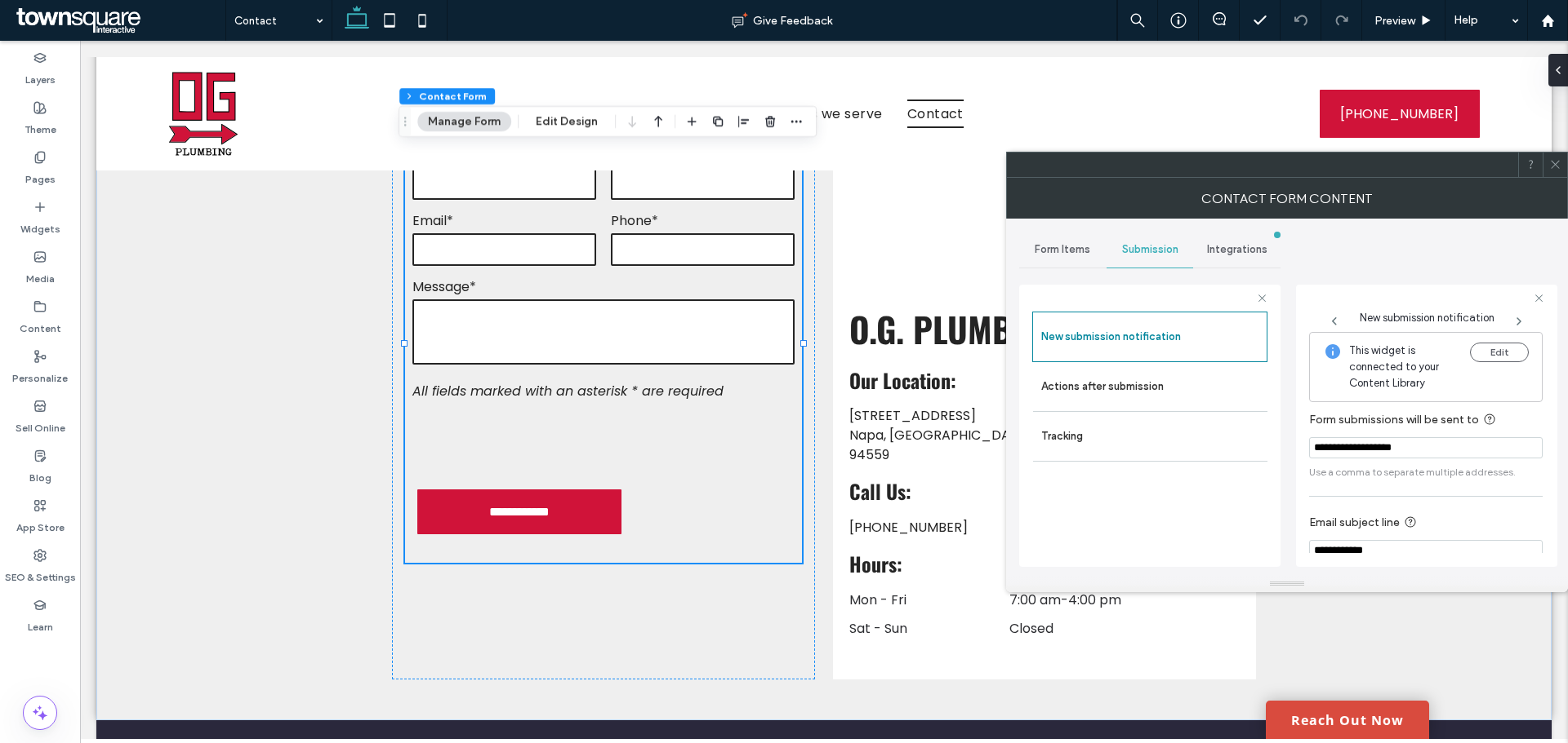
click at [1560, 174] on span at bounding box center [1554, 164] width 13 height 24
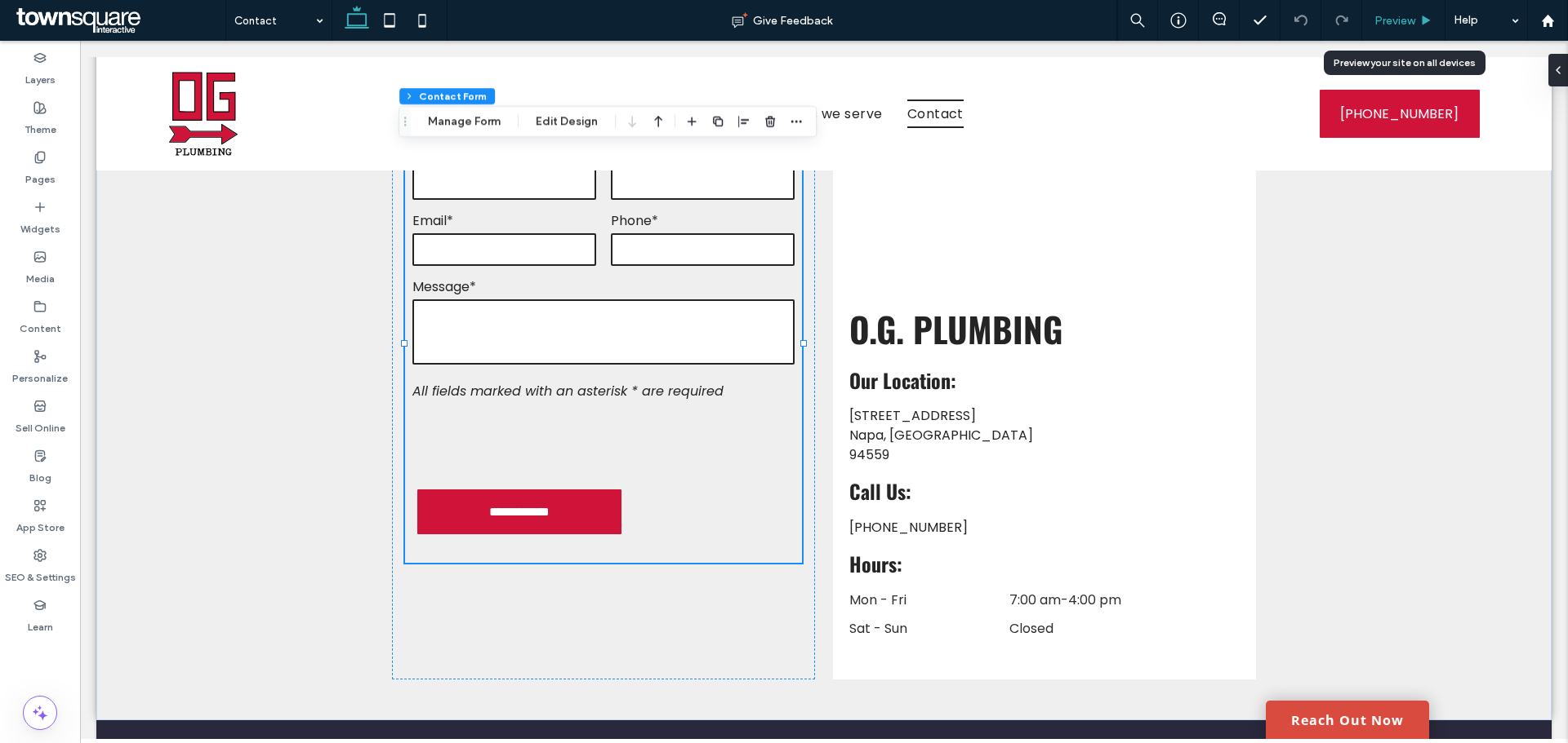
click at [1377, 15] on span "Preview" at bounding box center [1395, 21] width 41 height 14
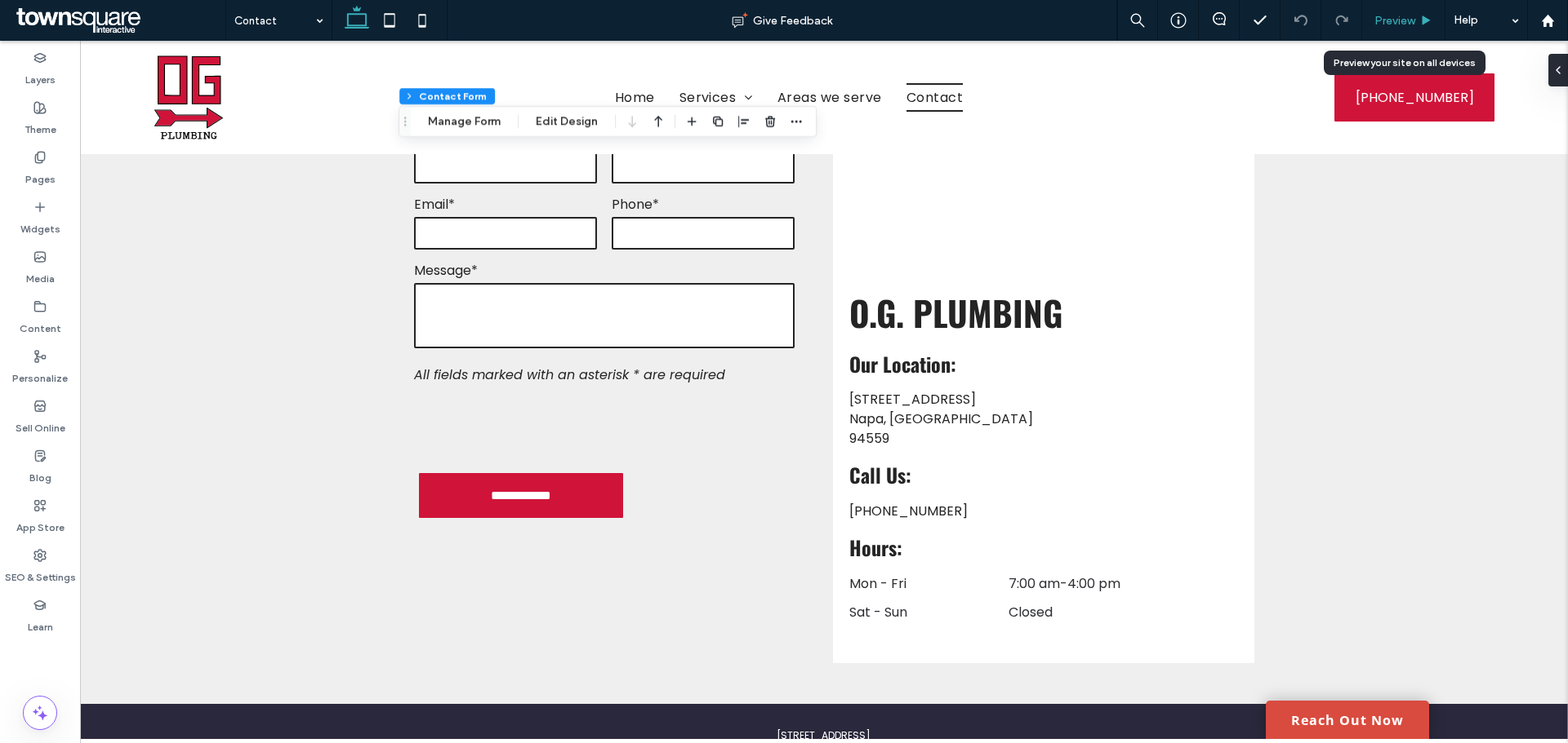
scroll to position [489, 0]
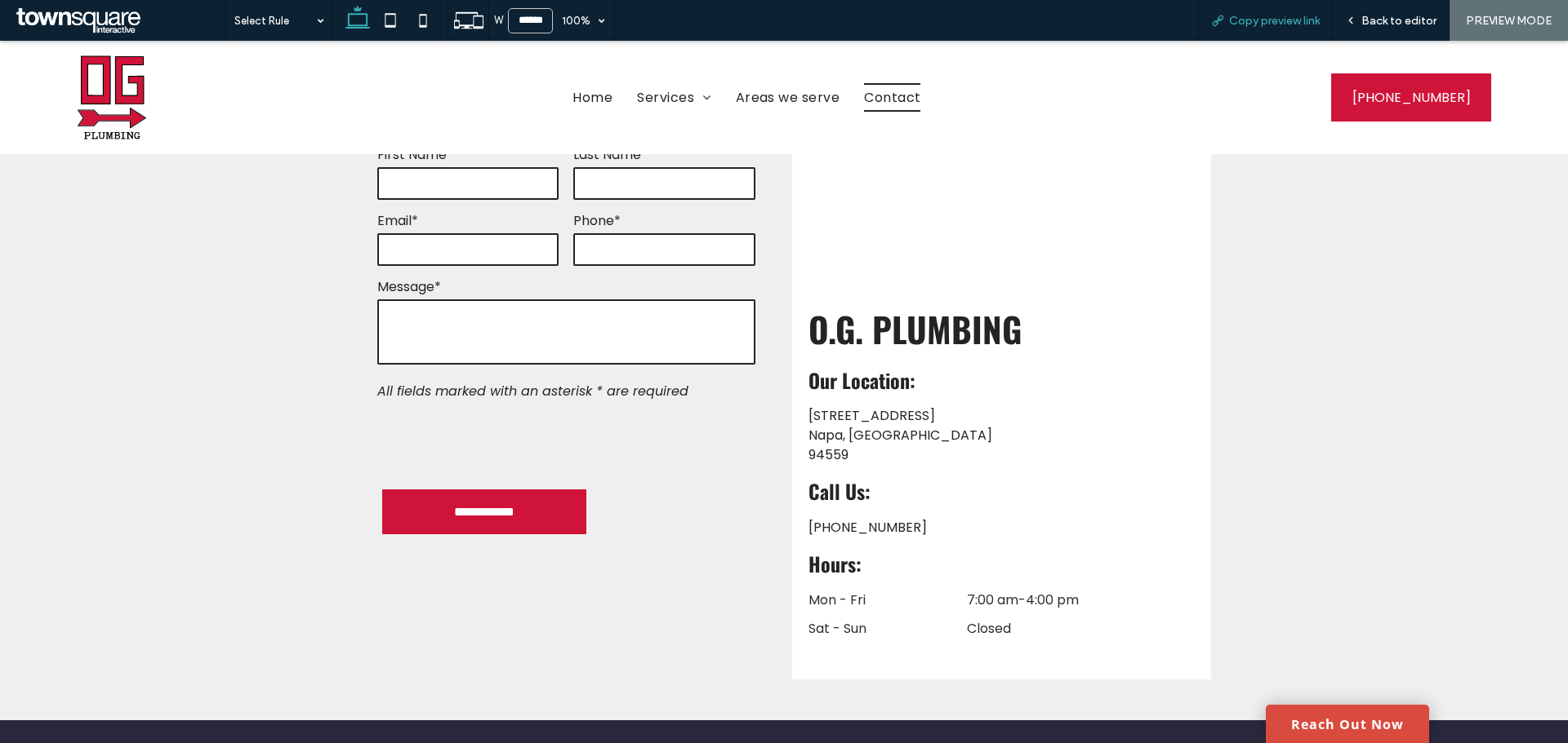
click at [1285, 24] on span "Copy preview link" at bounding box center [1274, 21] width 91 height 14
click at [1365, 16] on span "Back to editor" at bounding box center [1398, 21] width 75 height 14
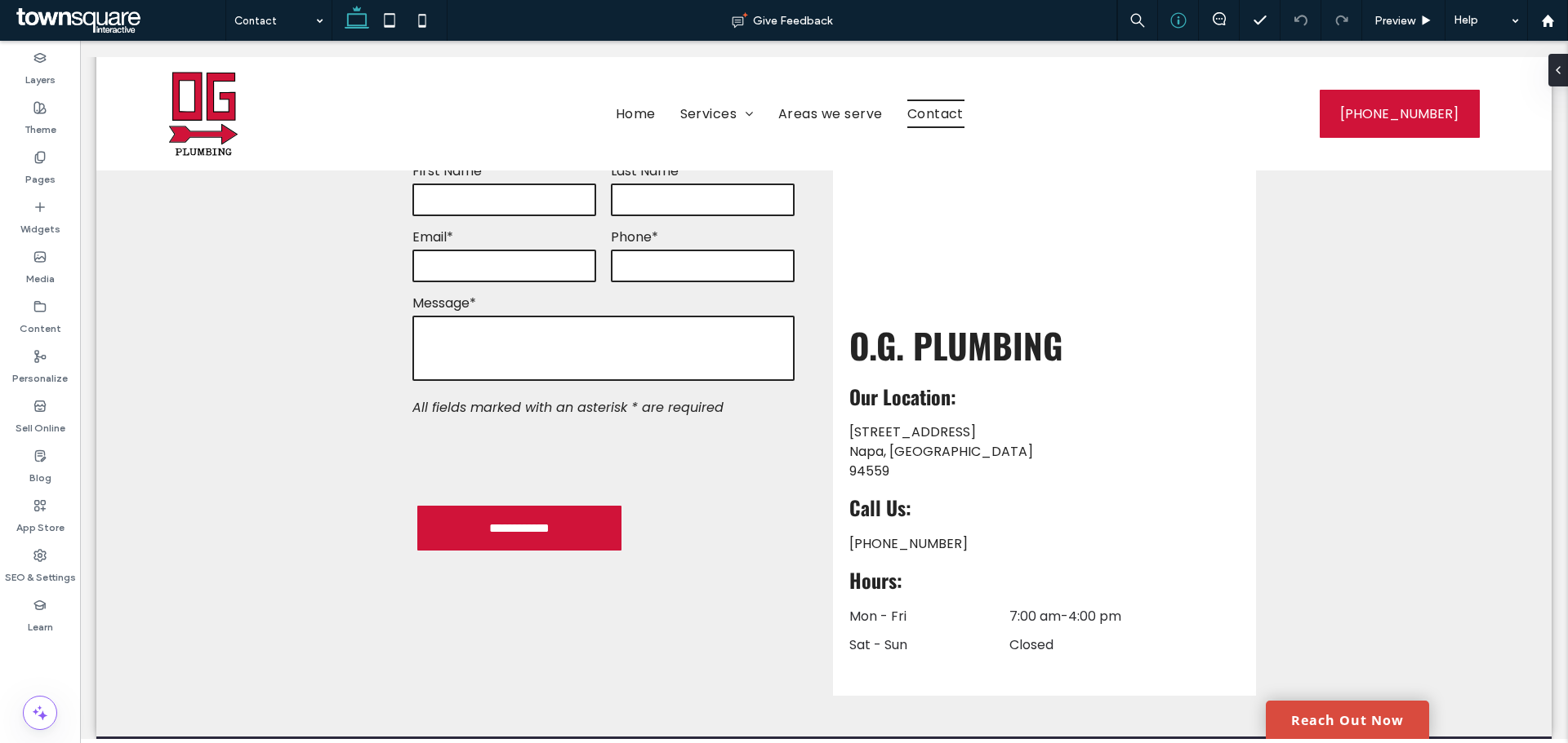
scroll to position [506, 0]
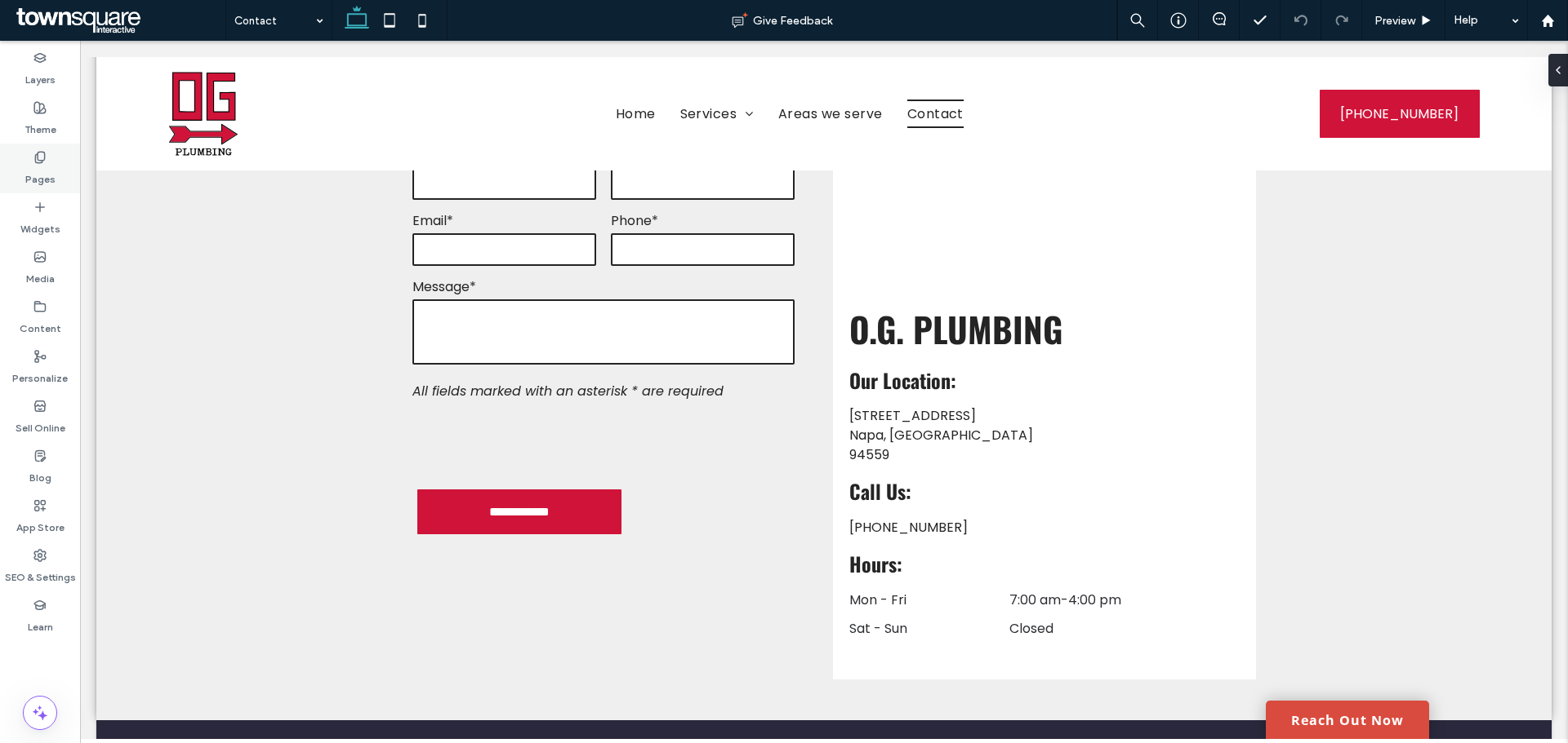
click at [42, 175] on label "Pages" at bounding box center [40, 175] width 30 height 22
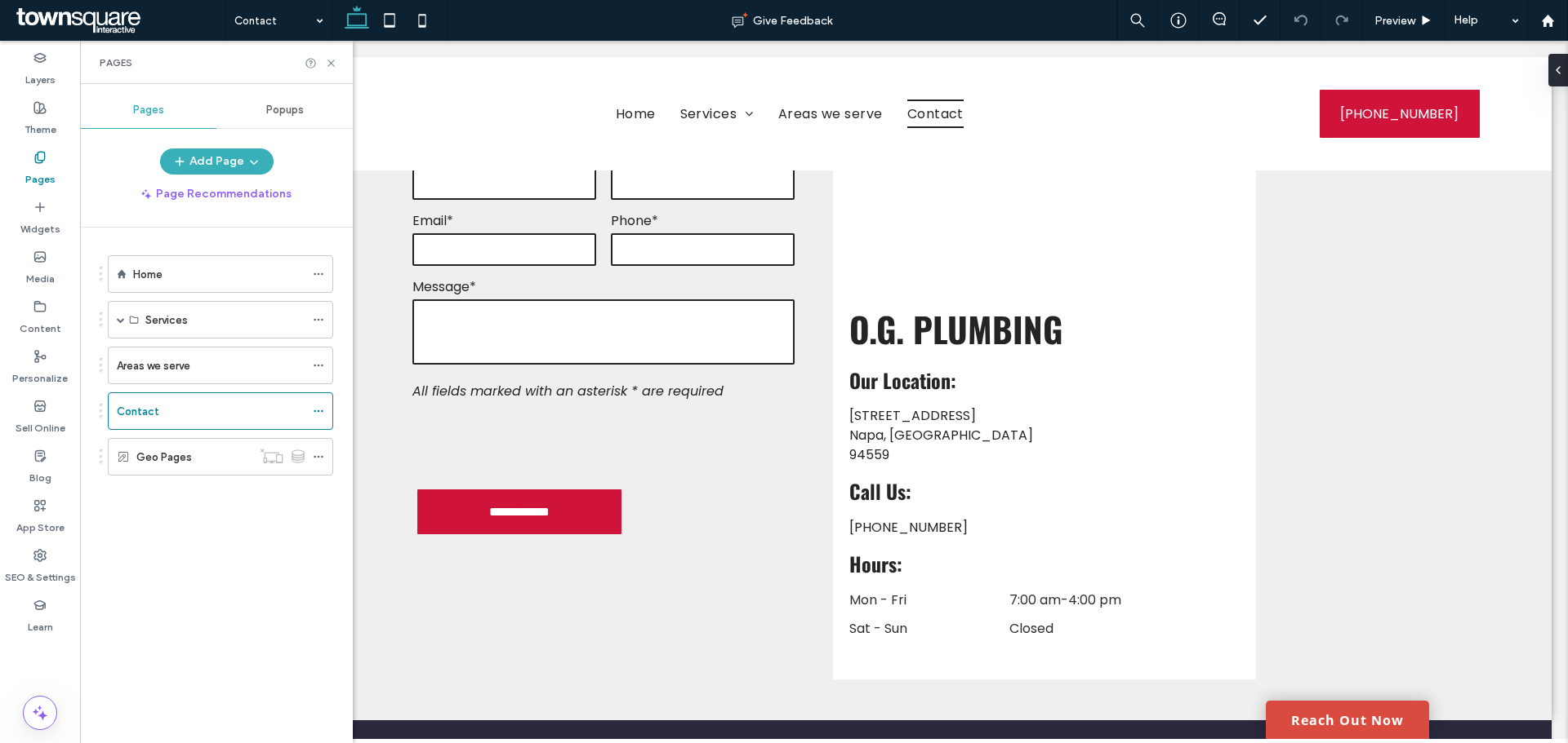
click at [283, 109] on span "Popups" at bounding box center [284, 109] width 37 height 13
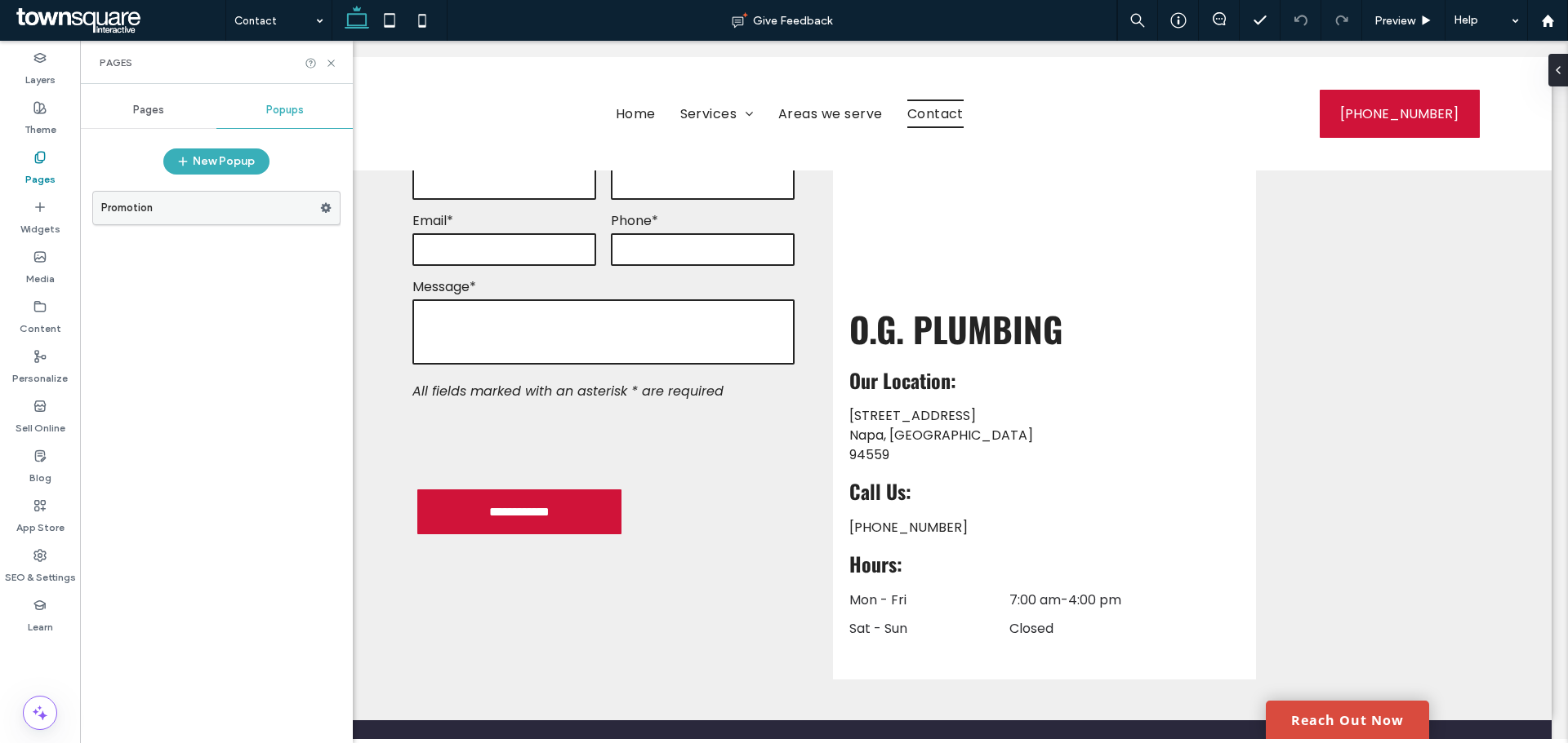
click at [204, 216] on label "Promotion" at bounding box center [211, 207] width 219 height 32
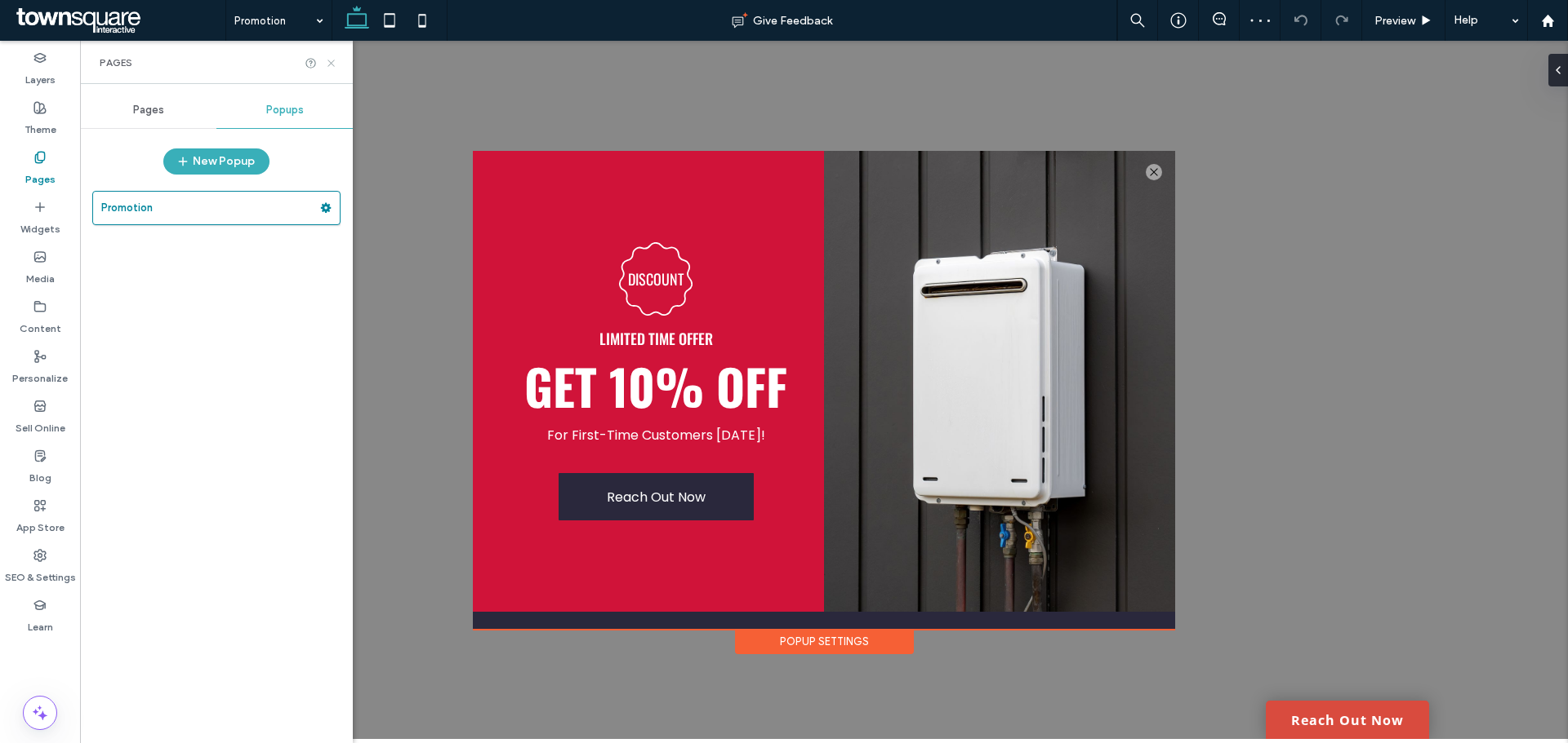
drag, startPoint x: 329, startPoint y: 57, endPoint x: 254, endPoint y: 21, distance: 83.2
click at [329, 58] on icon at bounding box center [331, 63] width 13 height 13
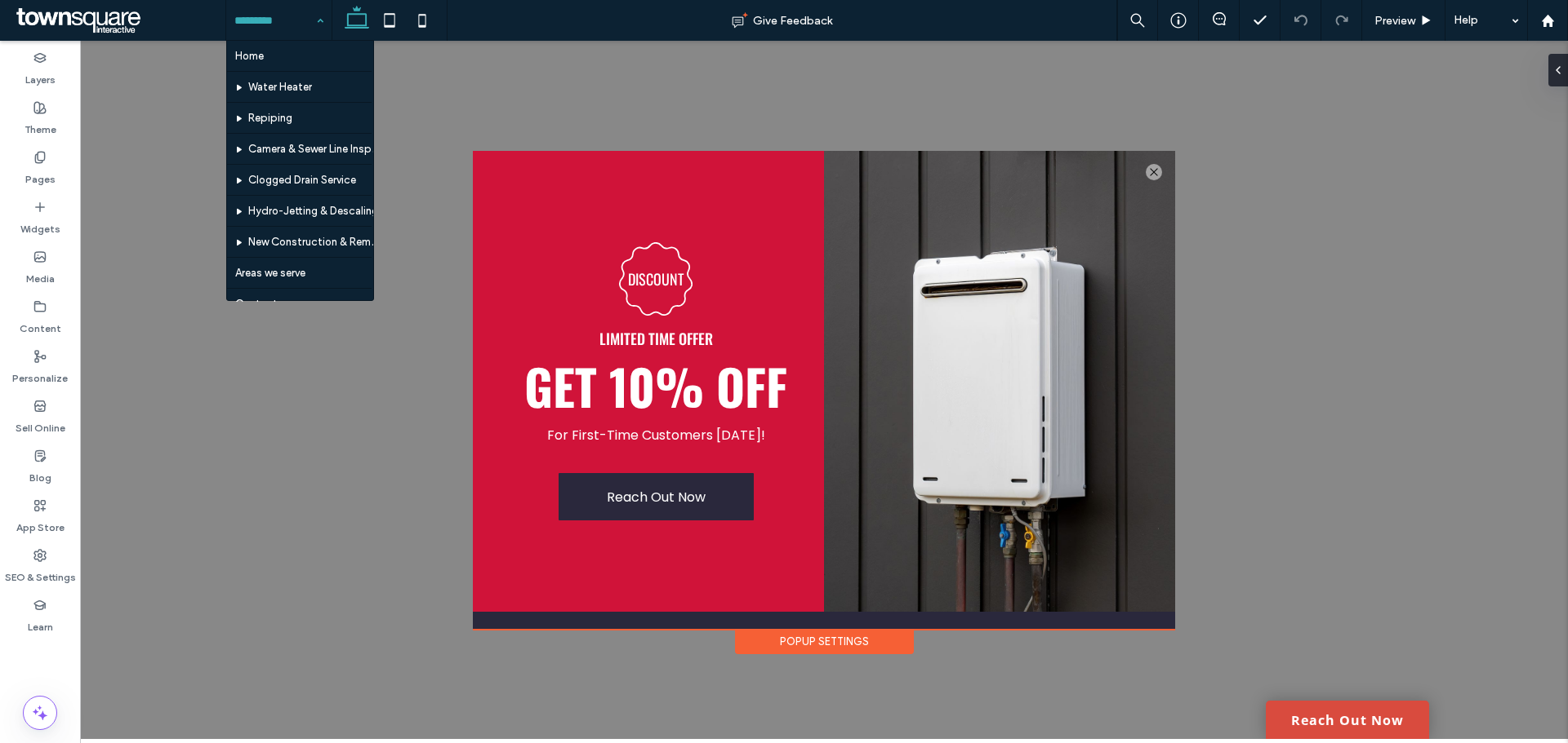
drag, startPoint x: 304, startPoint y: 21, endPoint x: 325, endPoint y: 20, distance: 21.0
click at [305, 21] on input at bounding box center [275, 21] width 81 height 41
click at [1398, 18] on span "Preview" at bounding box center [1395, 21] width 41 height 14
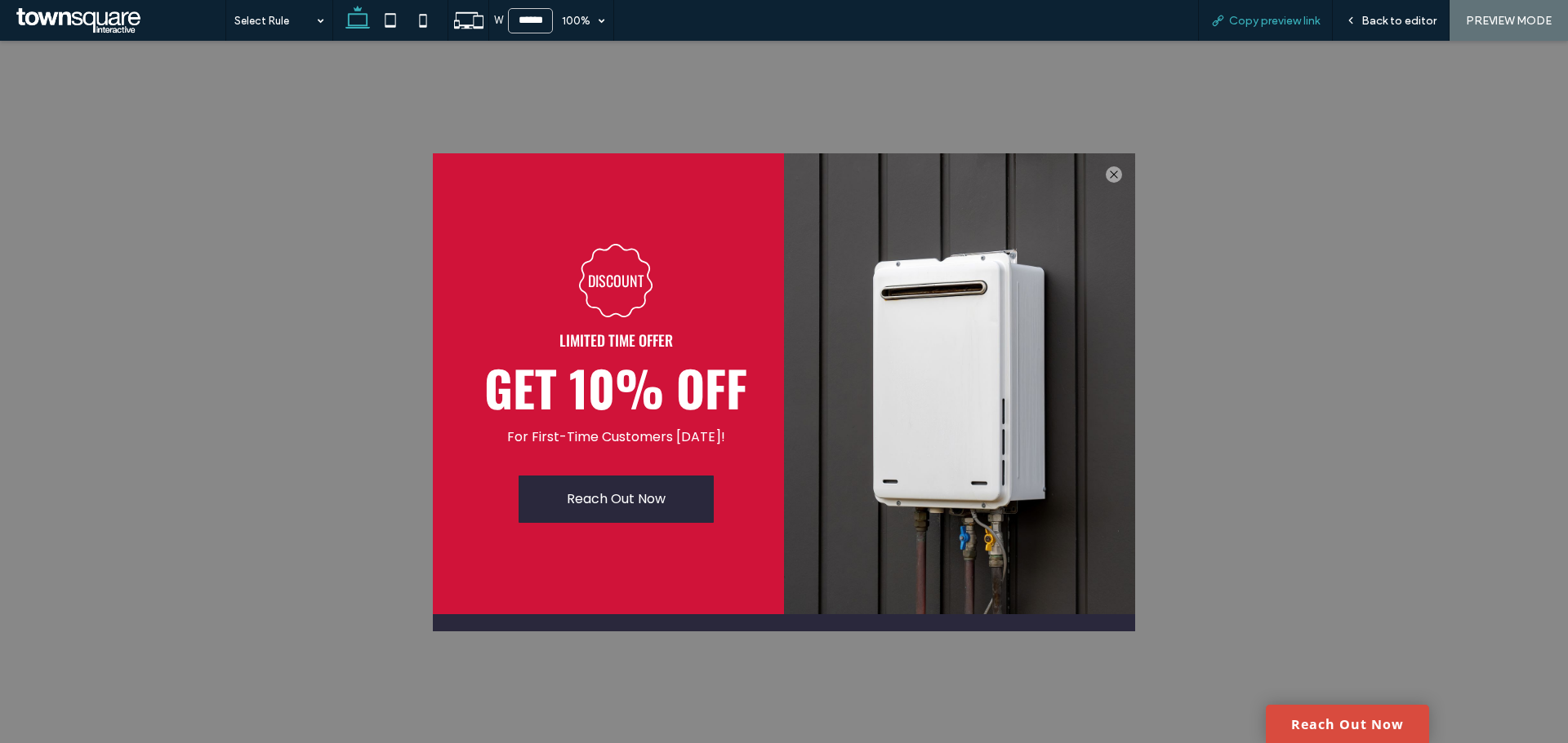
click at [1285, 22] on span "Copy preview link" at bounding box center [1274, 21] width 91 height 14
click at [1384, 19] on span "Back to editor" at bounding box center [1398, 21] width 75 height 14
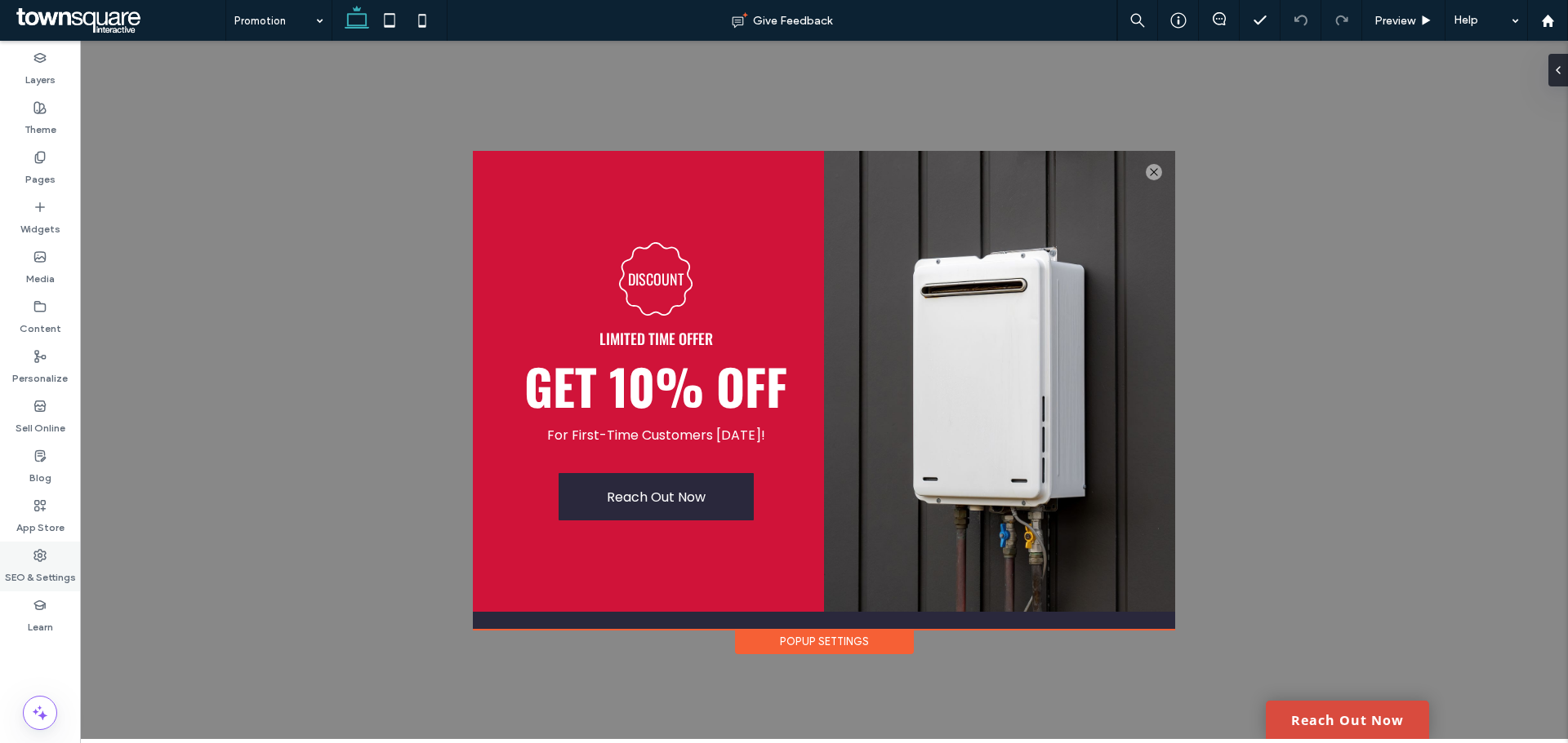
click at [47, 569] on label "SEO & Settings" at bounding box center [40, 573] width 71 height 22
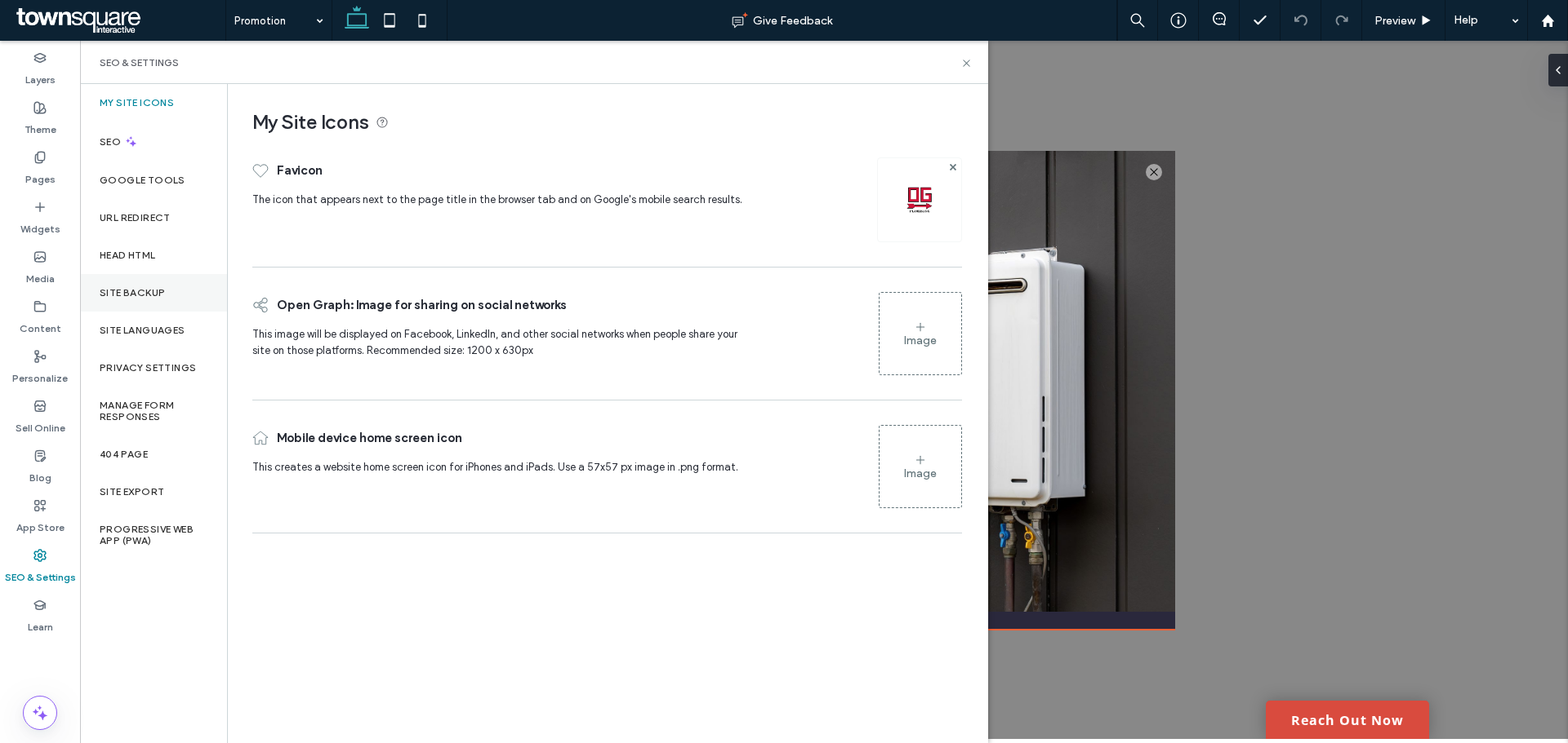
click at [147, 285] on div "Site Backup" at bounding box center [153, 293] width 147 height 37
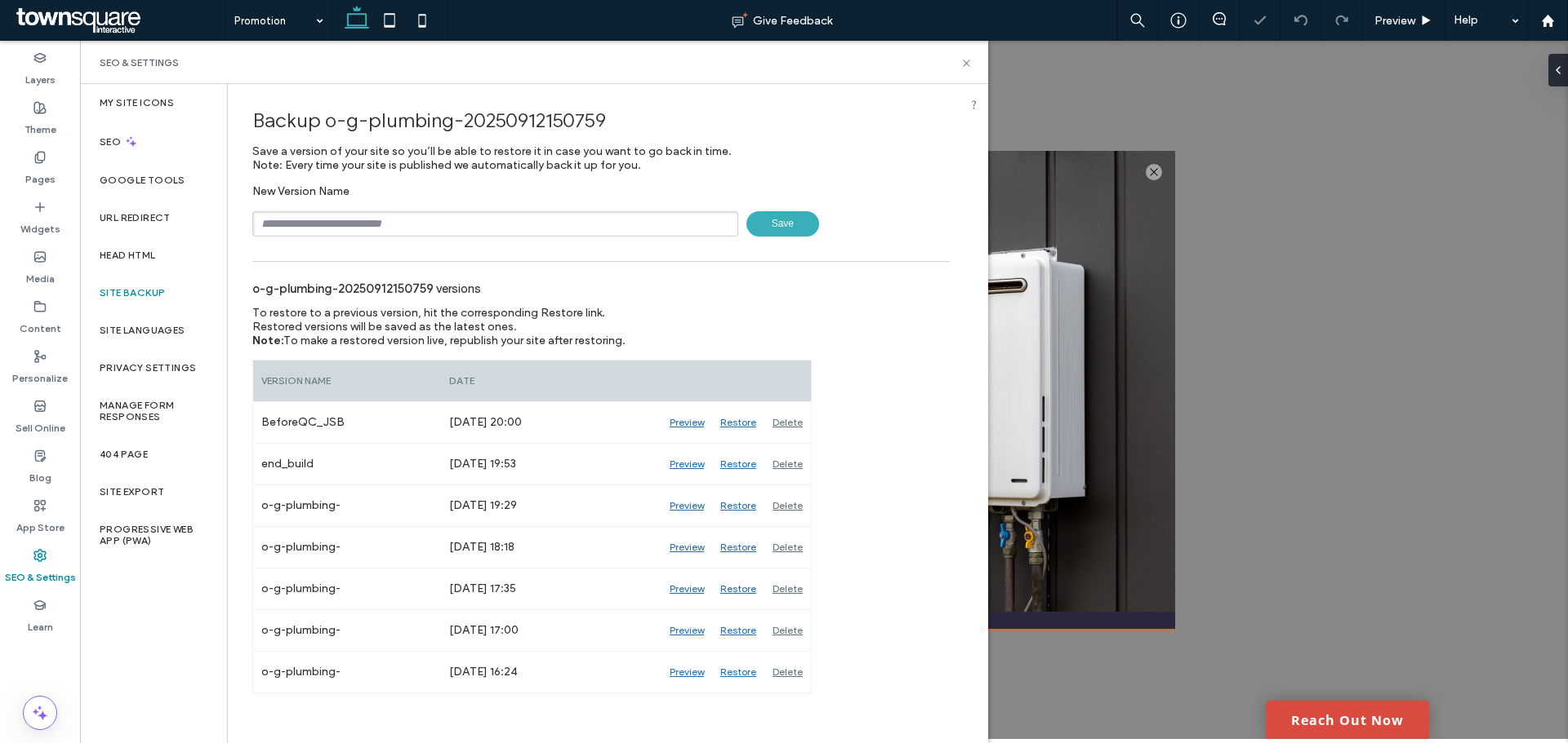
click at [322, 223] on input "text" at bounding box center [494, 224] width 486 height 25
click at [557, 205] on div "**********" at bounding box center [601, 210] width 698 height 52
click at [554, 206] on div "**********" at bounding box center [601, 210] width 698 height 52
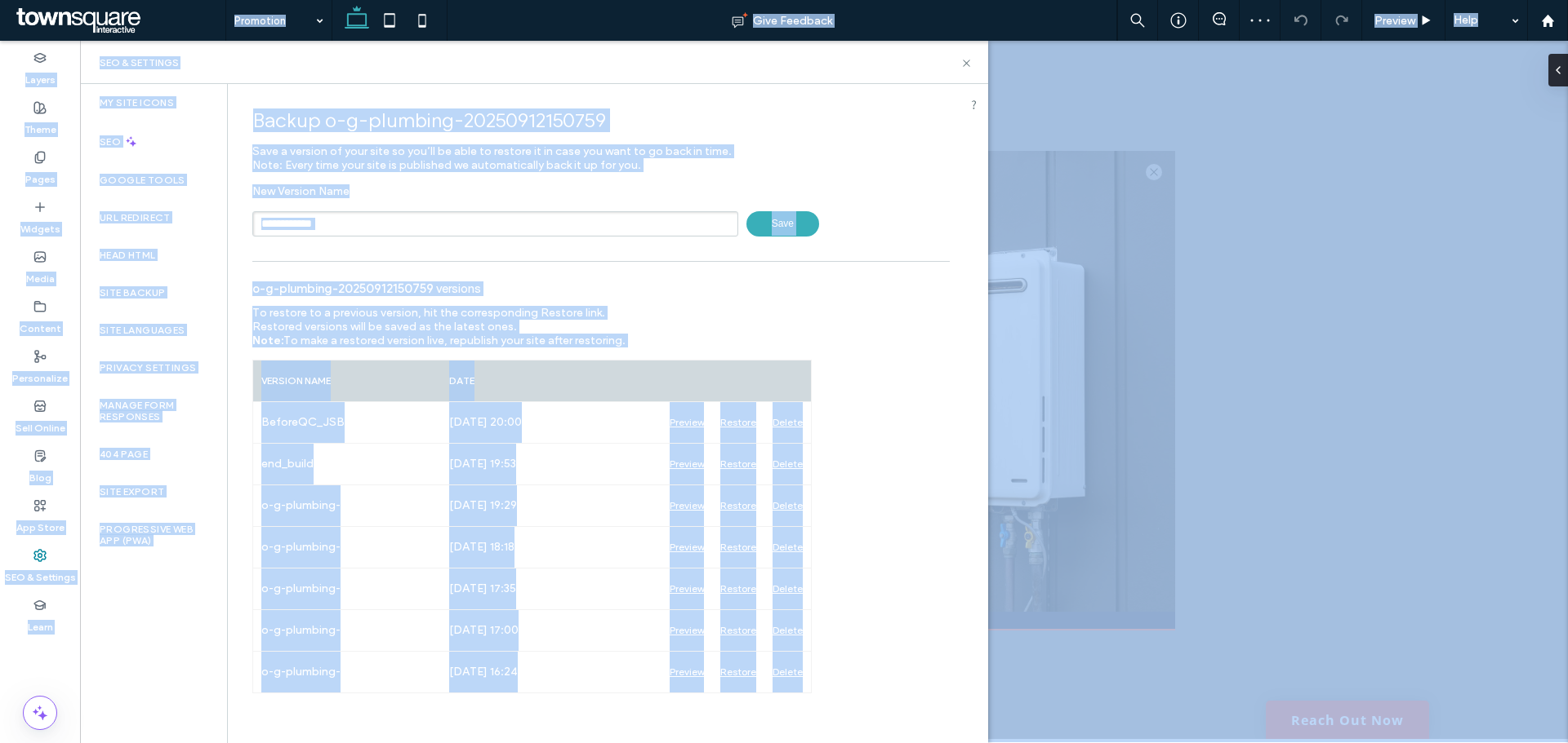
click at [548, 214] on input "**********" at bounding box center [494, 224] width 486 height 25
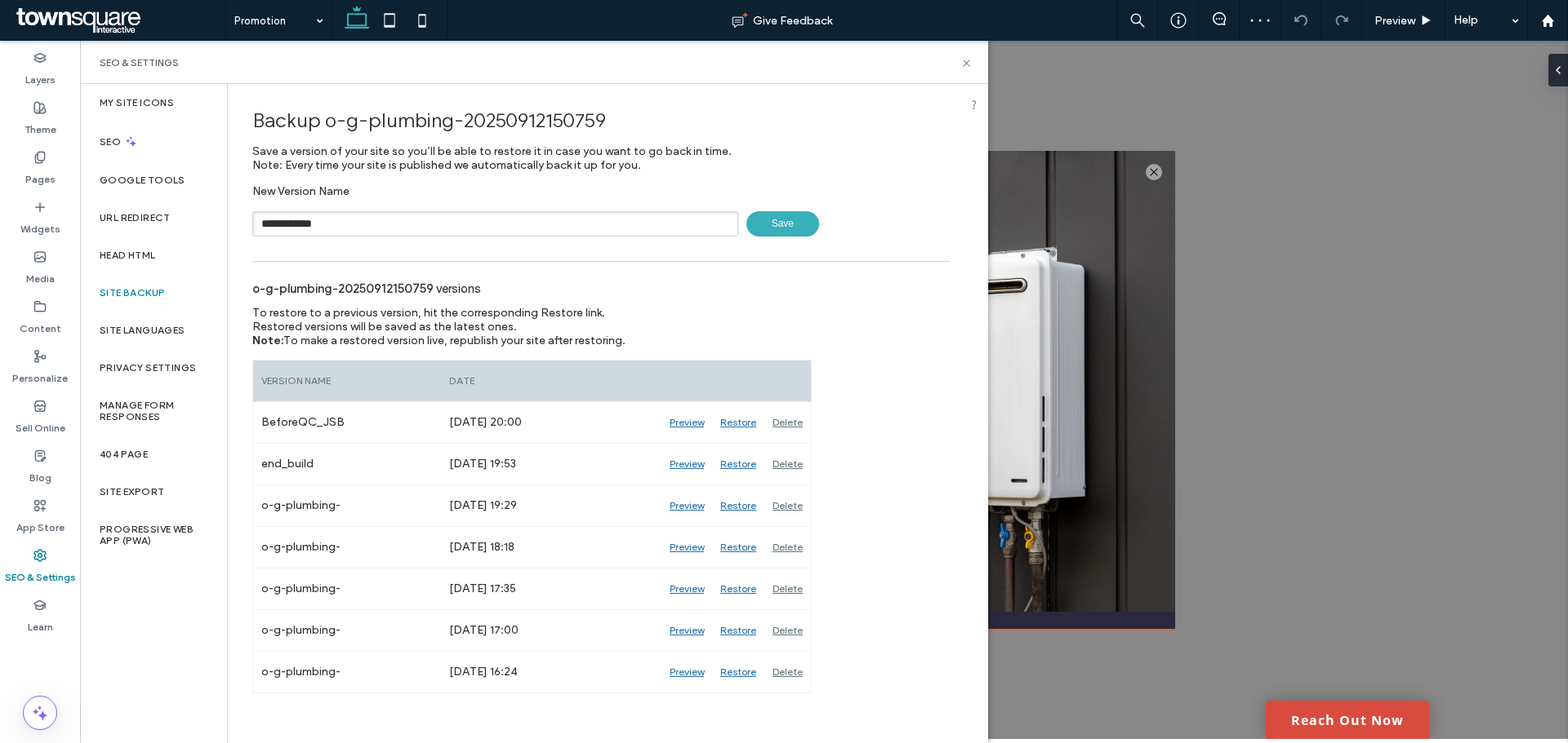
click at [548, 216] on input "**********" at bounding box center [494, 224] width 486 height 25
type input "**********"
click at [782, 220] on span "Save" at bounding box center [783, 224] width 72 height 25
